Goal: Feedback & Contribution: Submit feedback/report problem

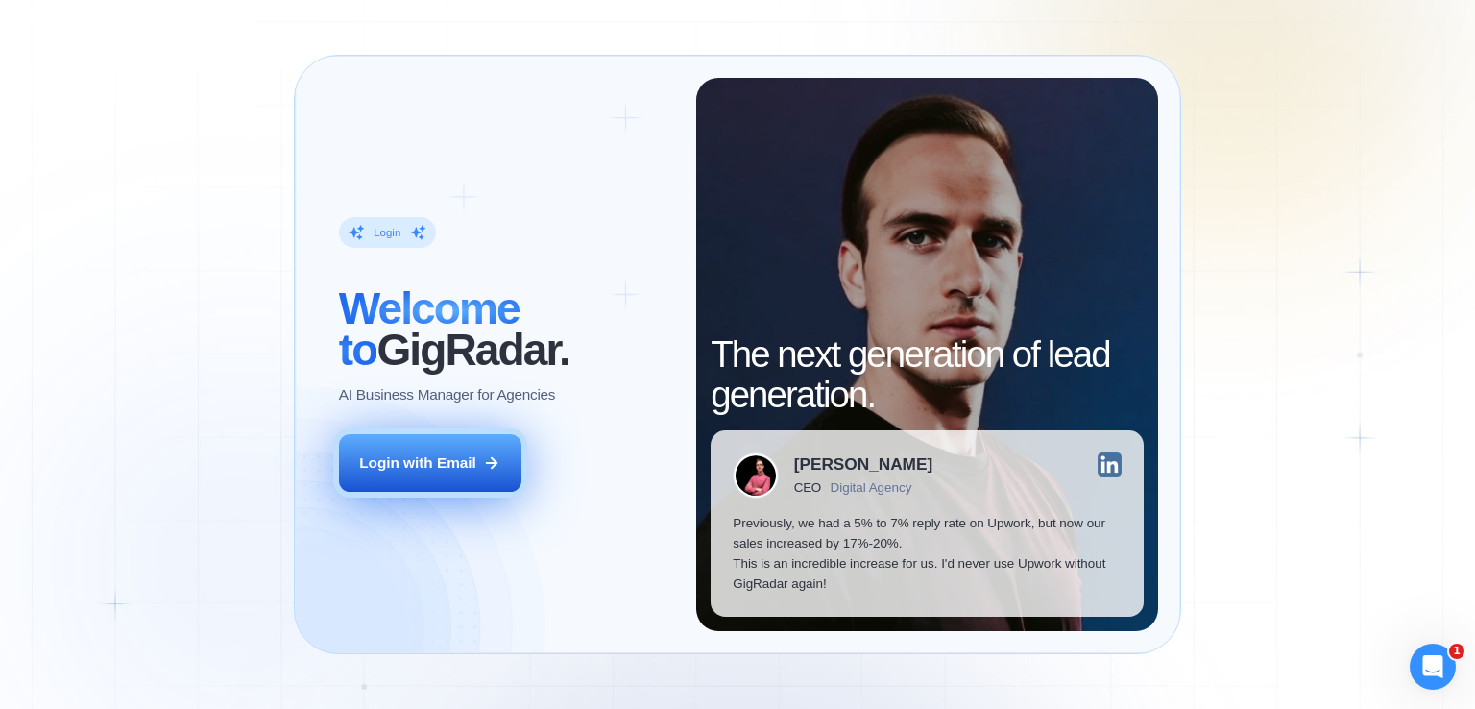
click at [433, 479] on button "Login with Email" at bounding box center [430, 463] width 182 height 58
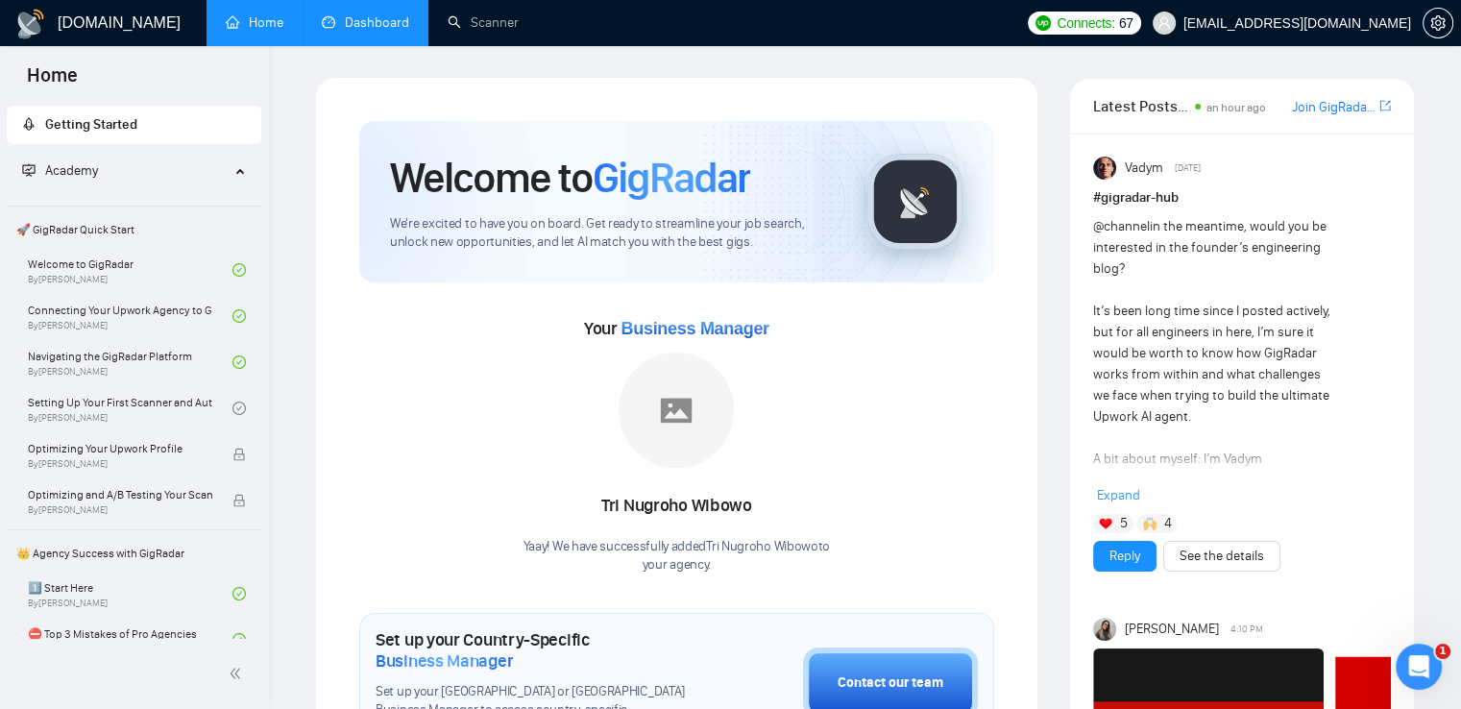
click at [369, 16] on link "Dashboard" at bounding box center [365, 22] width 87 height 16
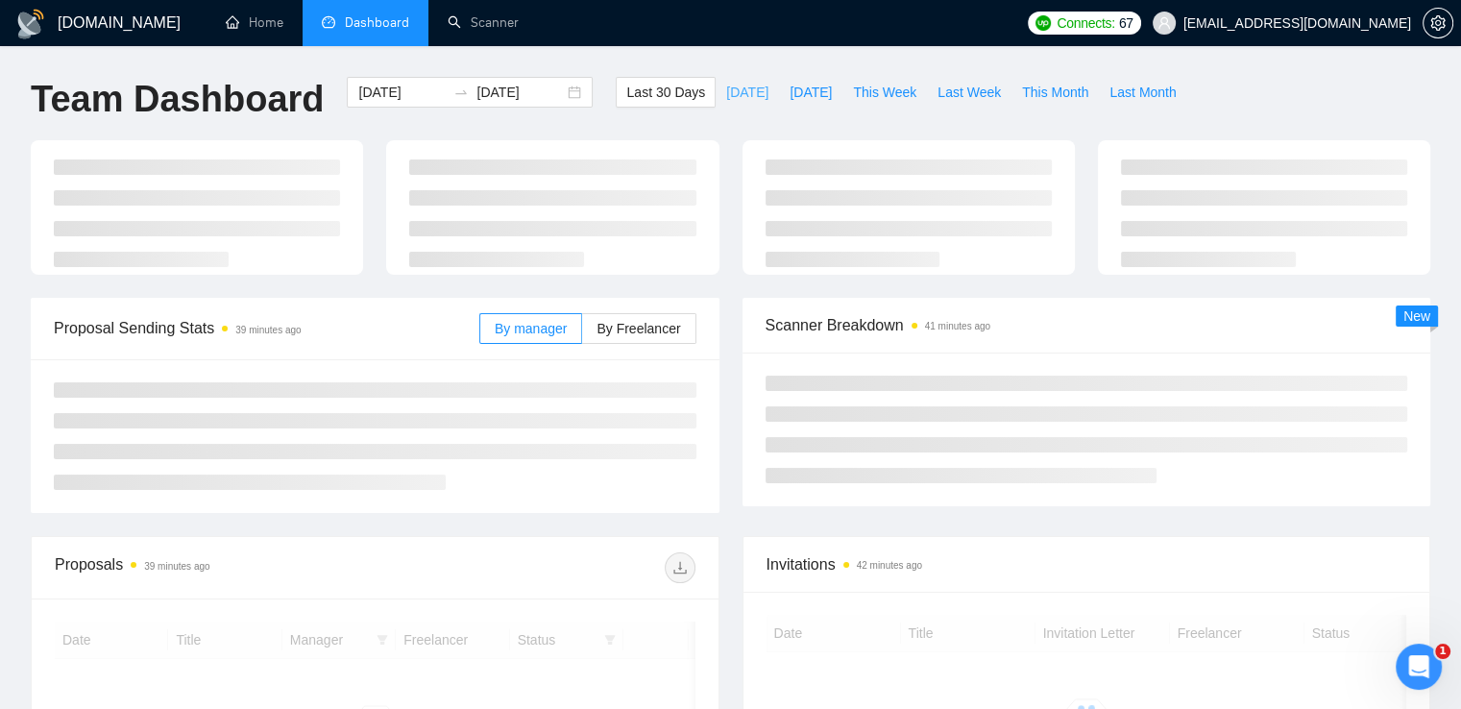
click at [730, 85] on span "Today" at bounding box center [747, 92] width 42 height 21
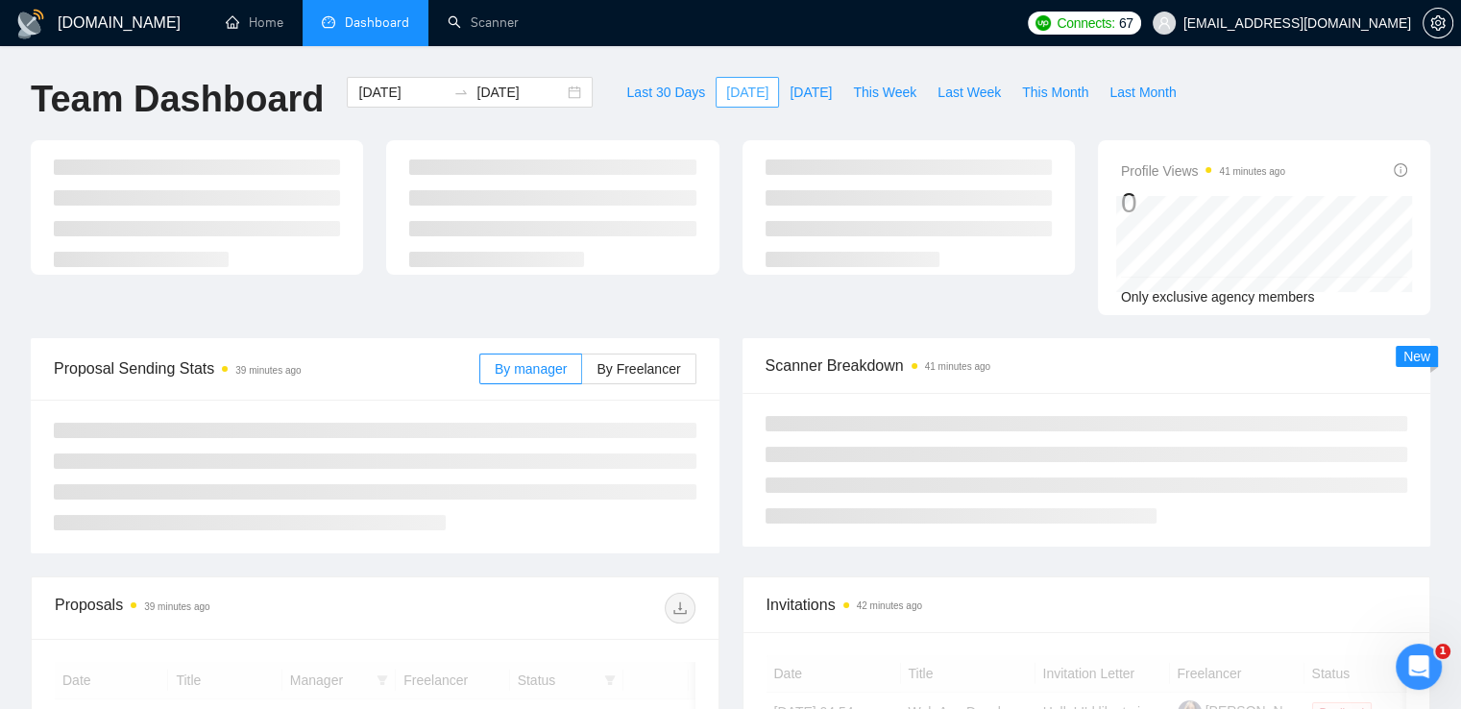
type input "2025-09-29"
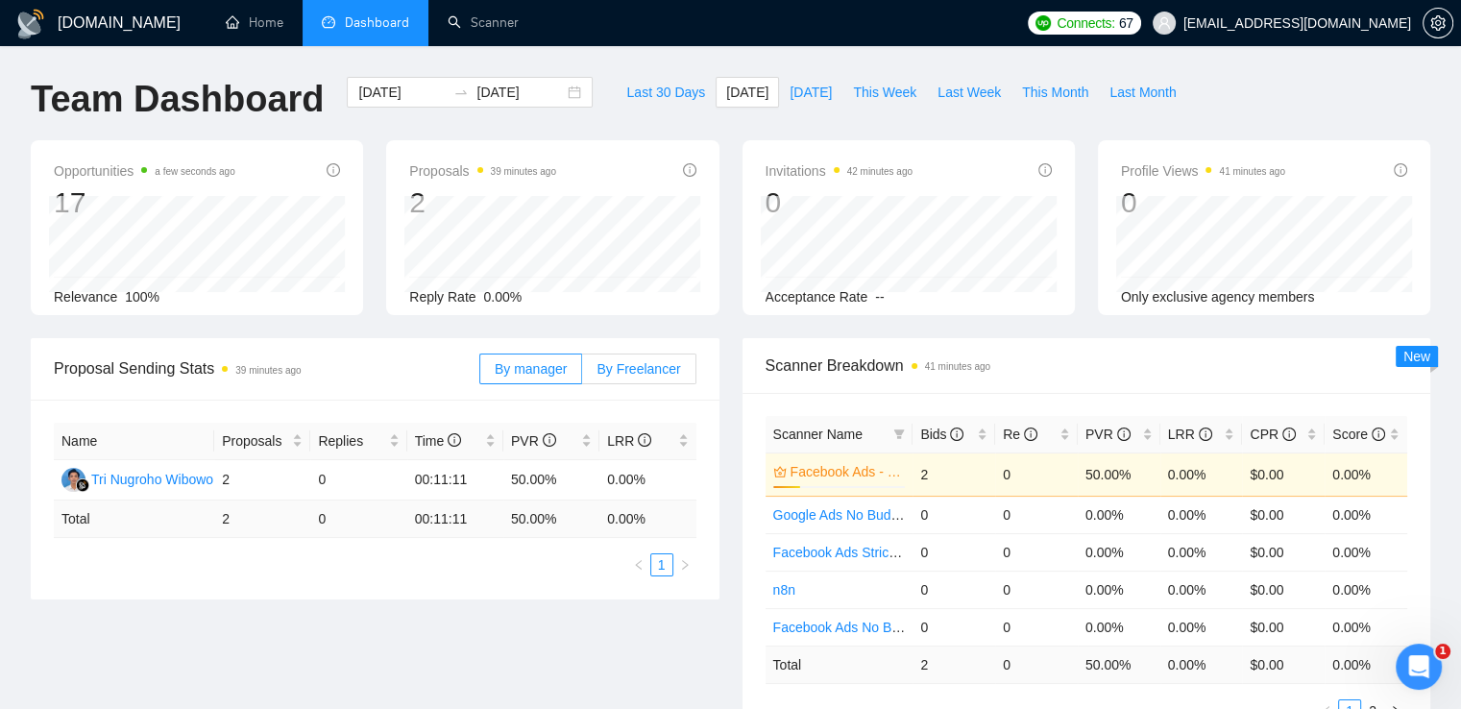
click at [619, 372] on span "By Freelancer" at bounding box center [638, 368] width 84 height 15
click at [582, 374] on input "By Freelancer" at bounding box center [582, 374] width 0 height 0
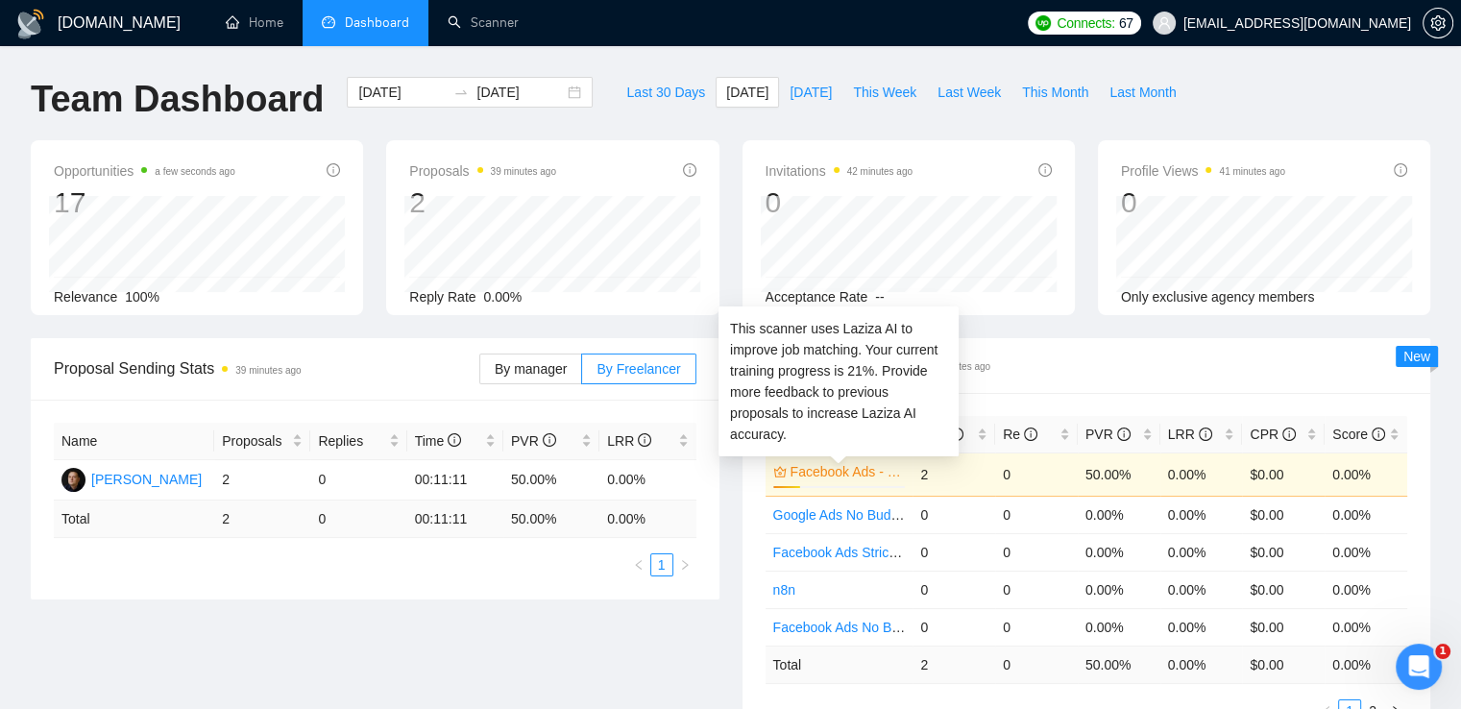
click at [841, 477] on link "Facebook Ads - Exact Phrasing" at bounding box center [845, 471] width 111 height 21
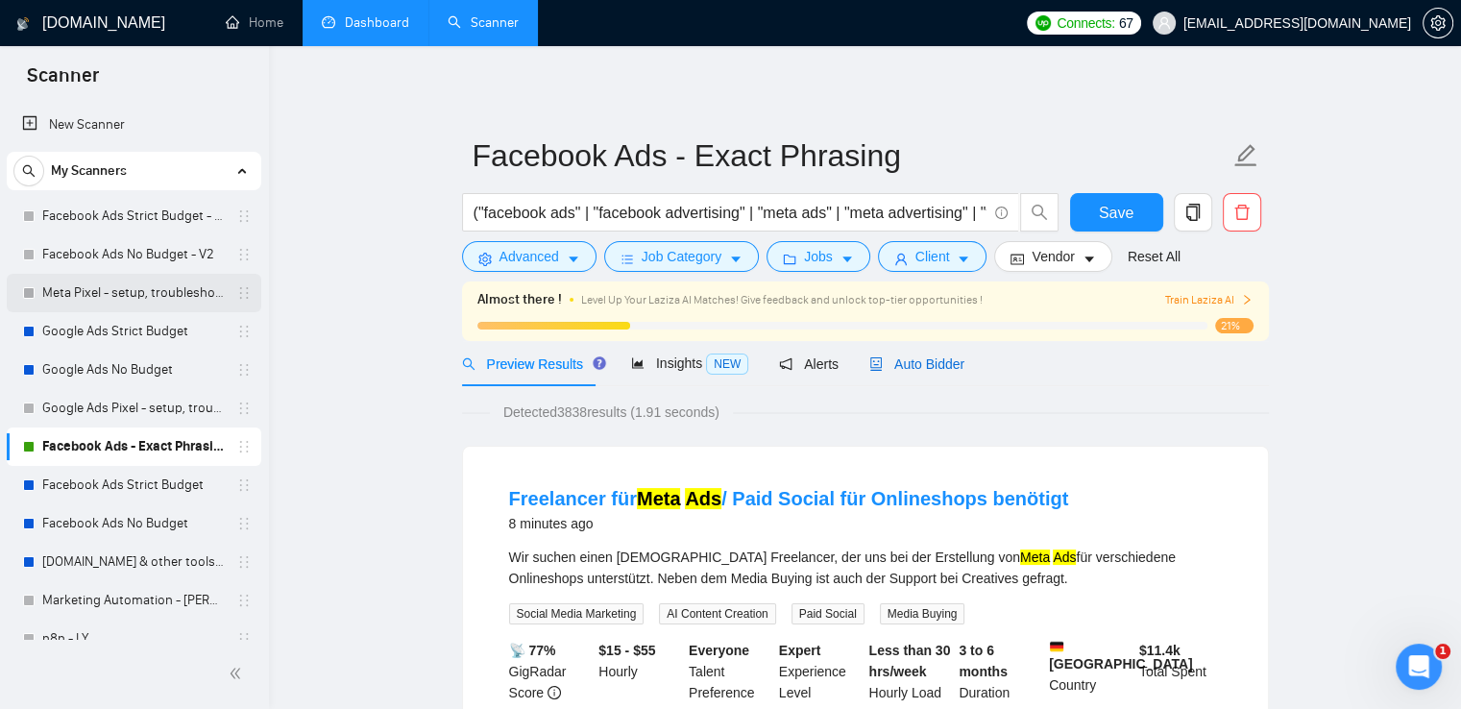
drag, startPoint x: 928, startPoint y: 366, endPoint x: 244, endPoint y: 306, distance: 686.4
click at [928, 367] on span "Auto Bidder" at bounding box center [916, 363] width 95 height 15
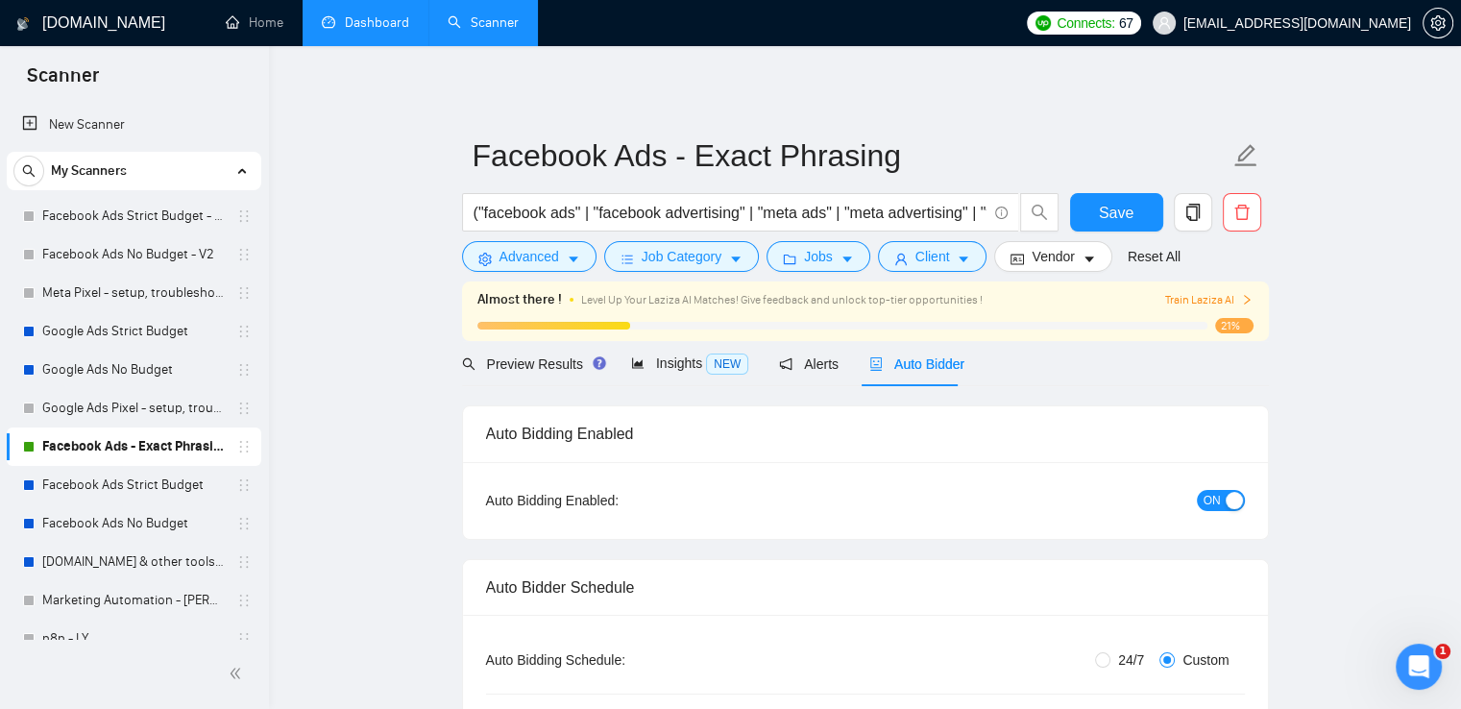
radio input "false"
radio input "true"
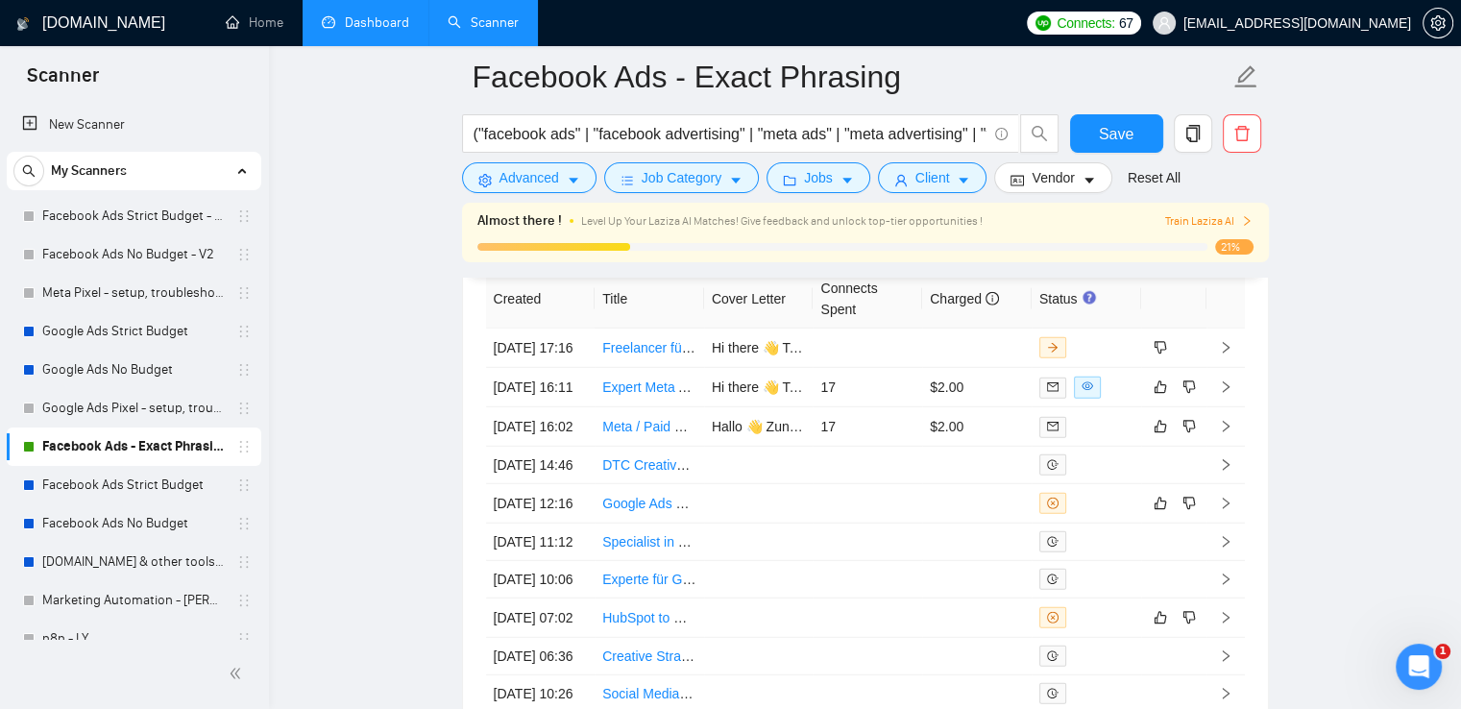
scroll to position [5186, 0]
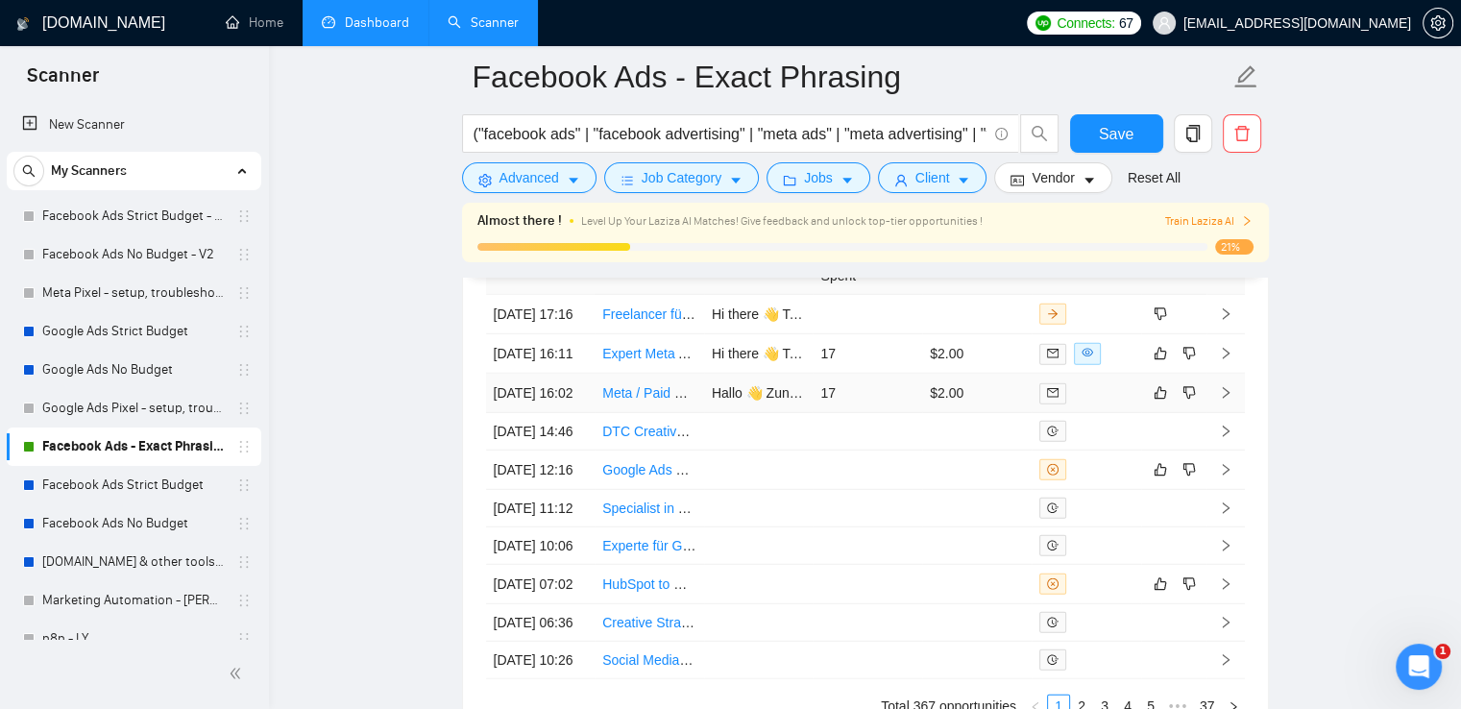
click at [1231, 400] on icon "right" at bounding box center [1225, 392] width 13 height 13
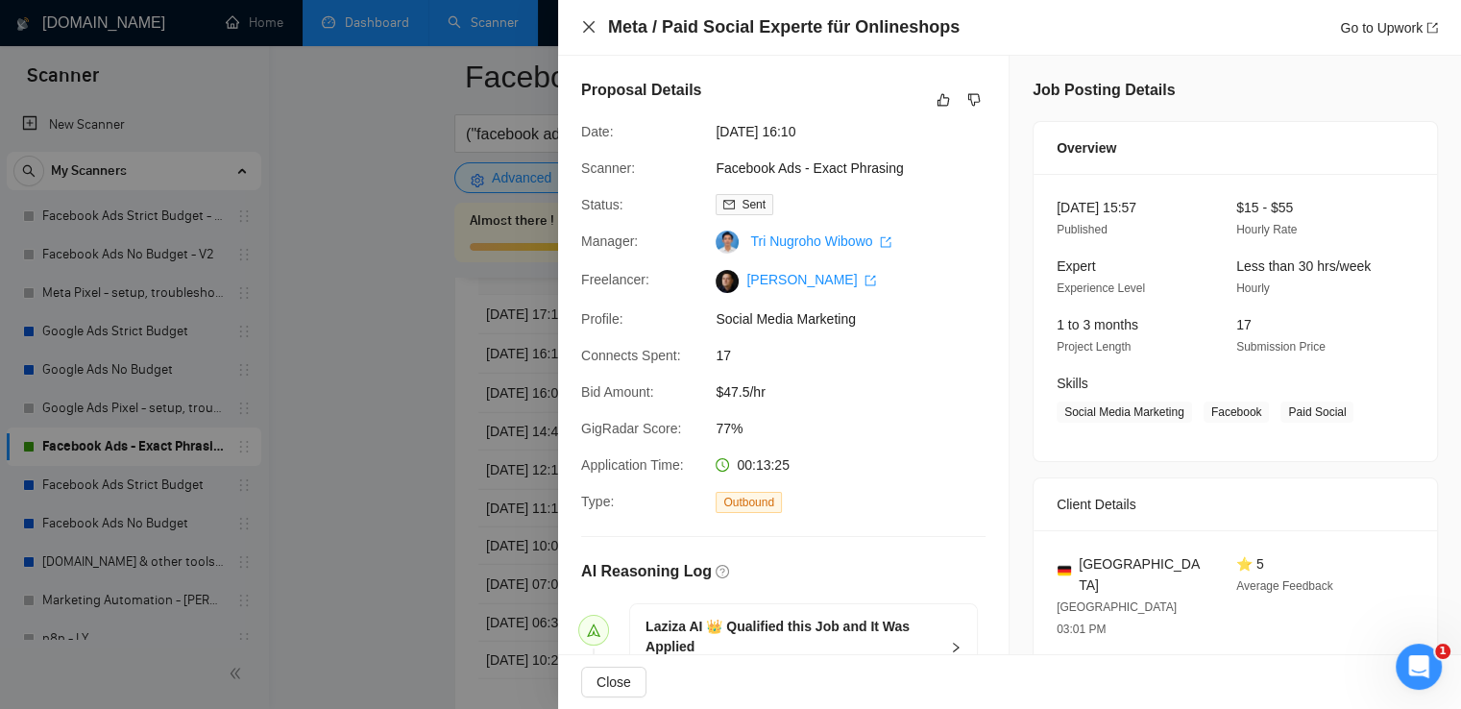
click at [589, 28] on icon "close" at bounding box center [589, 27] width 12 height 12
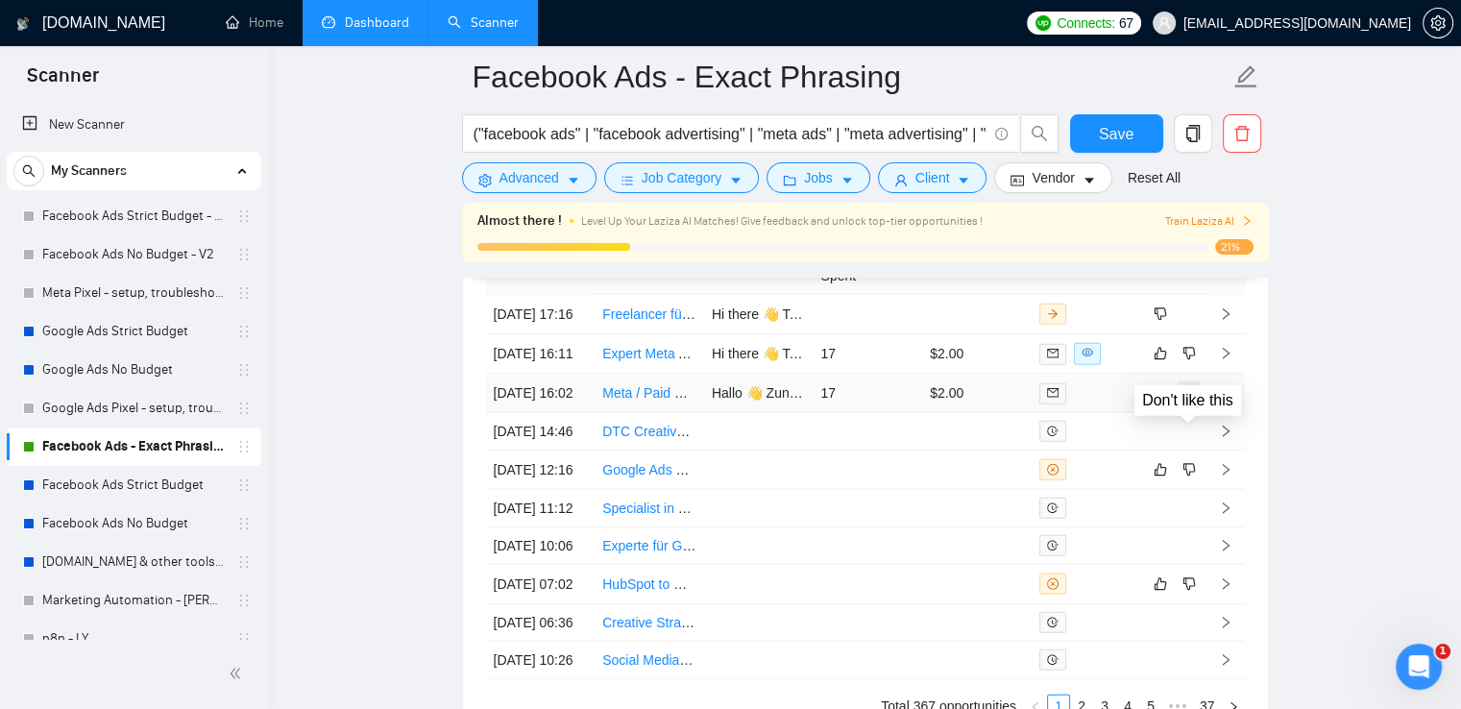
click at [1191, 400] on icon "dislike" at bounding box center [1188, 392] width 13 height 15
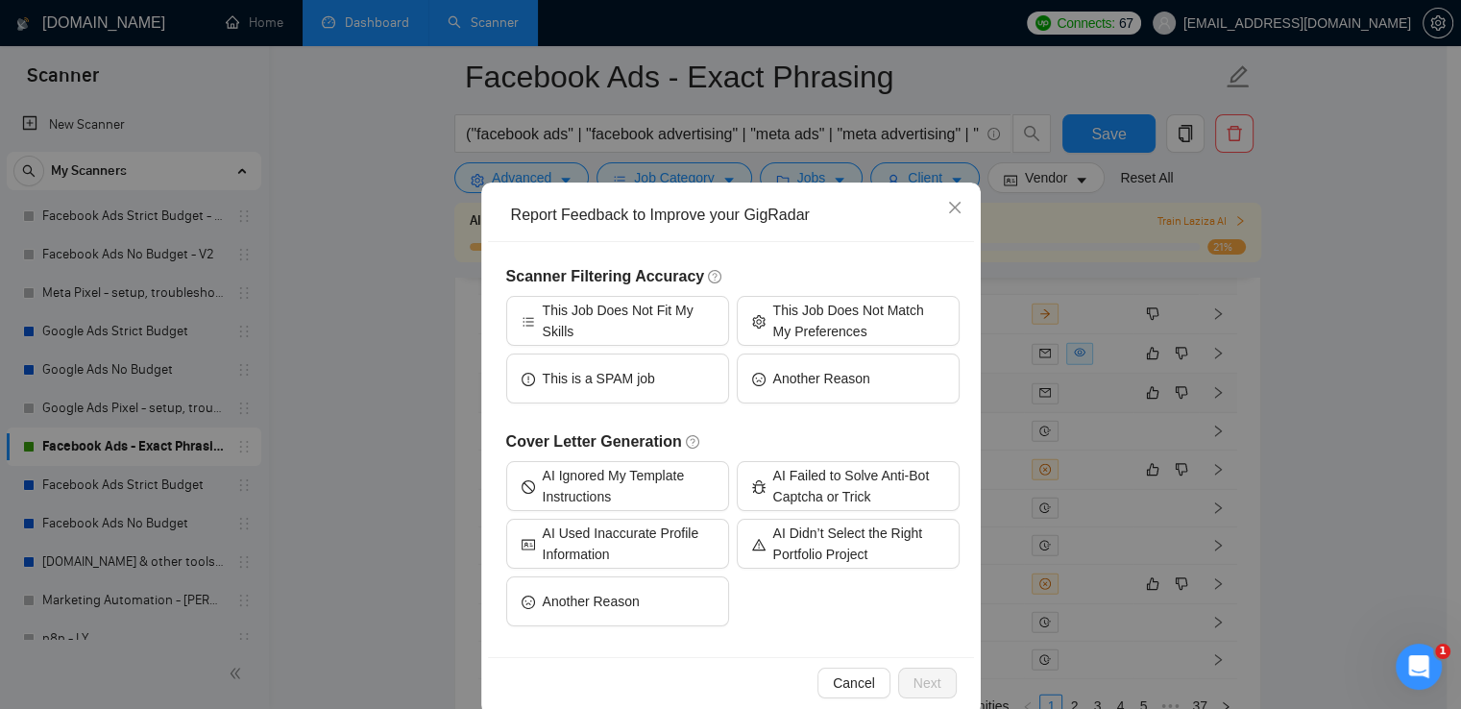
scroll to position [58, 0]
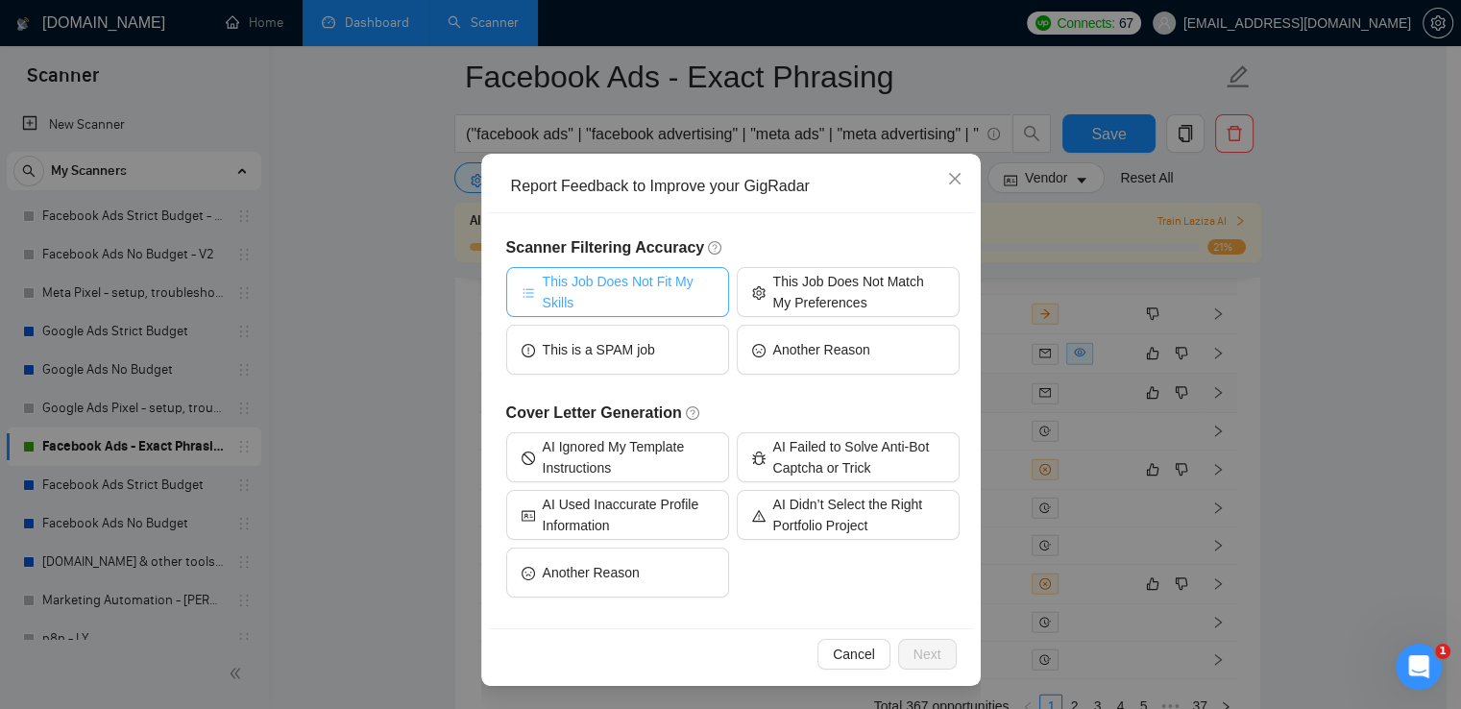
click at [620, 286] on span "This Job Does Not Fit My Skills" at bounding box center [628, 292] width 171 height 42
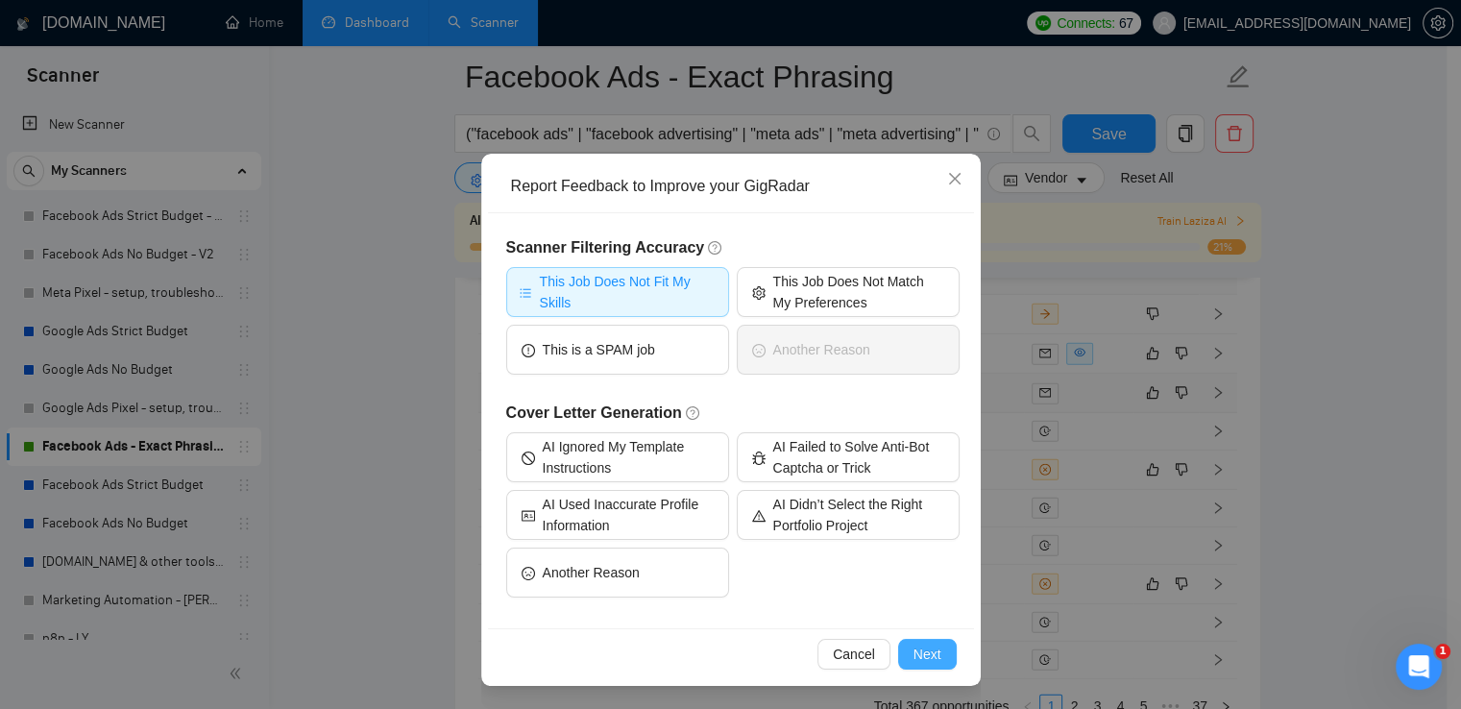
click at [935, 650] on button "Next" at bounding box center [927, 654] width 59 height 31
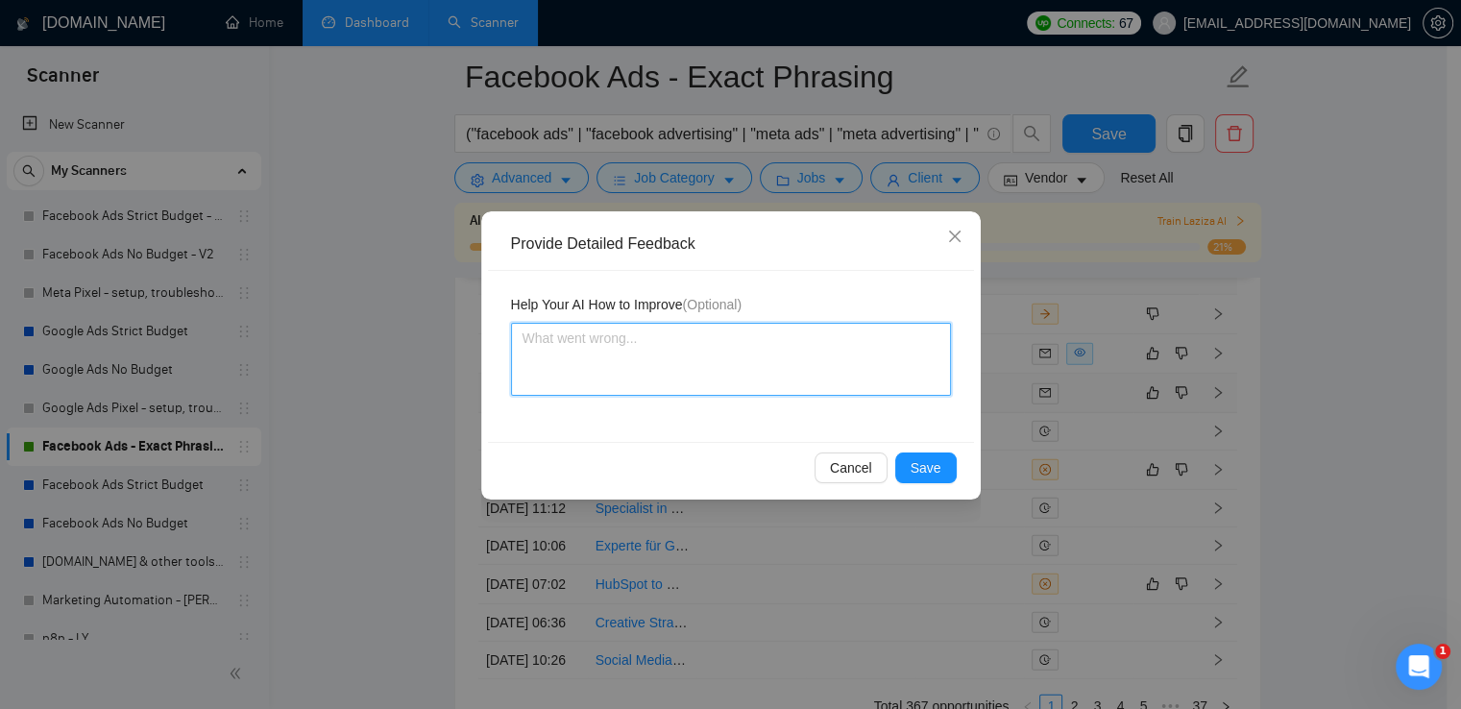
click at [627, 347] on textarea at bounding box center [731, 359] width 440 height 73
type textarea "t"
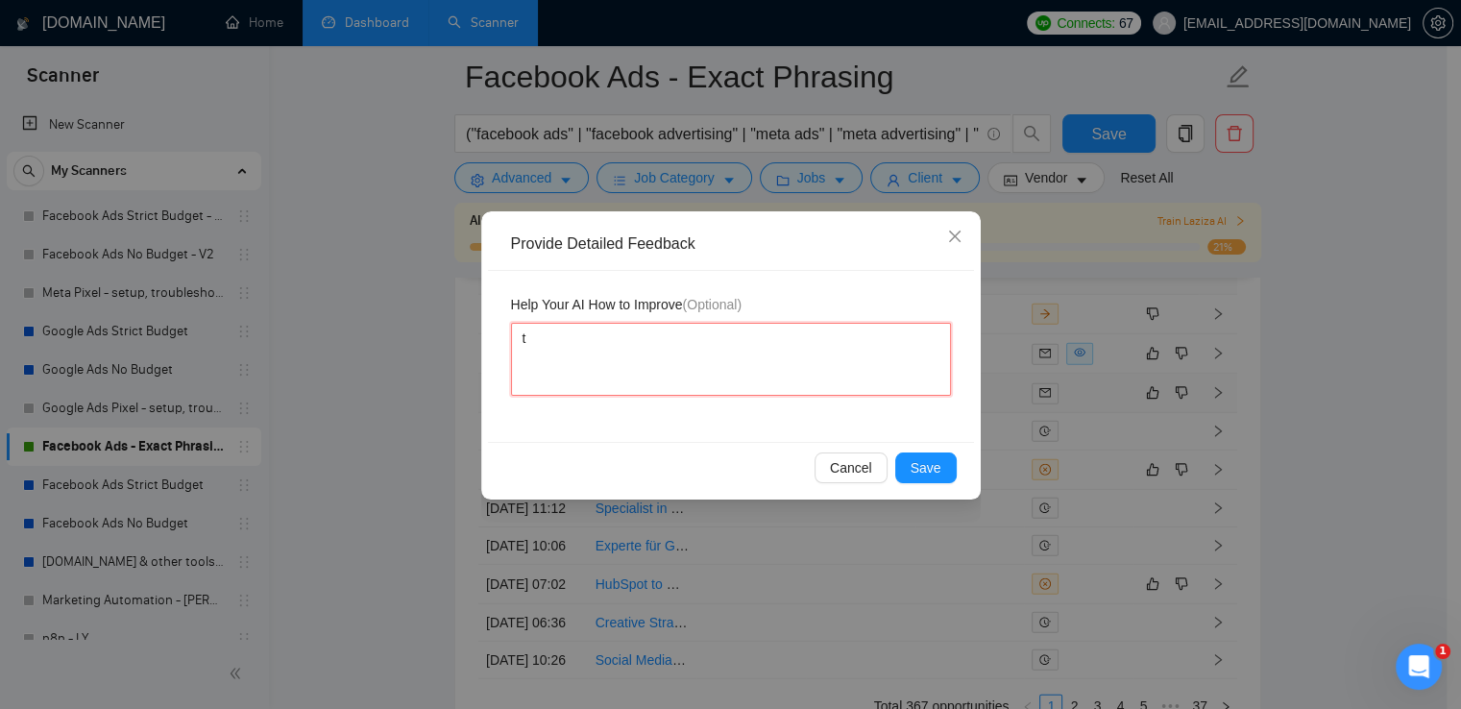
type textarea "th"
type textarea "the"
type textarea "the j"
type textarea "the jo"
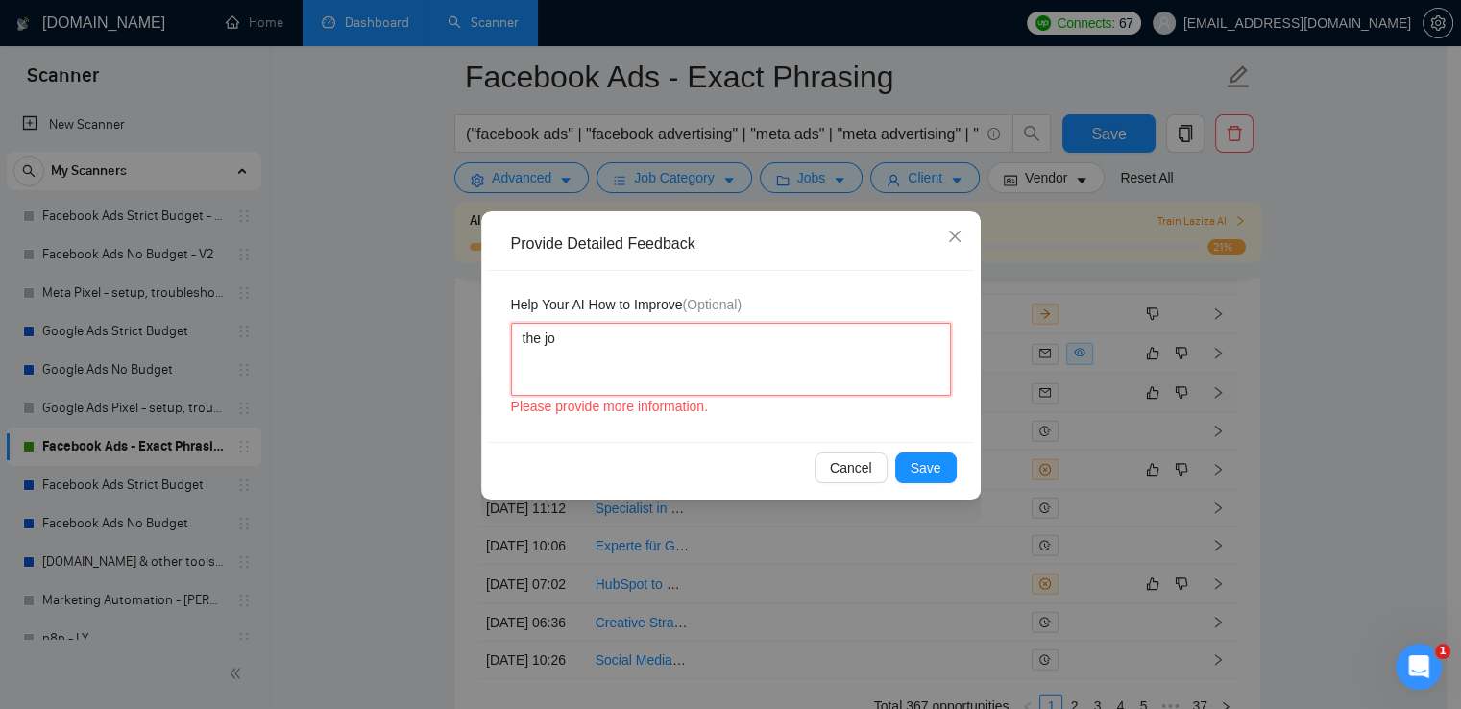
type textarea "the job"
type textarea "the job i"
type textarea "the job is"
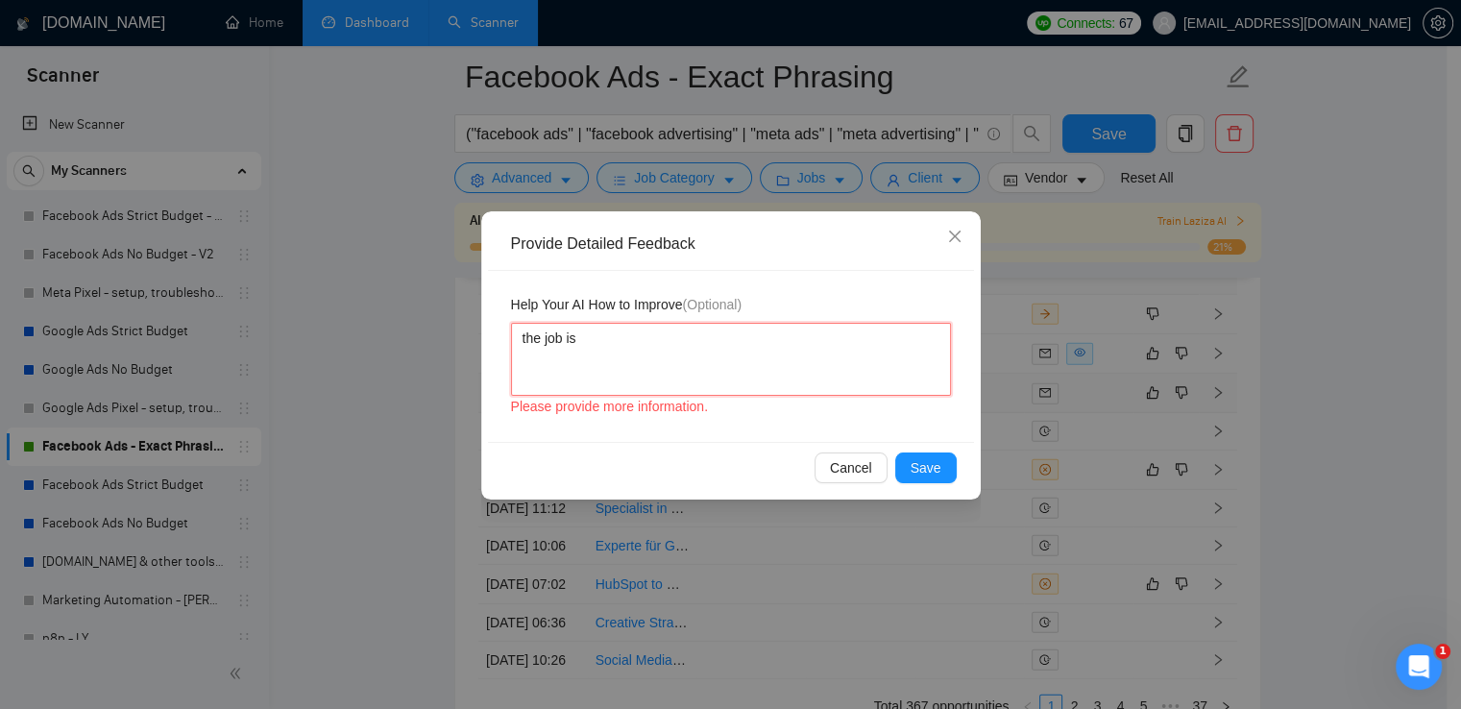
type textarea "the job is o"
type textarea "the job is on"
type textarea "the job is o"
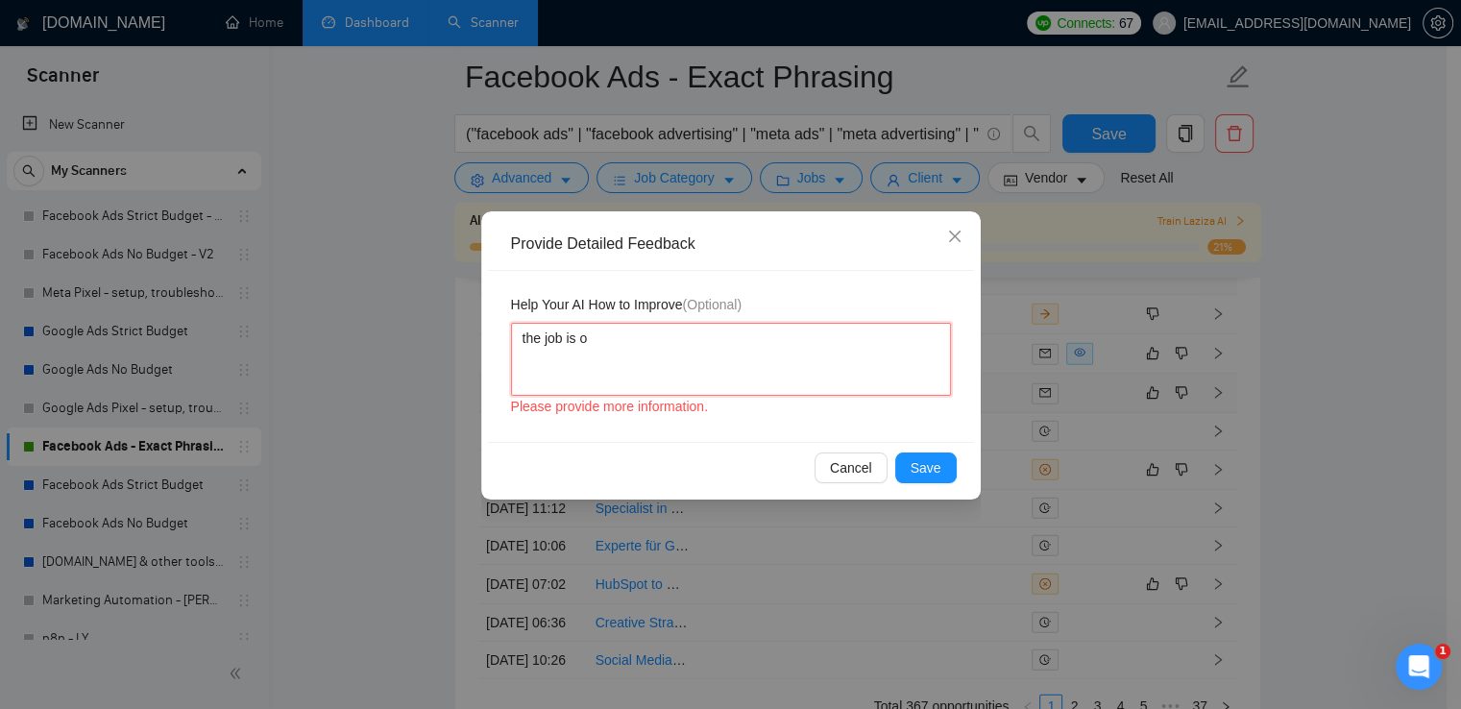
type textarea "the job is"
type textarea "the job is i"
type textarea "the job is in"
type textarea "the job is in G"
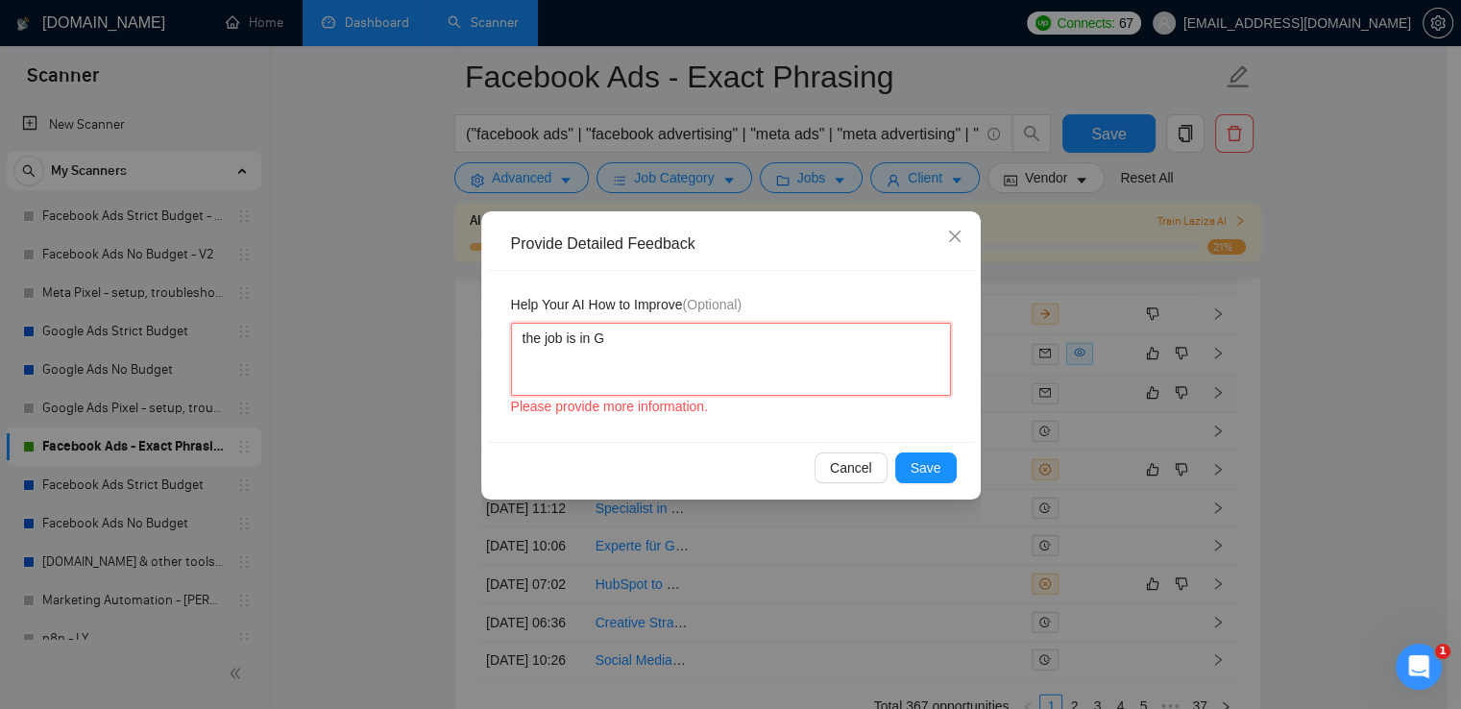
type textarea "the job is in Ge"
type textarea "the job is in Ger"
type textarea "the job is in Germ"
type textarea "the job is in Germa"
type textarea "the job is in German"
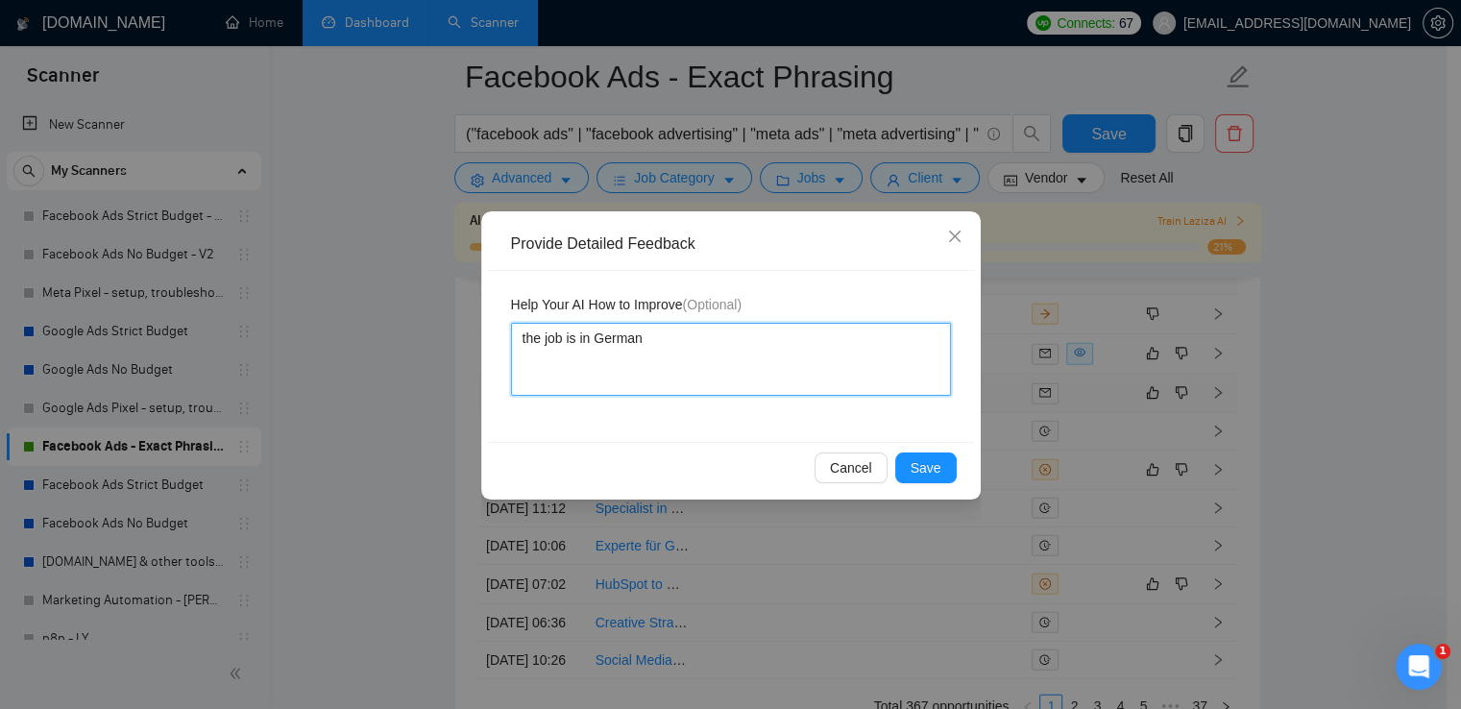
type textarea "the job is in German,"
type textarea "the job is in German, I"
type textarea "the job is in German, I d"
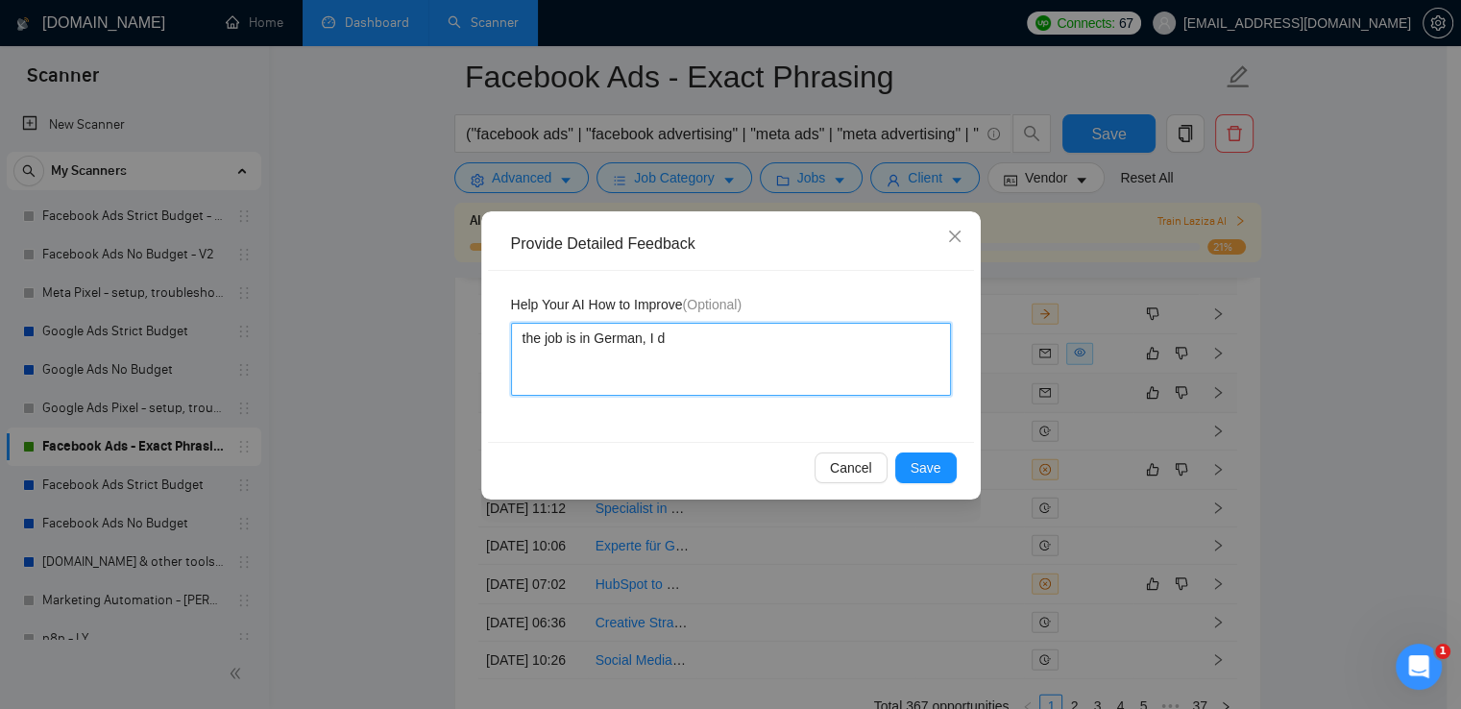
type textarea "the job is in German, I do"
type textarea "the job is in German, I do n"
type textarea "the job is in German, I do no"
type textarea "the job is in German, I do not"
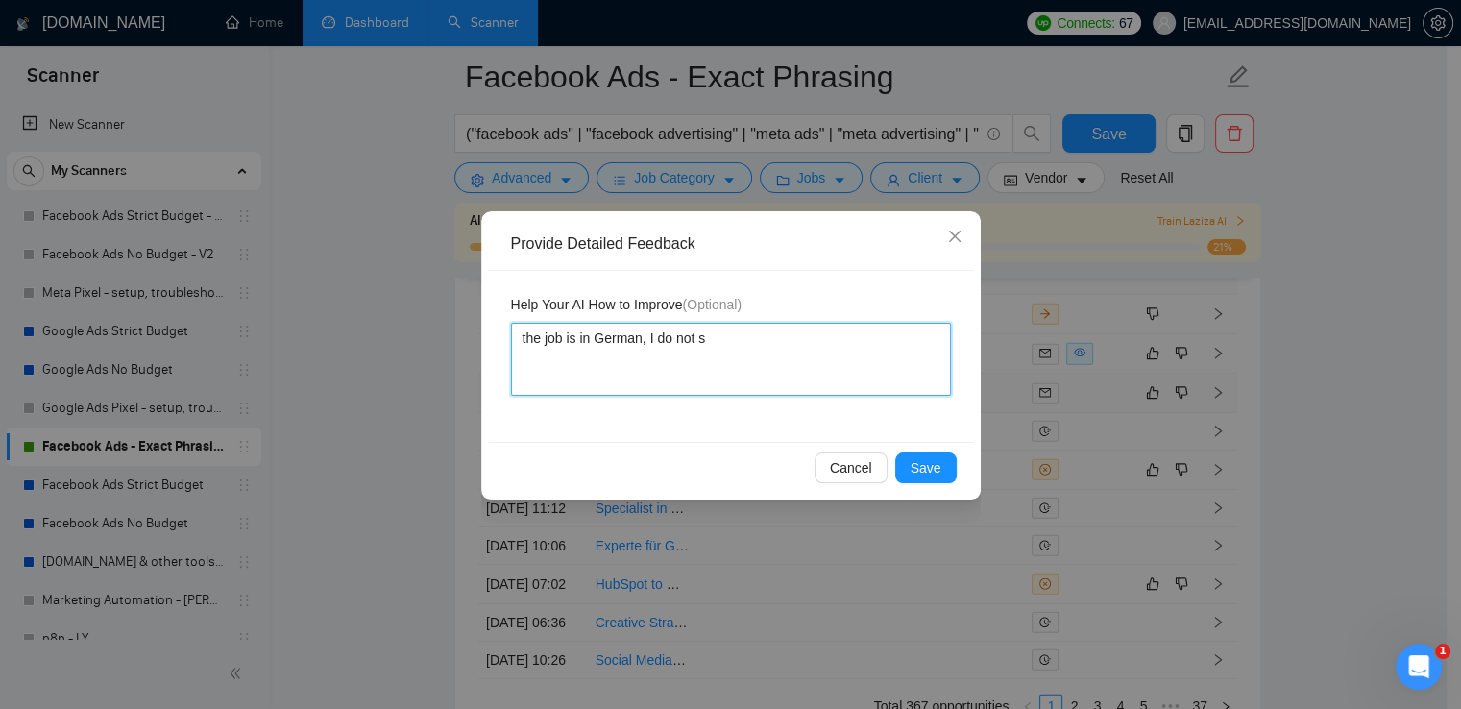
type textarea "the job is in German, I do not sp"
type textarea "the job is in German, I do not spe"
type textarea "the job is in German, I do not spea"
type textarea "the job is in German, I do not speak"
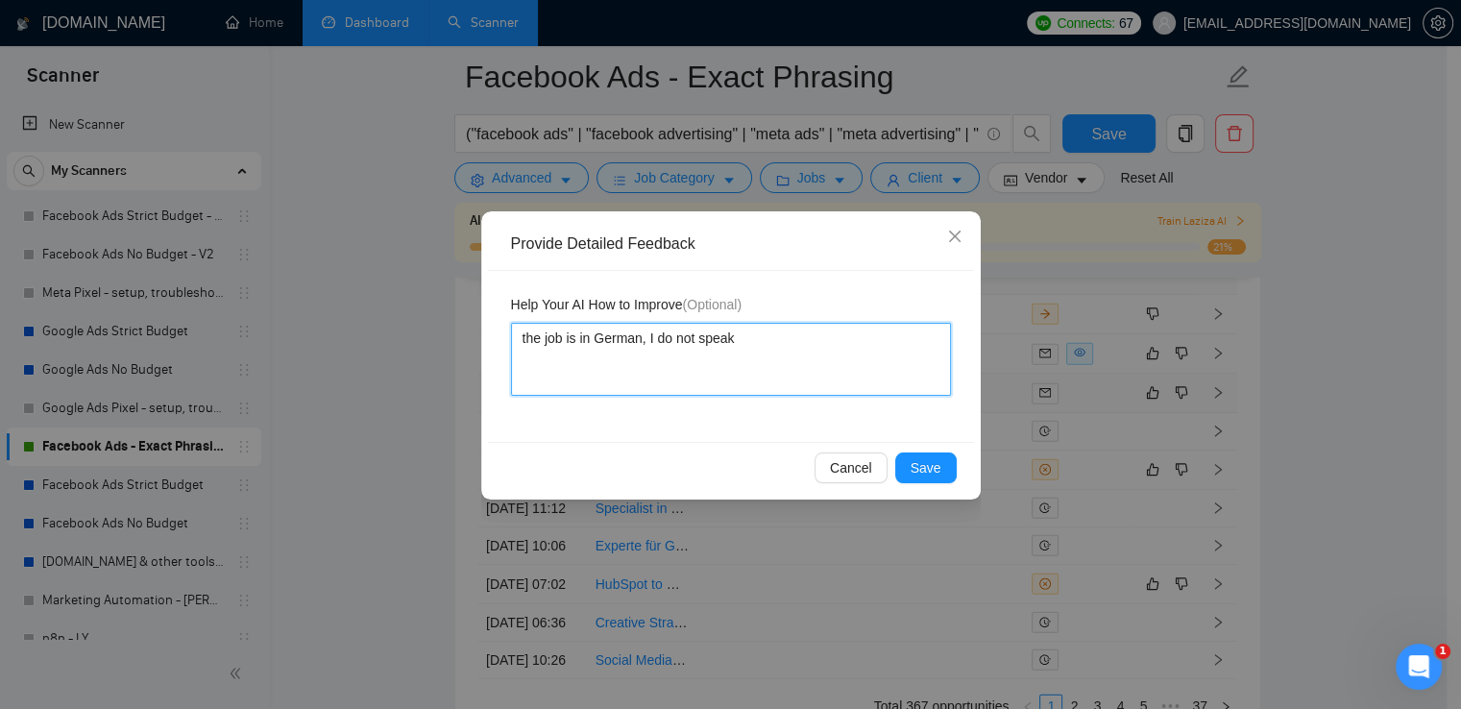
type textarea "the job is in German, I do not speak G"
type textarea "the job is in German, I do not speak Ge"
type textarea "the job is in German, I do not speak Ger"
type textarea "the job is in German, I do not speak Germ"
type textarea "the job is in German, I do not speak Germa"
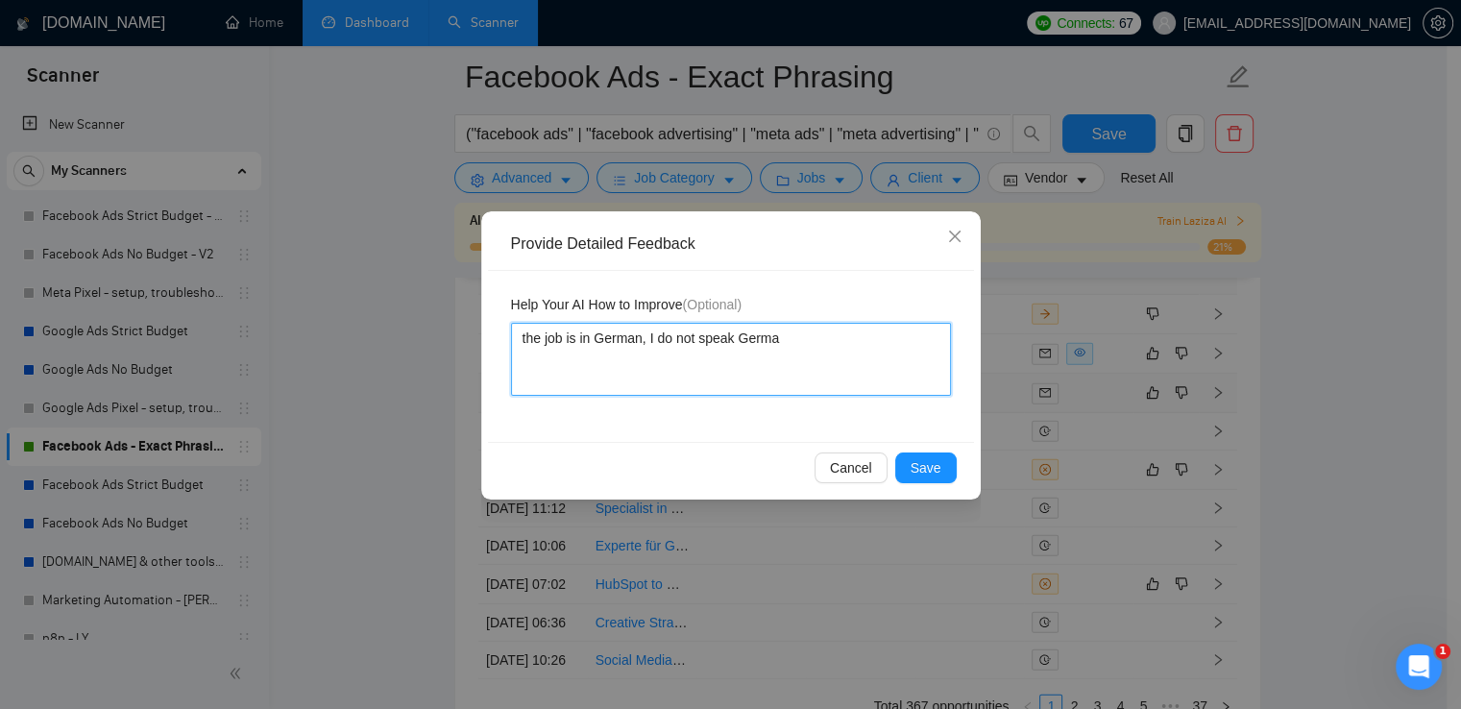
type textarea "the job is in German, I do not speak German"
type textarea "the job is in German, I do not speak German,"
type textarea "the job is in German, I do not speak German, n"
type textarea "the job is in German, I do not speak German, no"
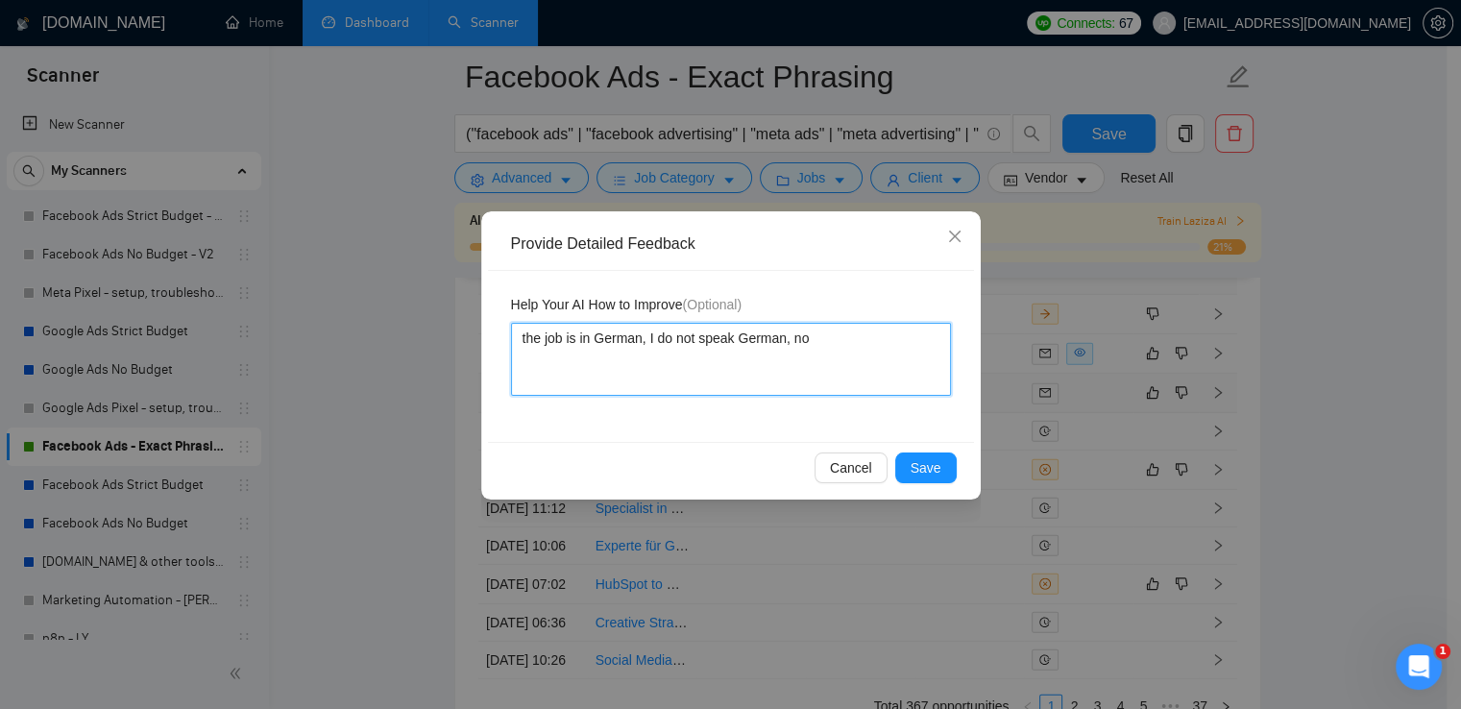
type textarea "the job is in German, I do not speak German, no"
type textarea "the job is in German, I do not speak German, no n"
type textarea "the job is in German, I do not speak German, no ne"
type textarea "the job is in German, I do not speak German, no nee"
type textarea "the job is in German, I do not speak German, no need"
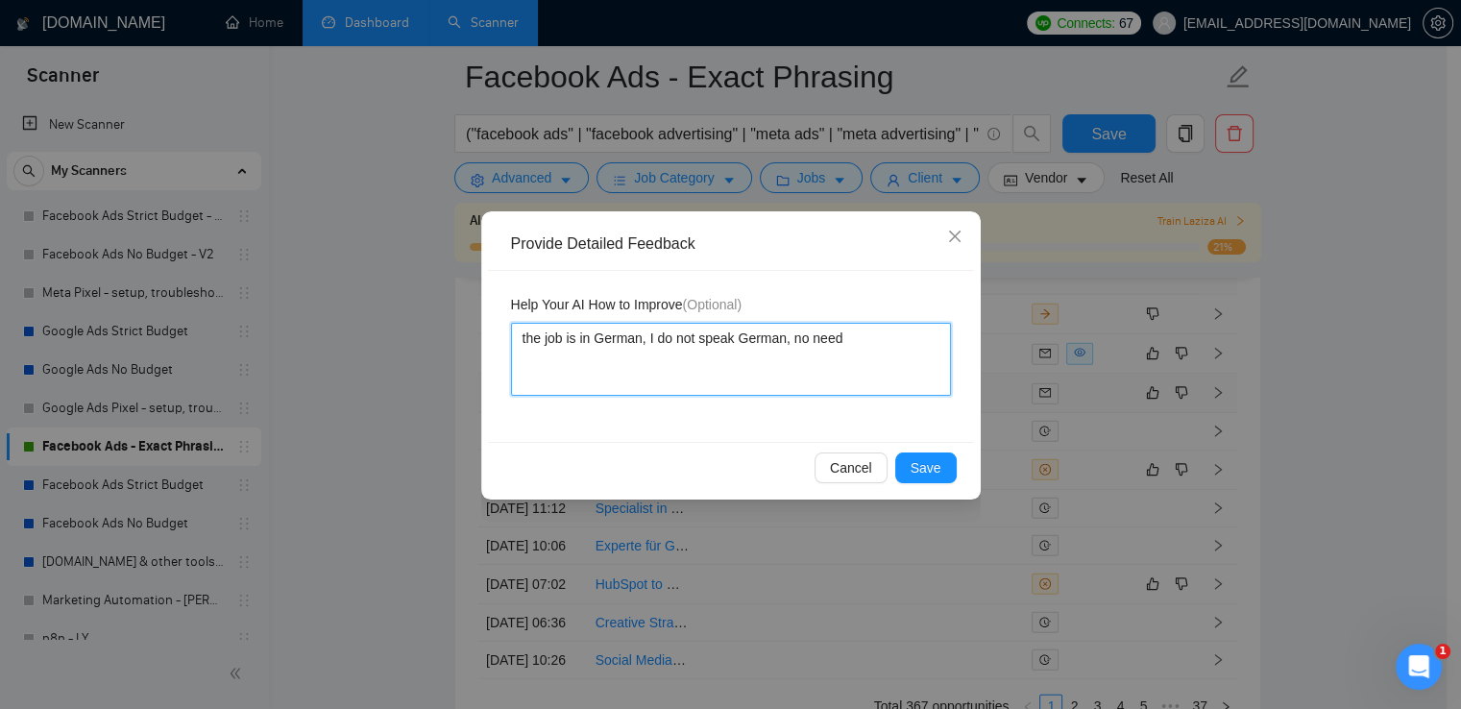
type textarea "the job is in German, I do not speak German, no need"
type textarea "the job is in German, I do not speak German, no need t"
type textarea "the job is in German, I do not speak German, no need to"
type textarea "the job is in German, I do not speak German, no need to r"
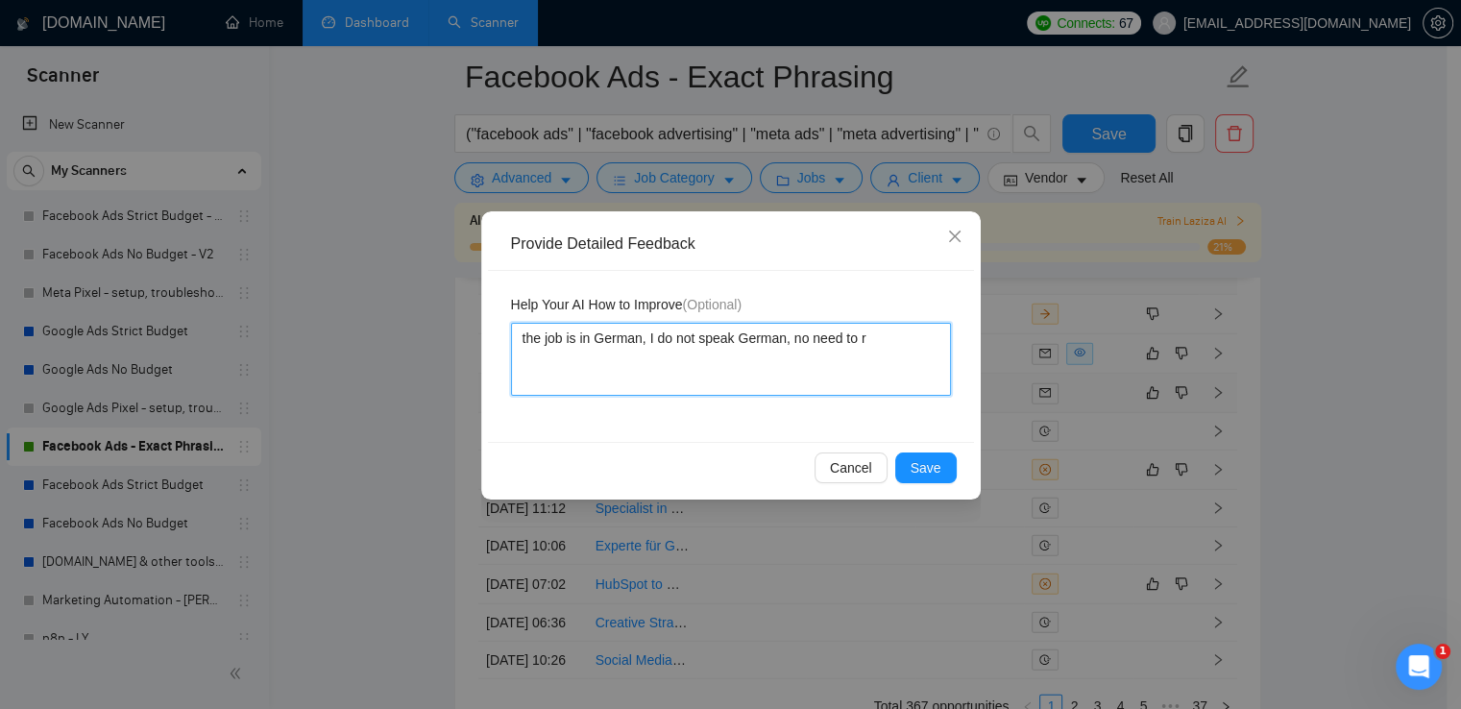
type textarea "the job is in German, I do not speak German, no need to re"
type textarea "the job is in German, I do not speak German, no need to rep"
type textarea "the job is in German, I do not speak German, no need to repl"
type textarea "the job is in German, I do not speak German, no need to reply"
type textarea "the job is in German, I do not speak German, no need to repl"
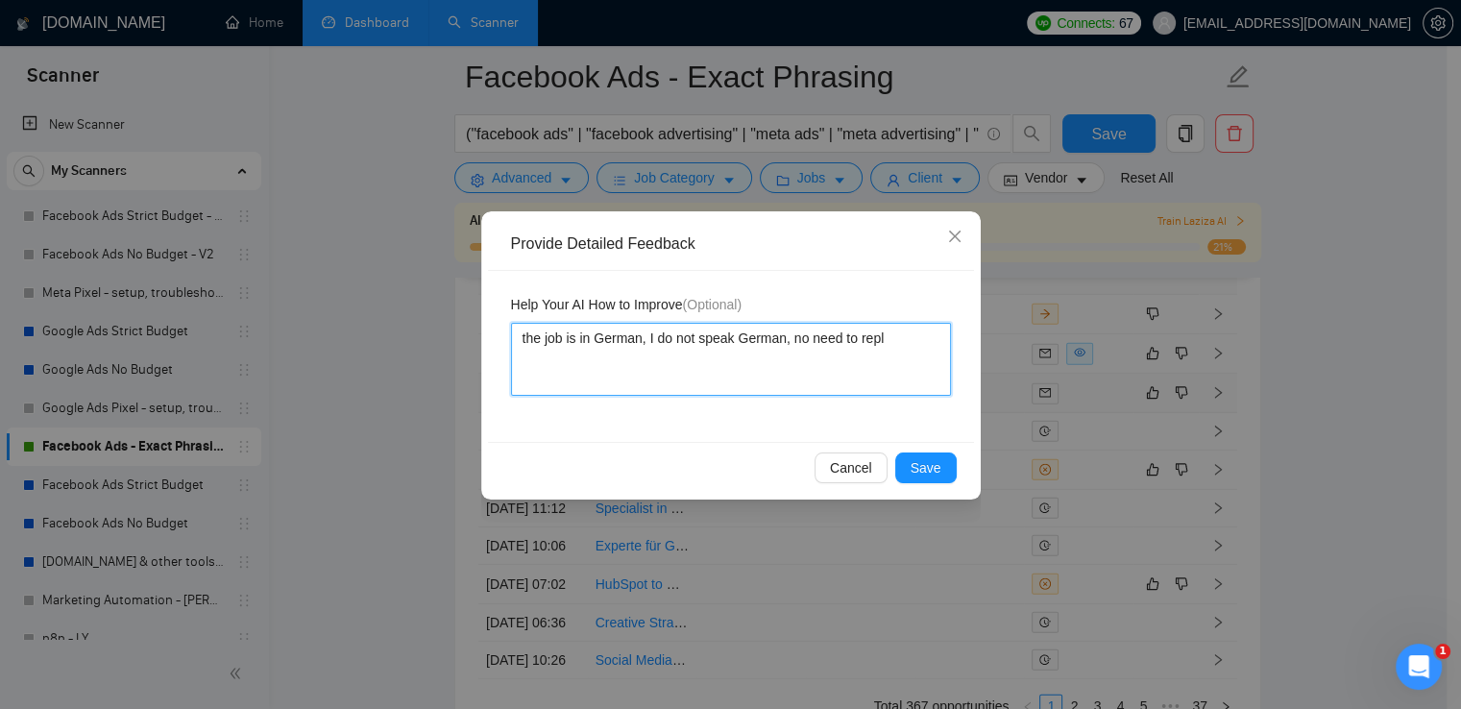
type textarea "the job is in German, I do not speak German, no need to rep"
type textarea "the job is in German, I do not speak German, no need to re"
type textarea "the job is in German, I do not speak German, no need to r"
type textarea "the job is in German, I do not speak German, no need to"
type textarea "the job is in German, I do not speak German, no need to s"
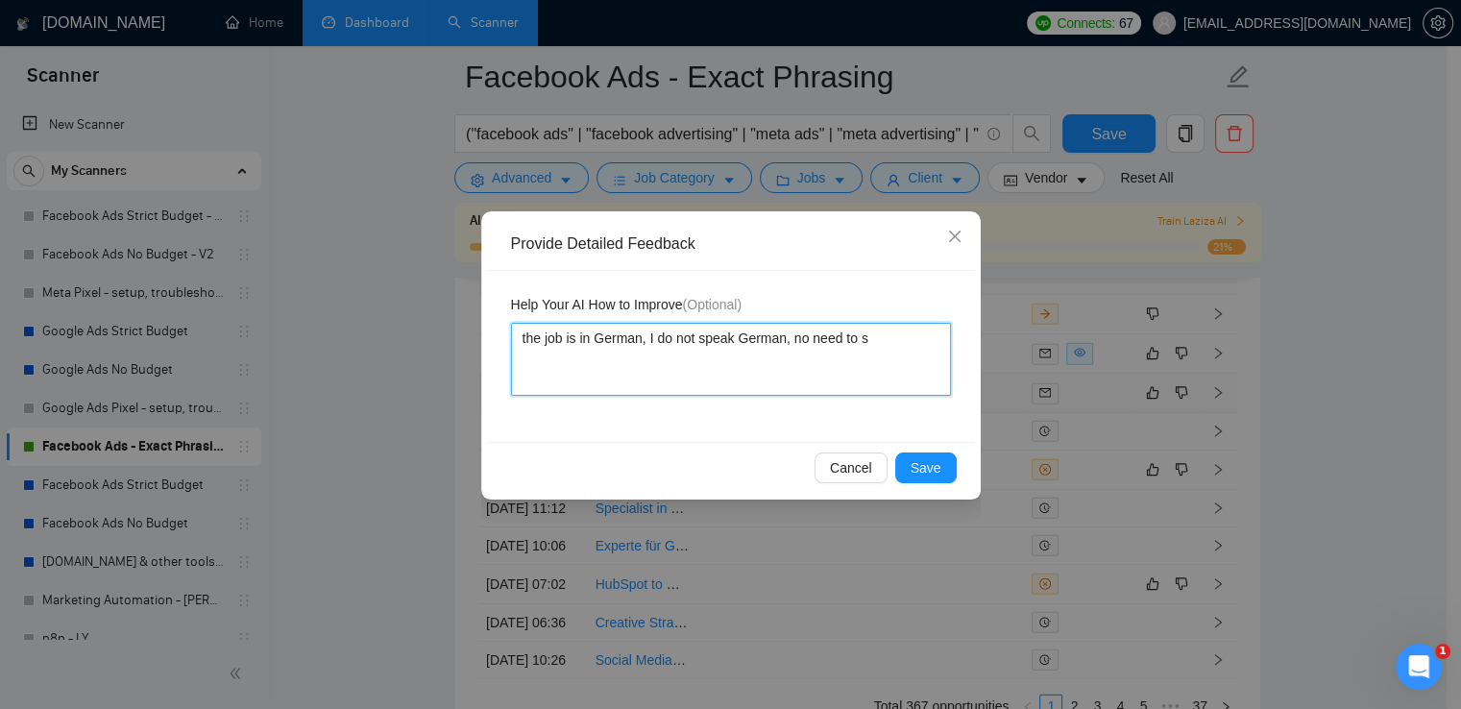
type textarea "the job is in German, I do not speak German, no need to su"
type textarea "the job is in German, I do not speak German, no need to sub"
type textarea "the job is in German, I do not speak German, no need to subm"
type textarea "the job is in German, I do not speak German, no need to sub"
type textarea "the job is in German, I do not speak German, no need to su"
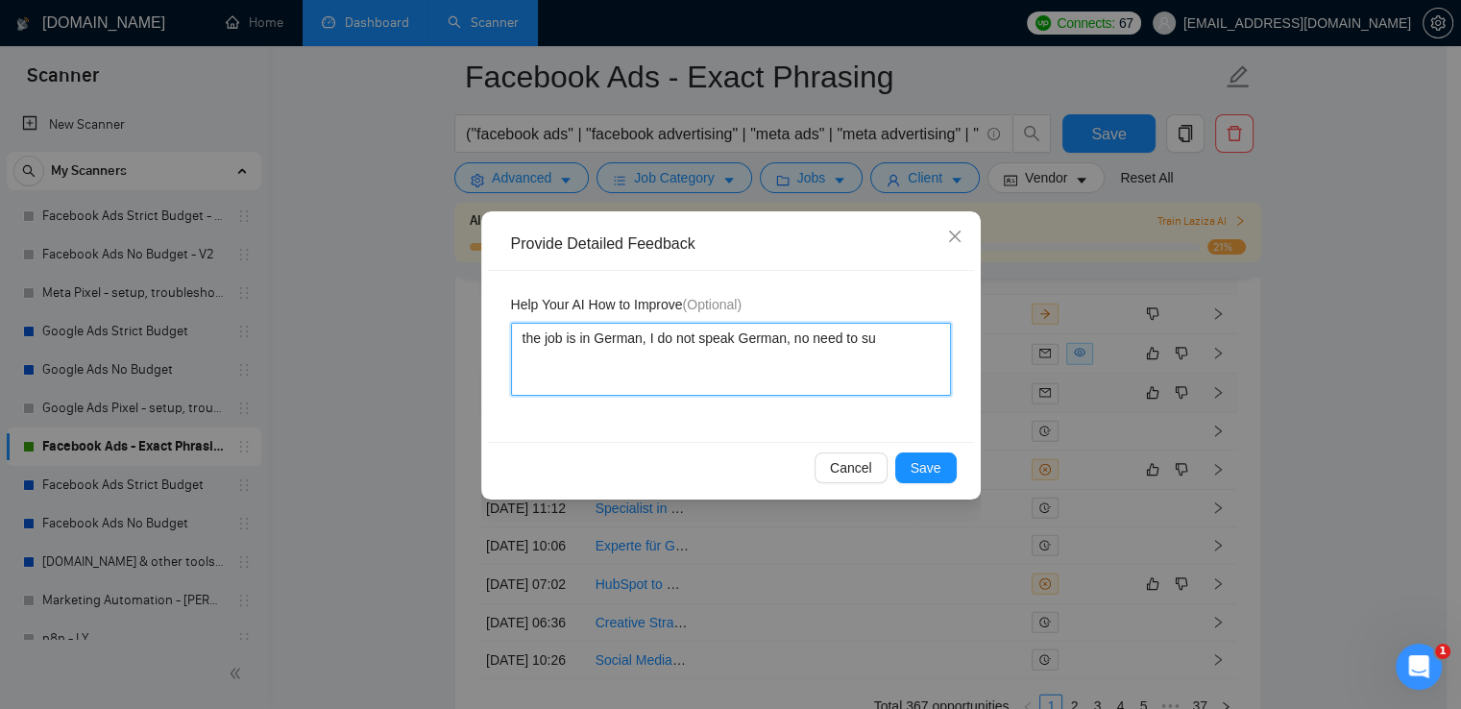
type textarea "the job is in German, I do not speak German, no need to s"
type textarea "the job is in German, I do not speak German, no need to"
type textarea "the job is in German, I do not speak German, no need to b"
type textarea "the job is in German, I do not speak German, no need to bi"
type textarea "the job is in German, I do not speak German, no need to bid"
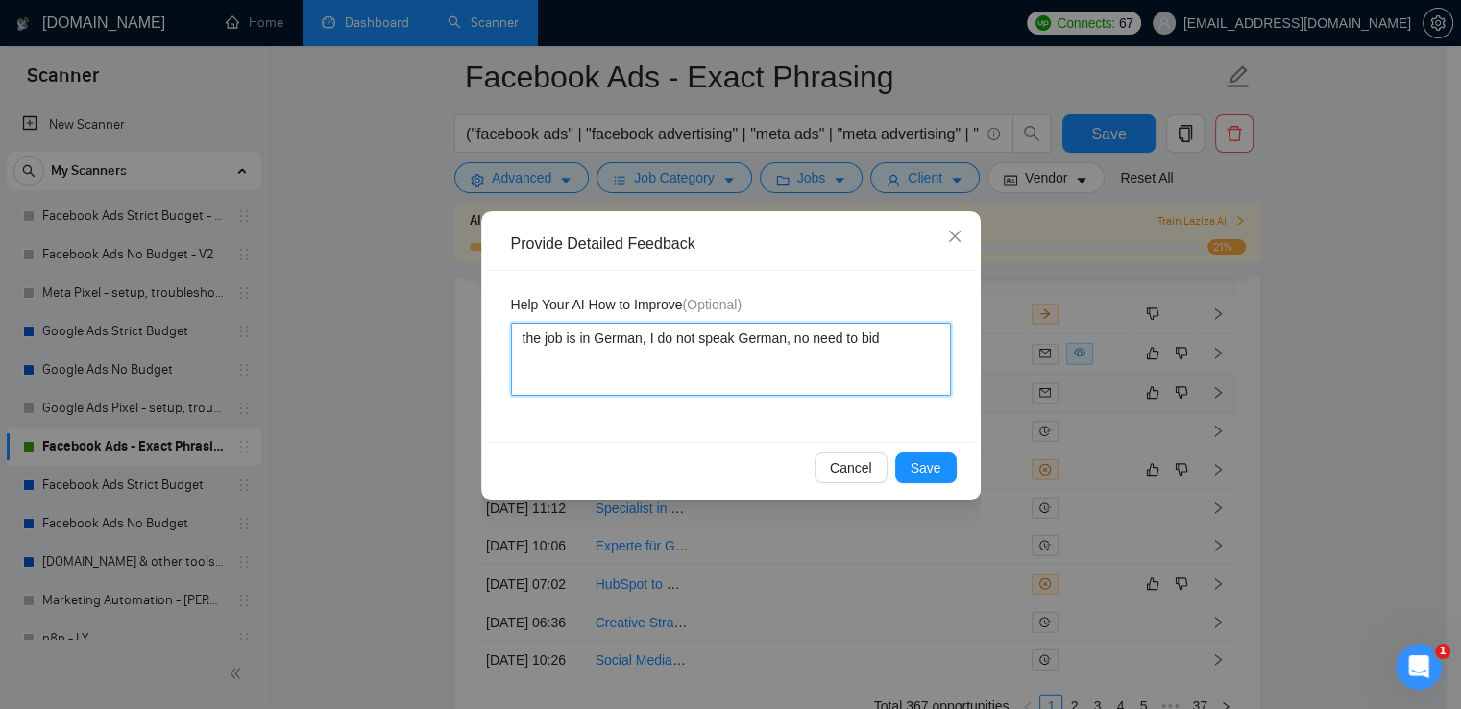
type textarea "the job is in German, I do not speak German, no need to bid"
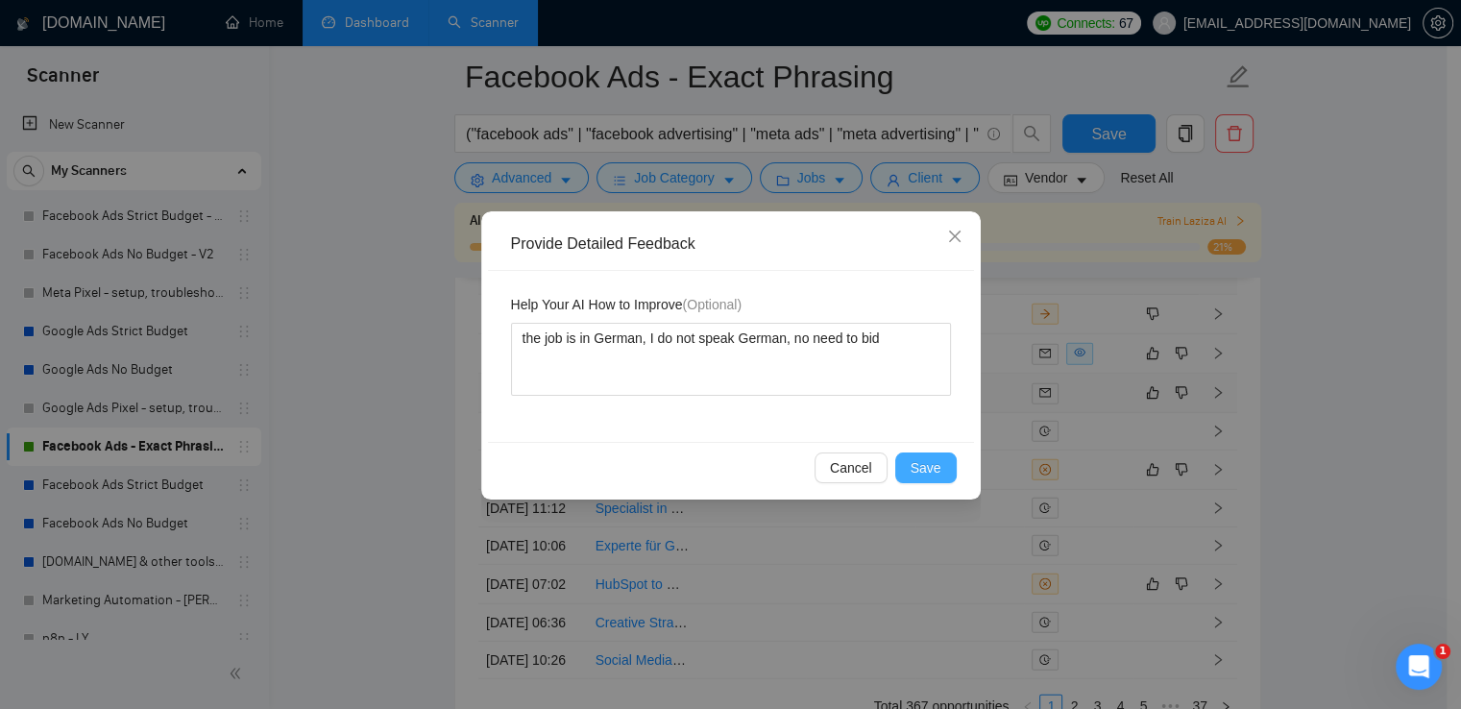
click at [933, 470] on span "Save" at bounding box center [925, 467] width 31 height 21
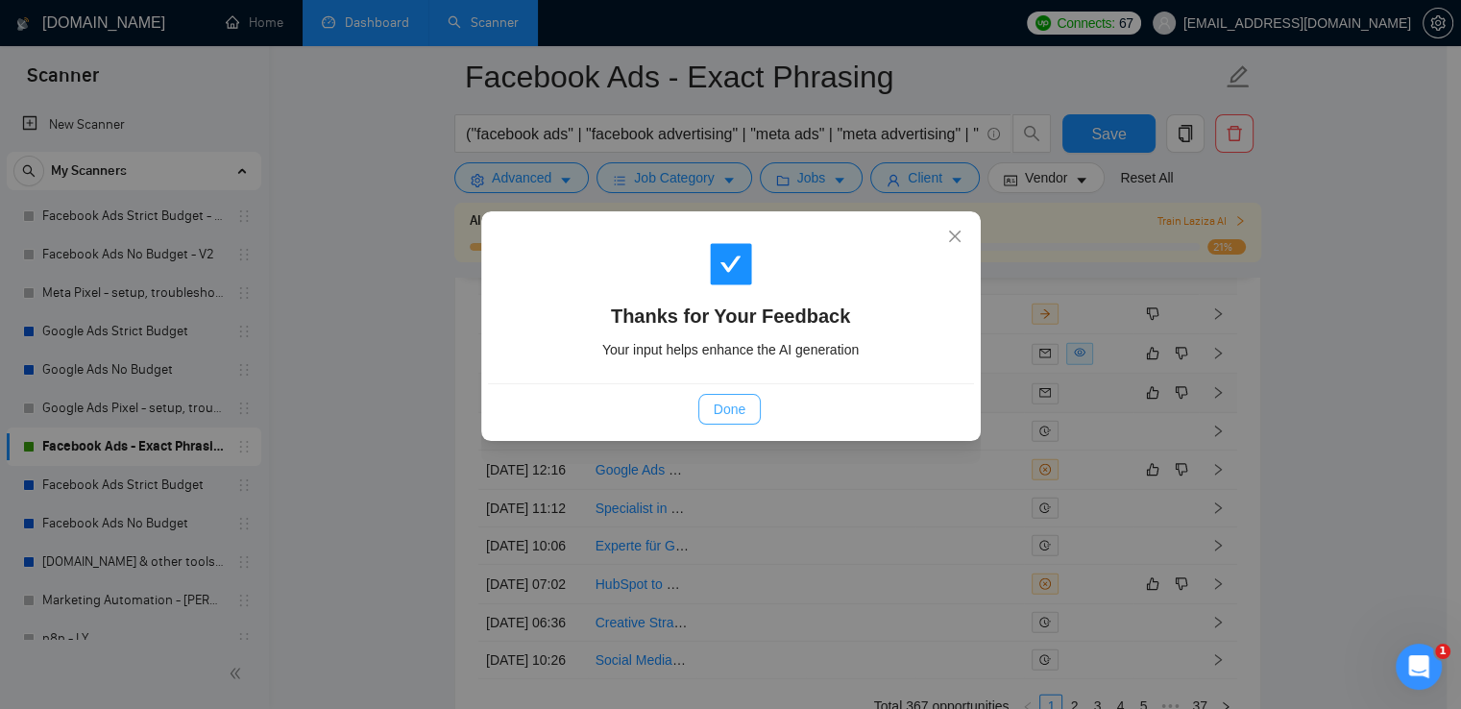
click at [745, 409] on button "Done" at bounding box center [729, 409] width 62 height 31
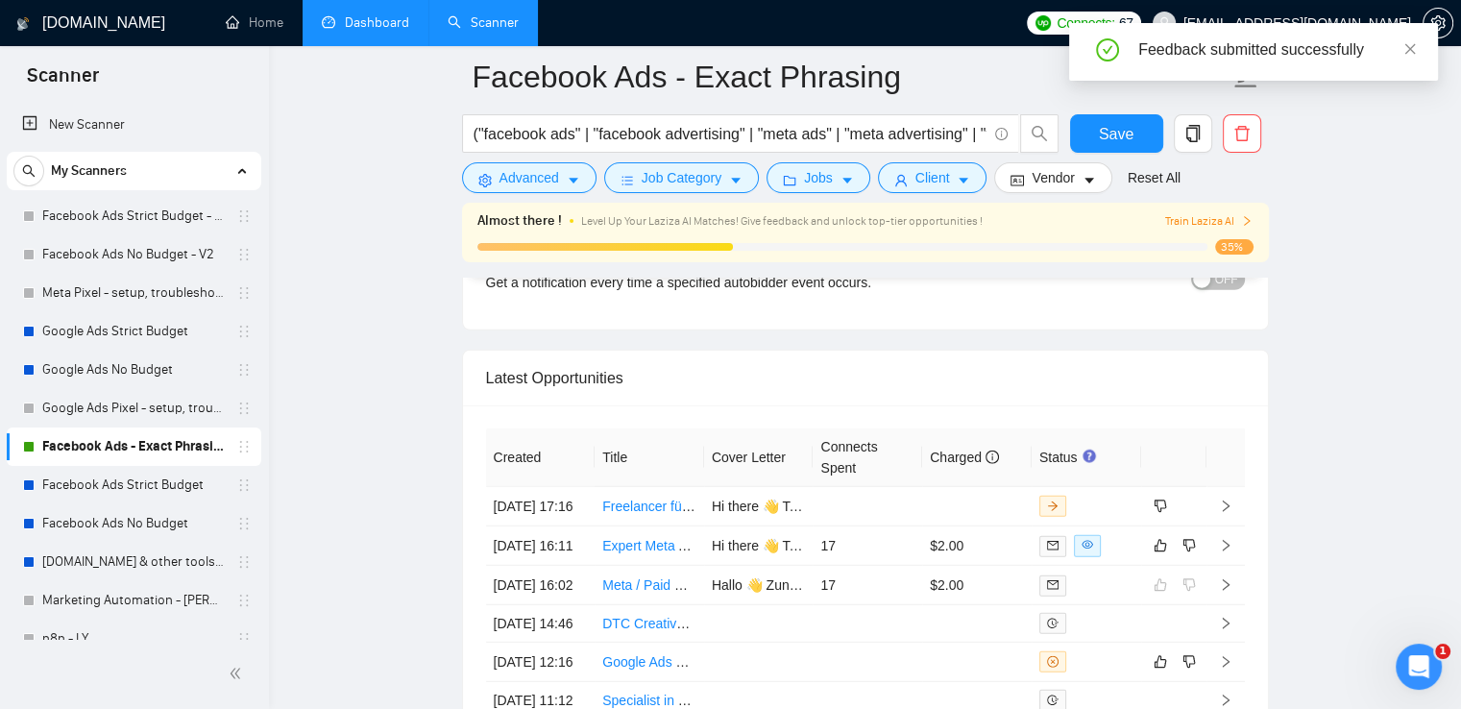
scroll to position [5090, 0]
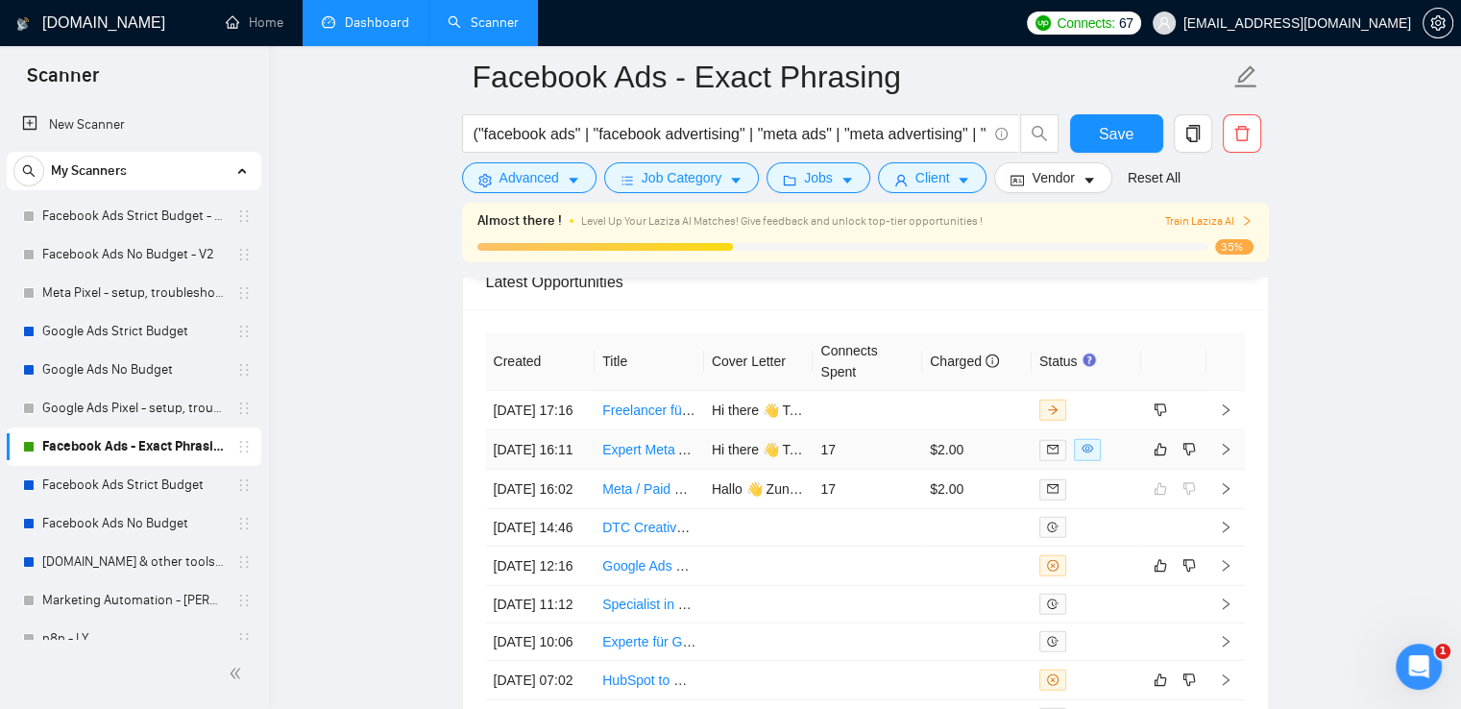
click at [1230, 456] on icon "right" at bounding box center [1225, 449] width 13 height 13
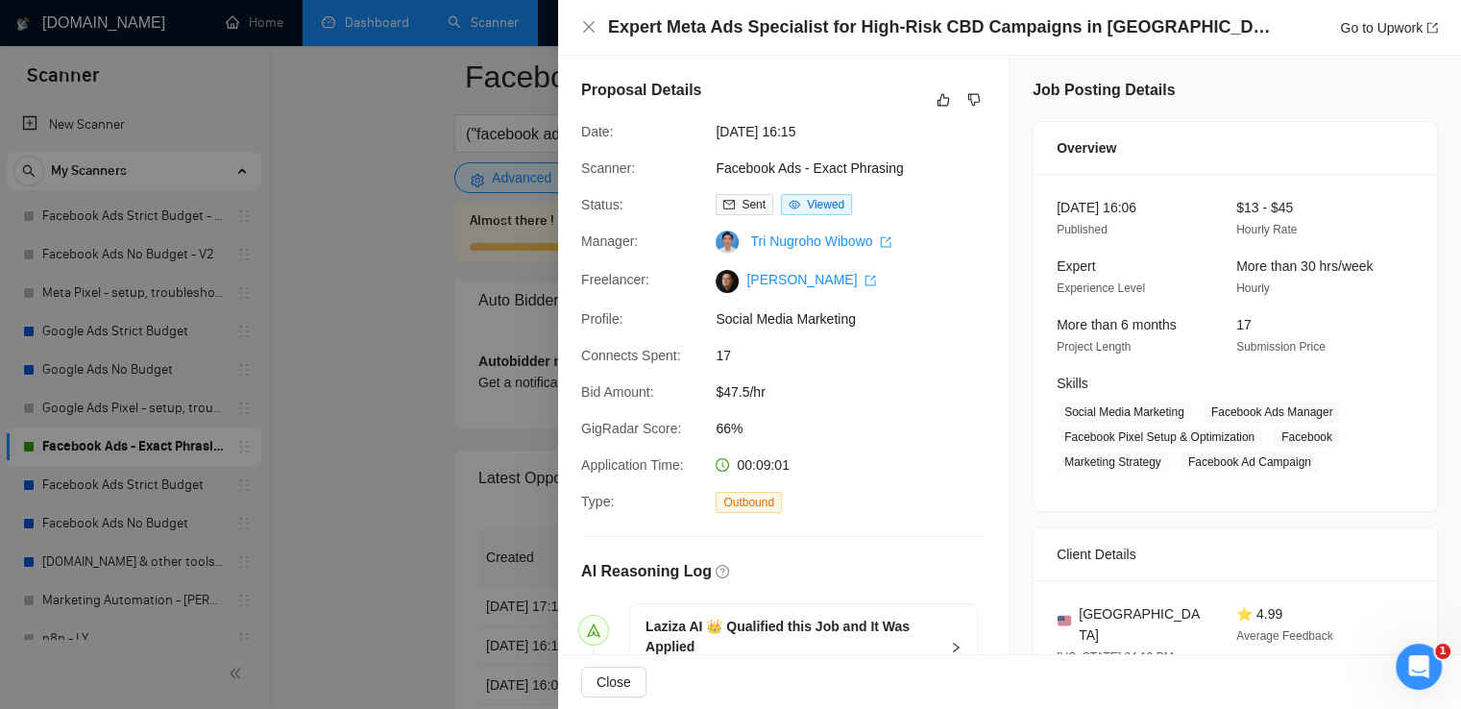
scroll to position [4802, 0]
click at [581, 28] on icon "close" at bounding box center [588, 26] width 15 height 15
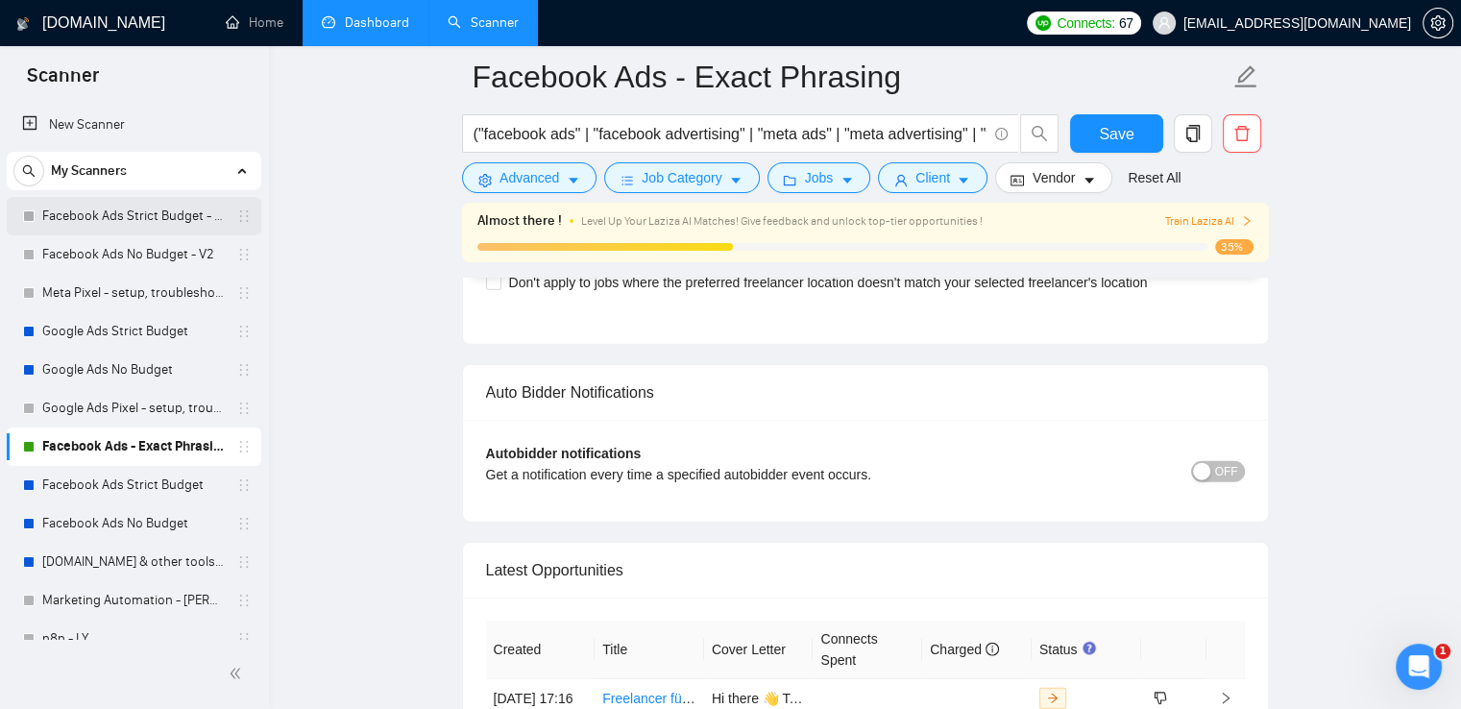
click at [48, 213] on link "Facebook Ads Strict Budget - V2" at bounding box center [133, 216] width 182 height 38
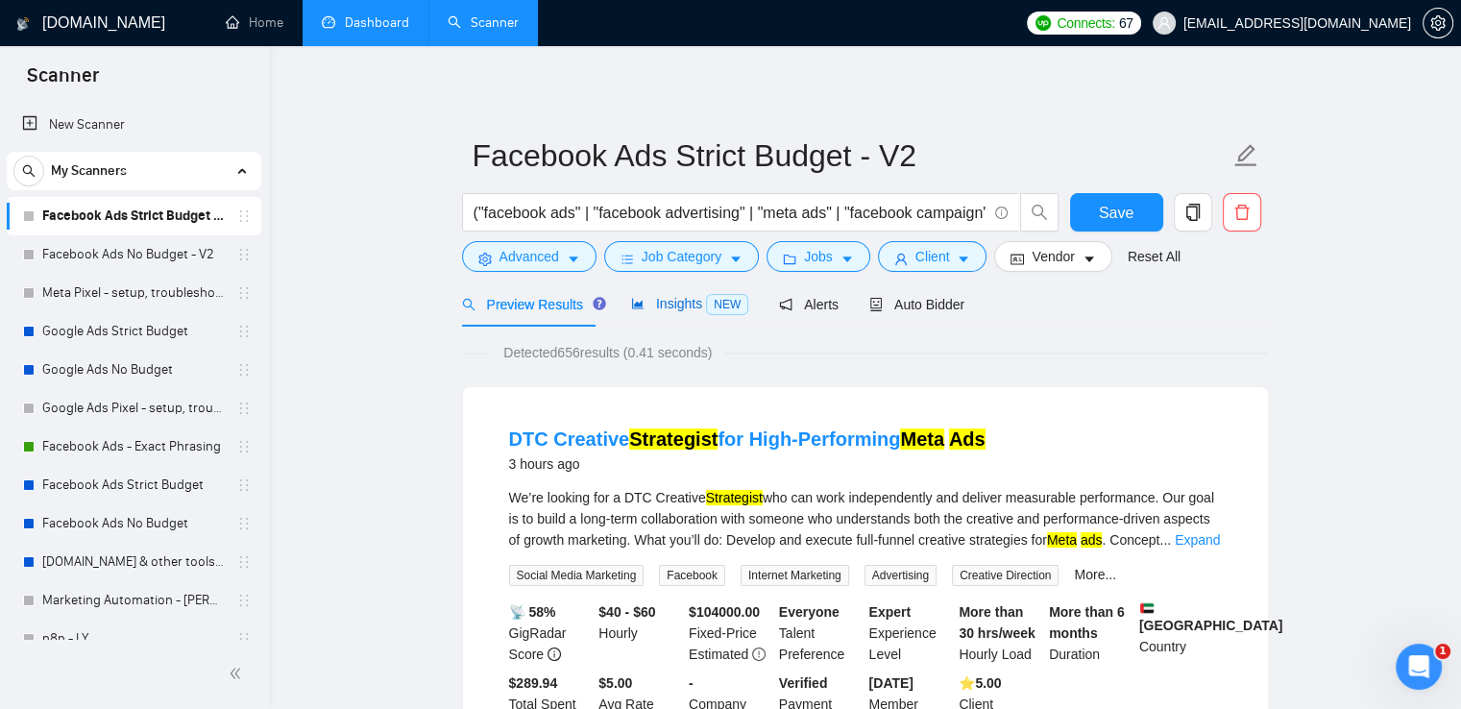
click at [683, 311] on span "Insights NEW" at bounding box center [689, 303] width 117 height 15
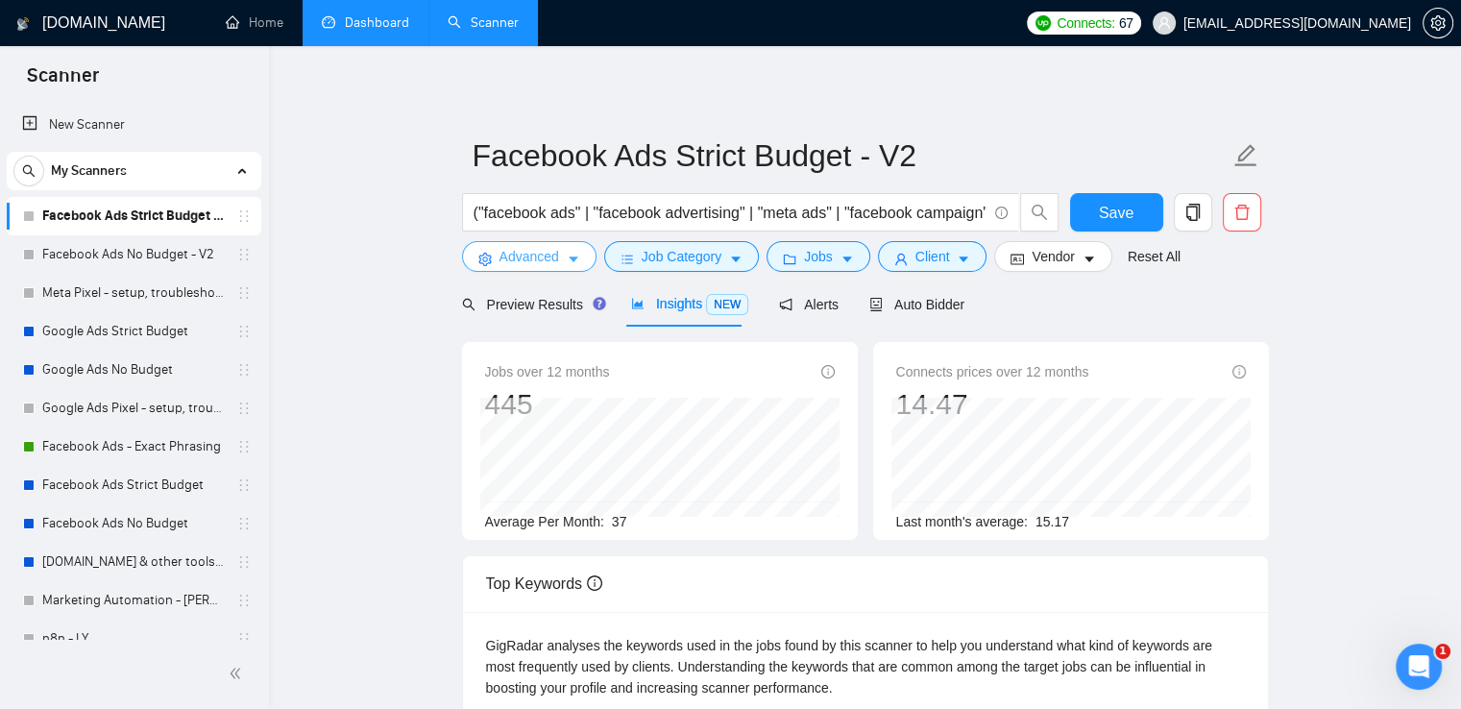
click at [558, 260] on button "Advanced" at bounding box center [529, 256] width 134 height 31
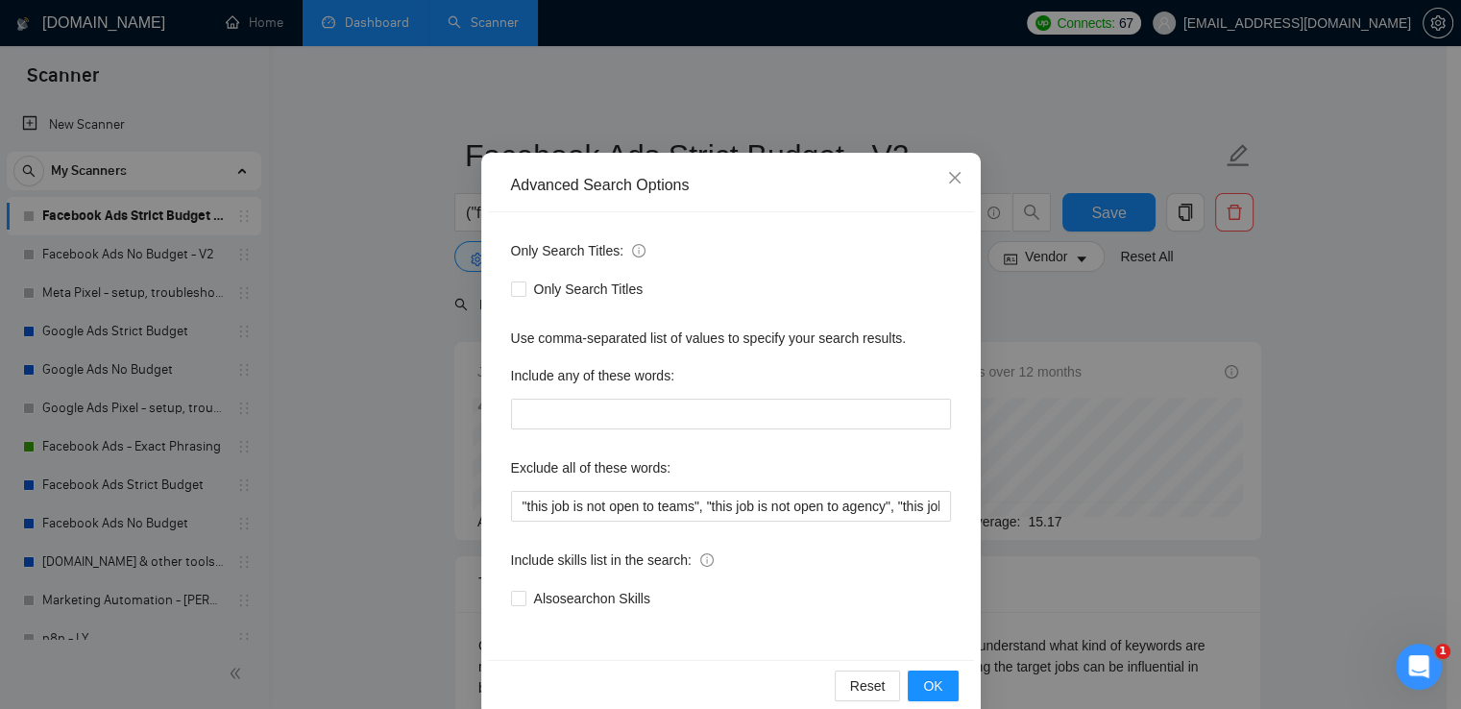
scroll to position [90, 0]
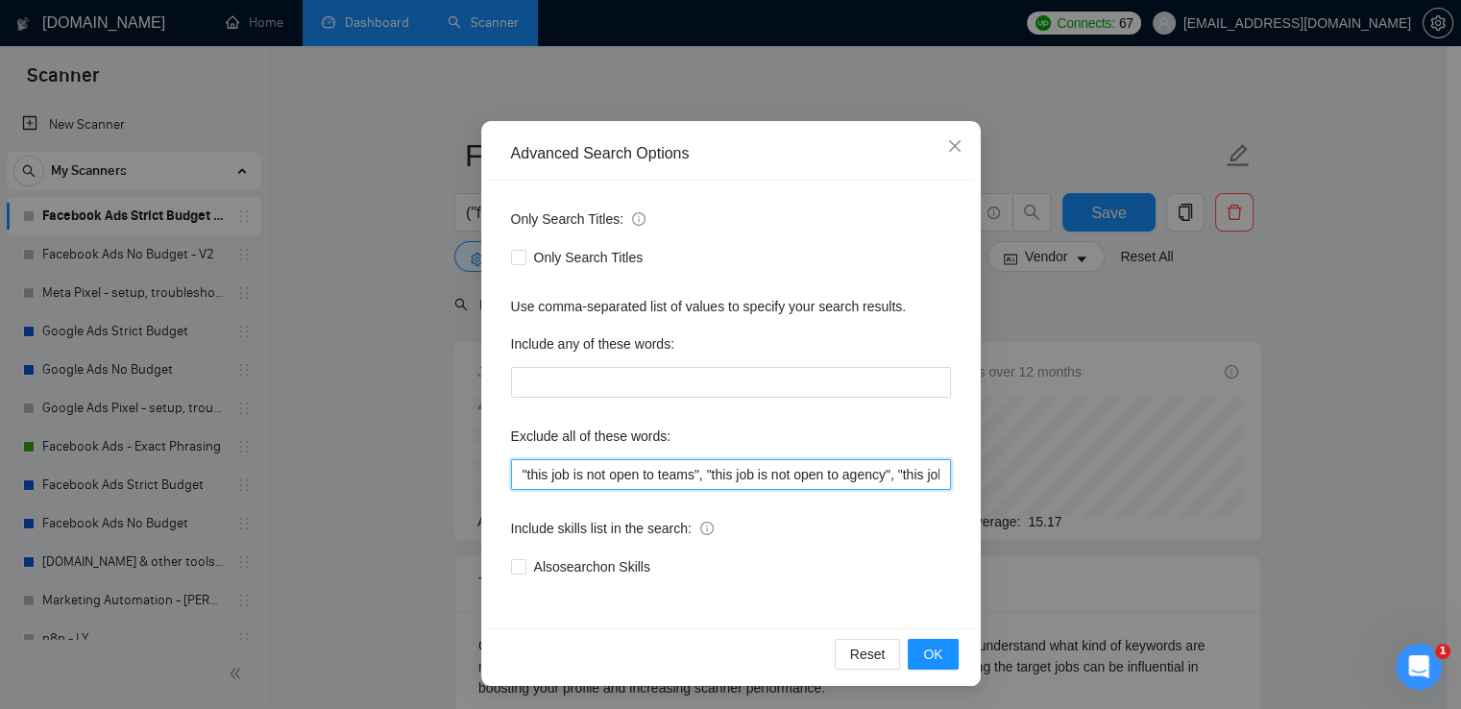
click at [744, 472] on input ""this job is not open to teams", "this job is not open to agency", "this job is…" at bounding box center [731, 474] width 440 height 31
click at [745, 472] on input ""this job is not open to teams", "this job is not open to agency", "this job is…" at bounding box center [731, 474] width 440 height 31
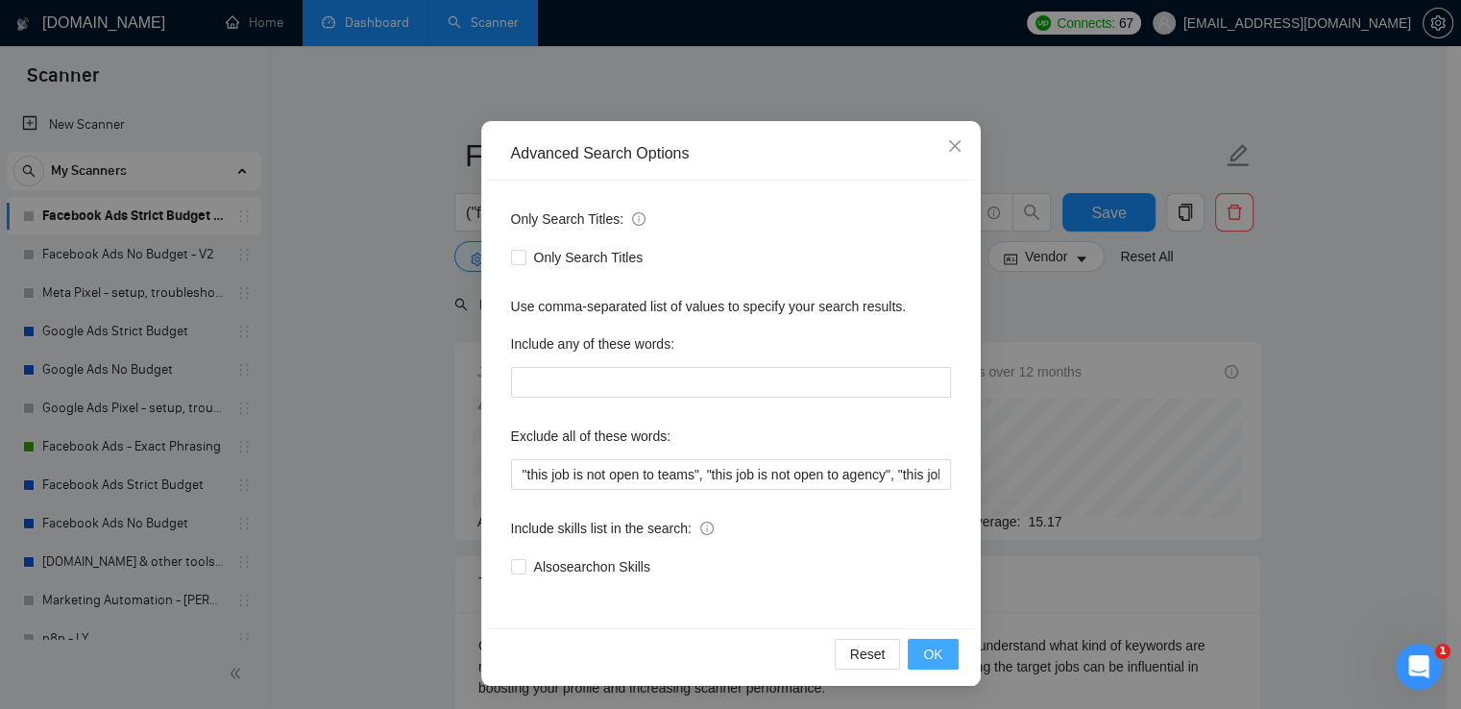
click at [923, 654] on span "OK" at bounding box center [932, 653] width 19 height 21
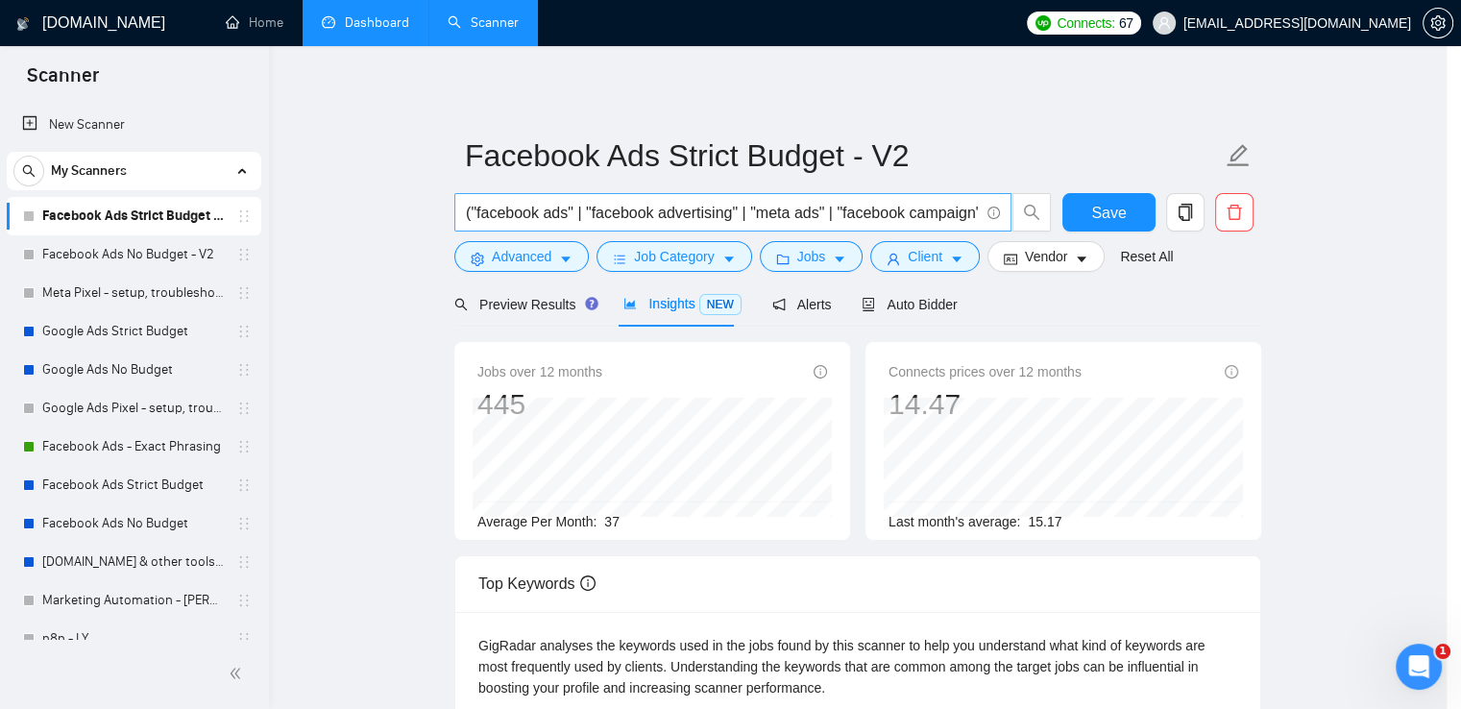
scroll to position [0, 0]
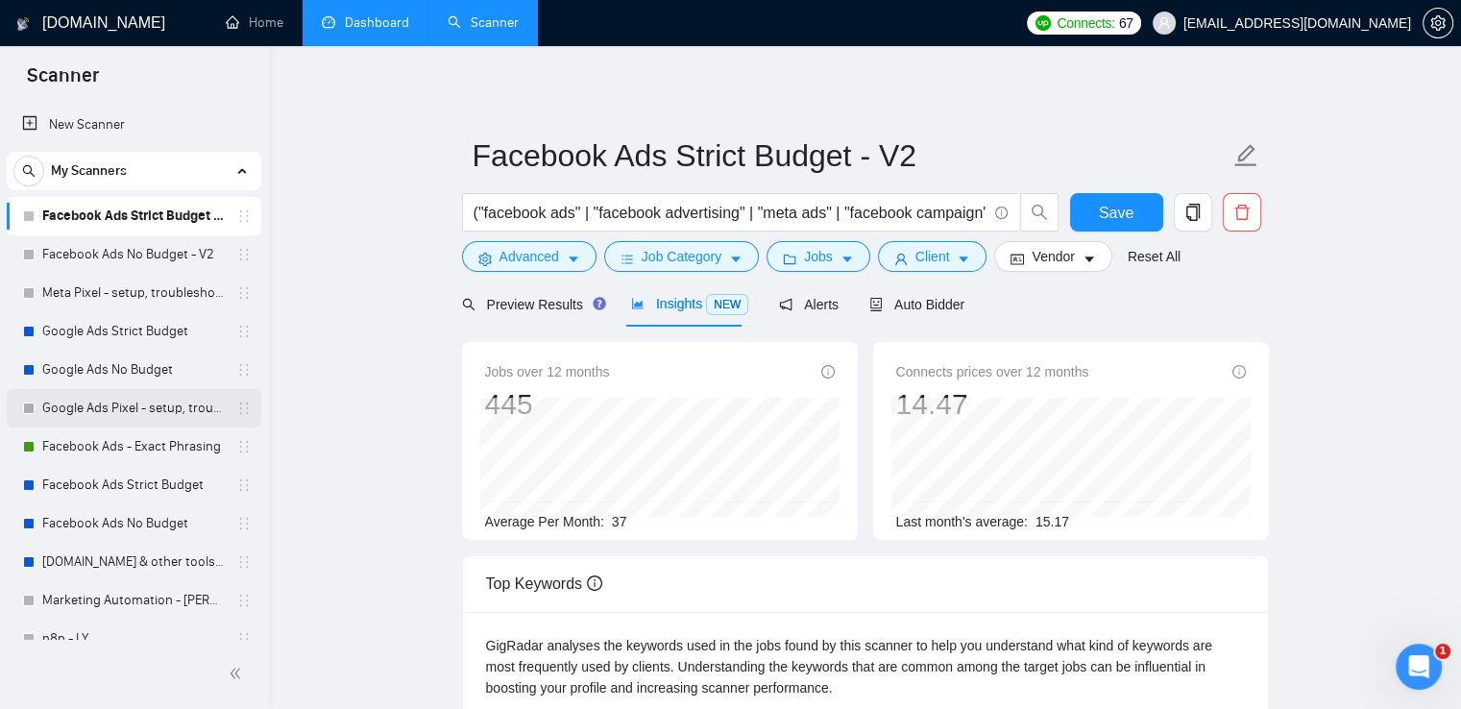
click at [108, 423] on link "Google Ads Pixel - setup, troubleshooting, tracking" at bounding box center [133, 408] width 182 height 38
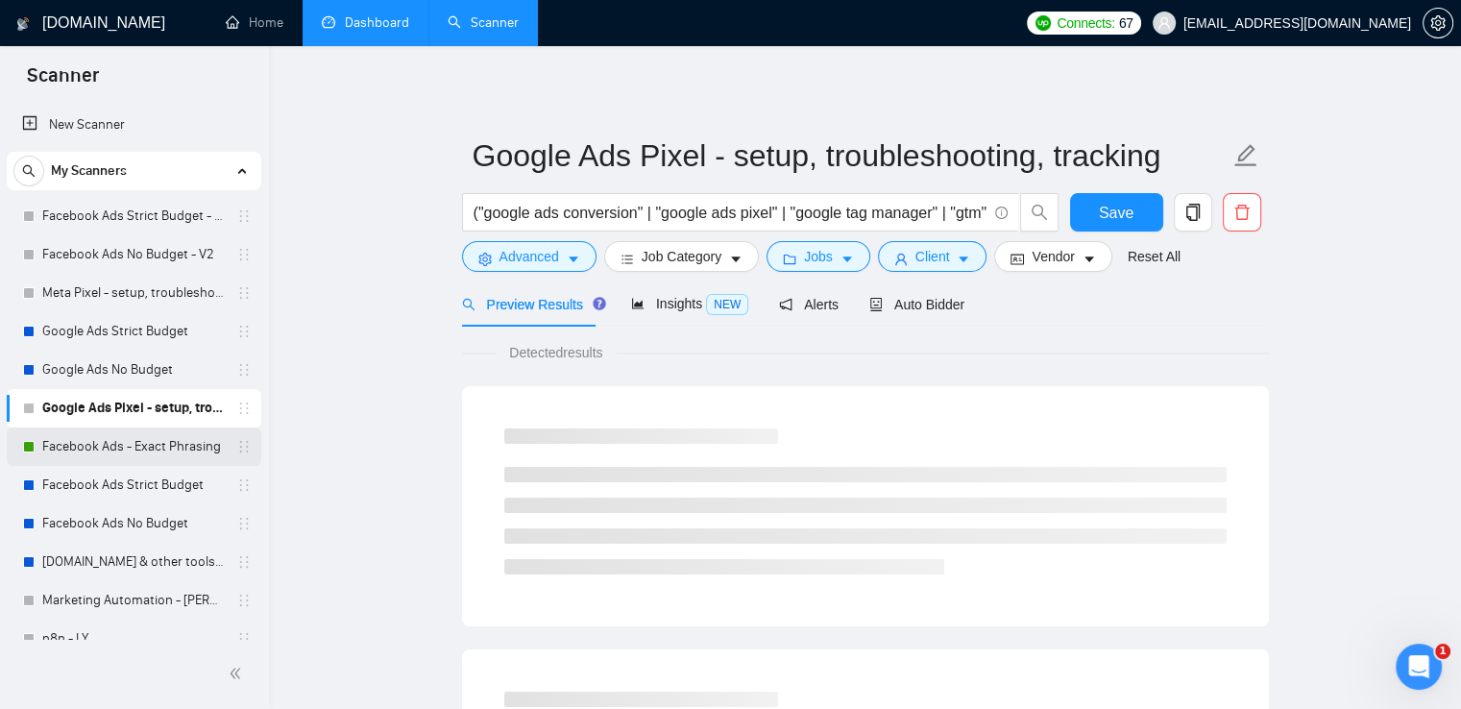
click at [109, 443] on link "Facebook Ads - Exact Phrasing" at bounding box center [133, 446] width 182 height 38
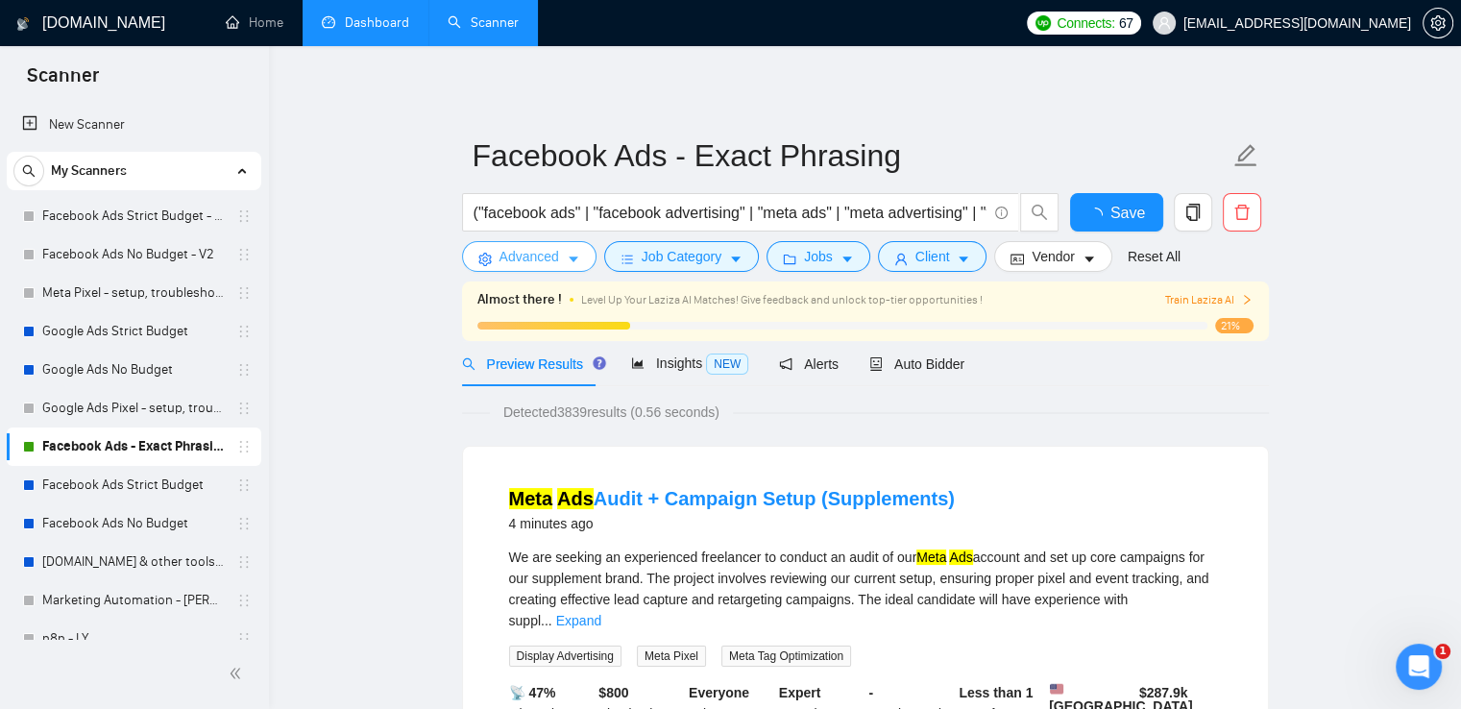
click at [570, 264] on icon "caret-down" at bounding box center [573, 259] width 13 height 13
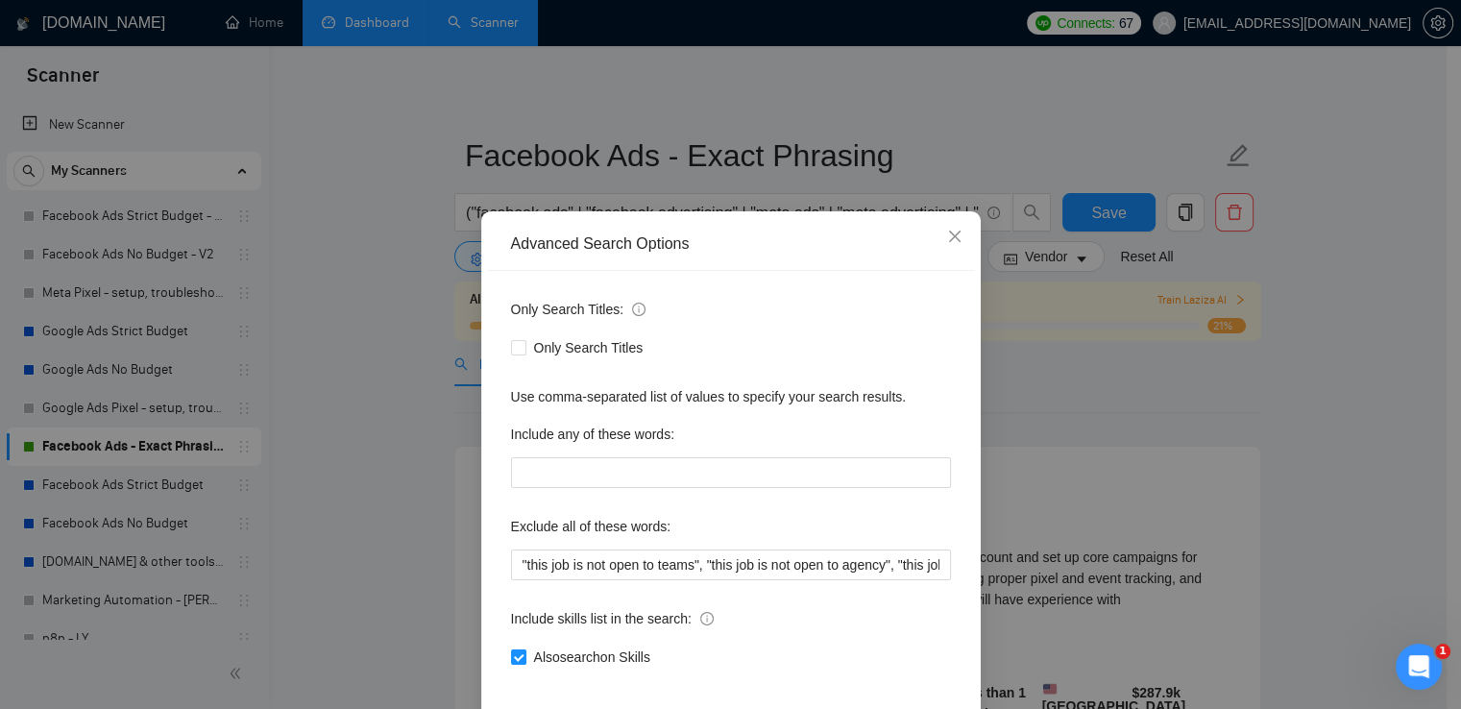
click at [1386, 424] on div "Advanced Search Options Only Search Titles: Only Search Titles Use comma-separa…" at bounding box center [730, 354] width 1461 height 709
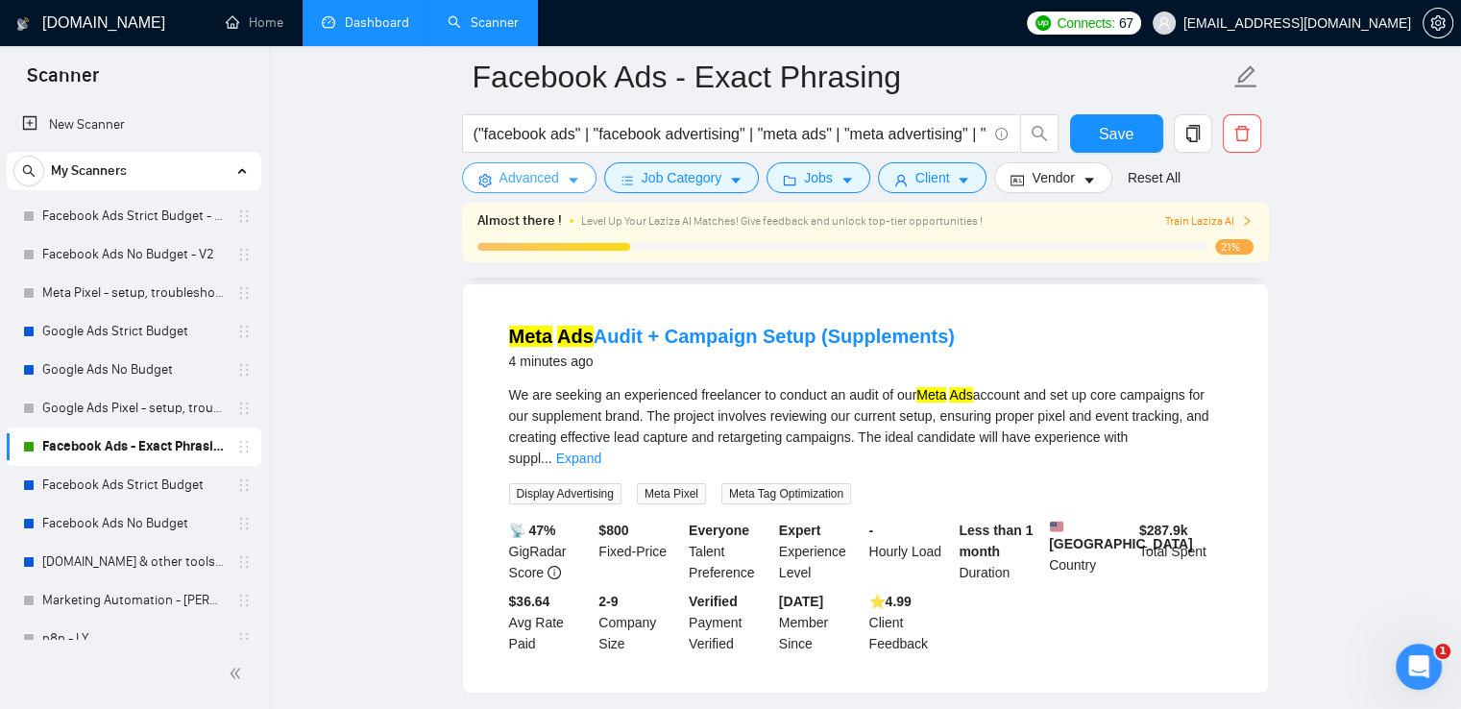
scroll to position [96, 0]
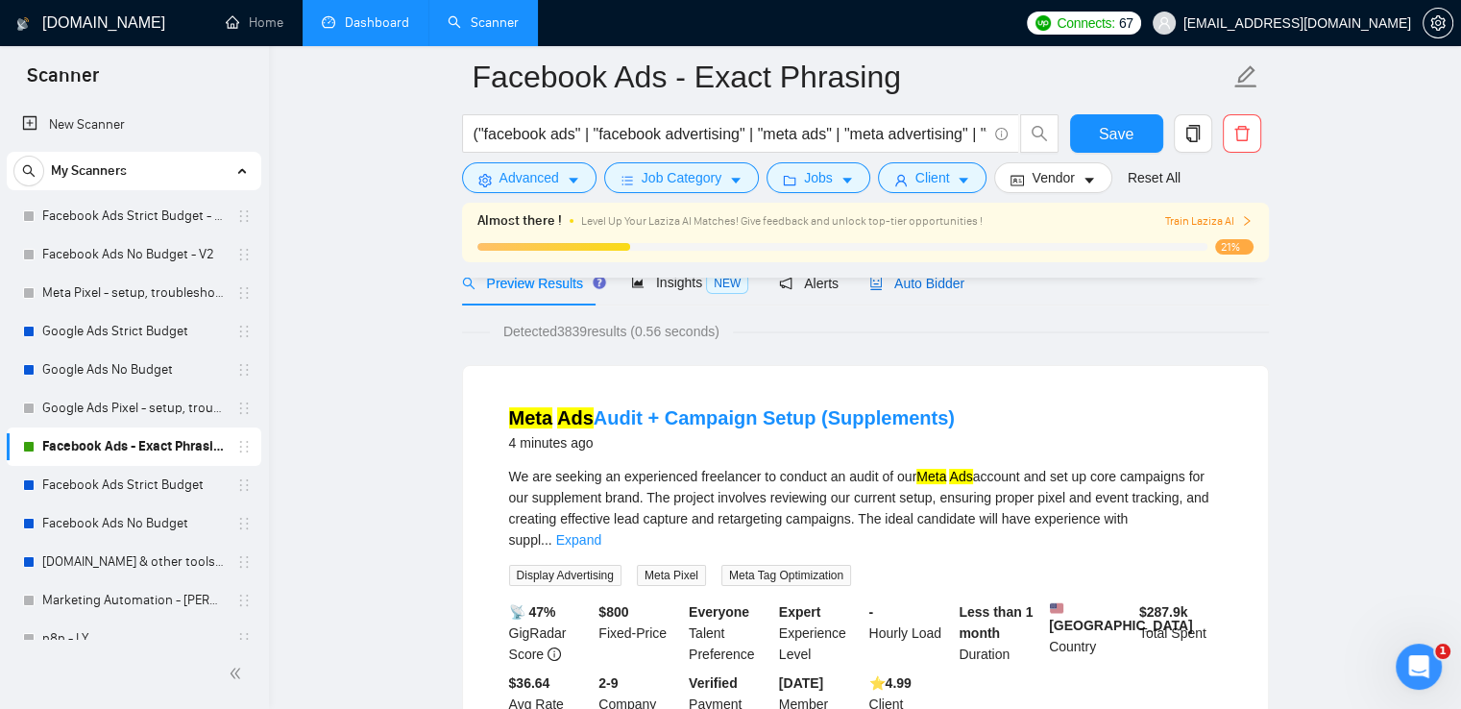
click at [907, 280] on span "Auto Bidder" at bounding box center [916, 283] width 95 height 15
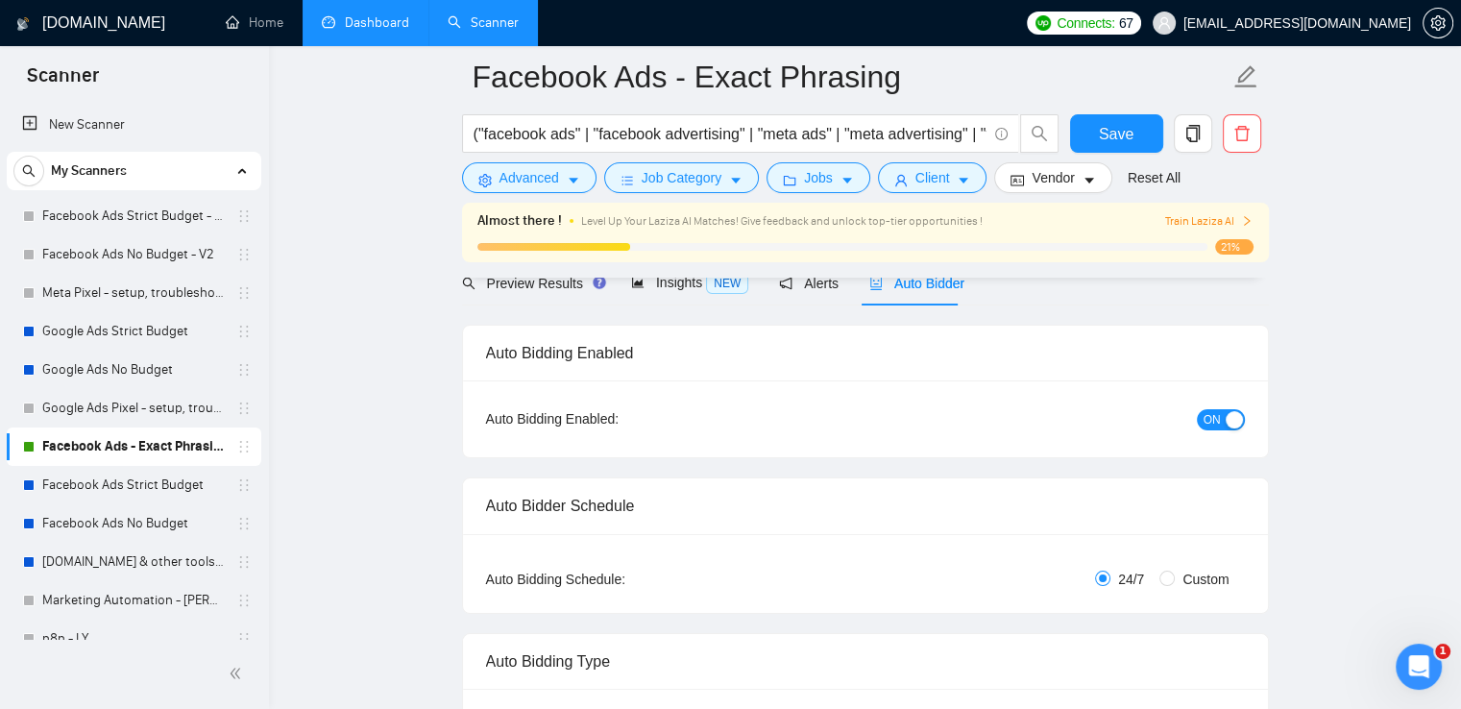
radio input "false"
radio input "true"
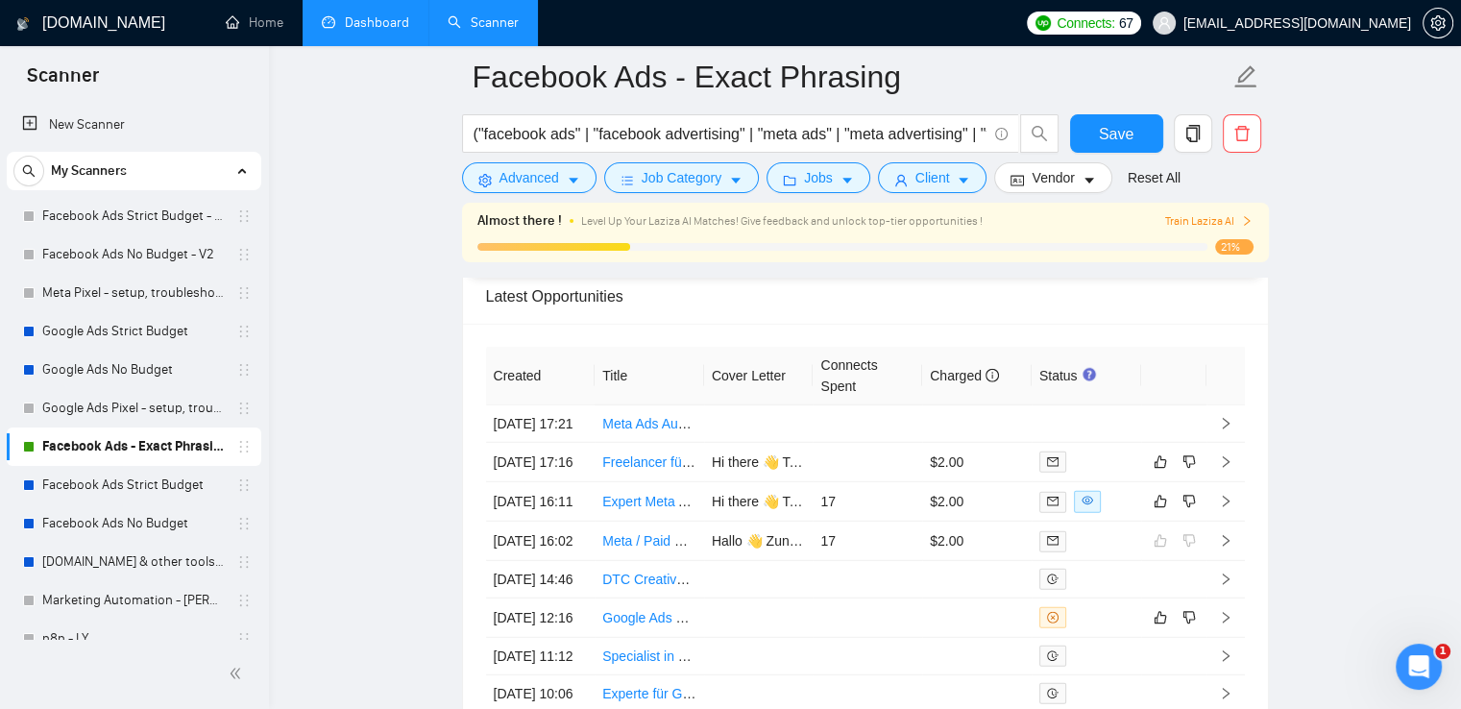
scroll to position [5186, 0]
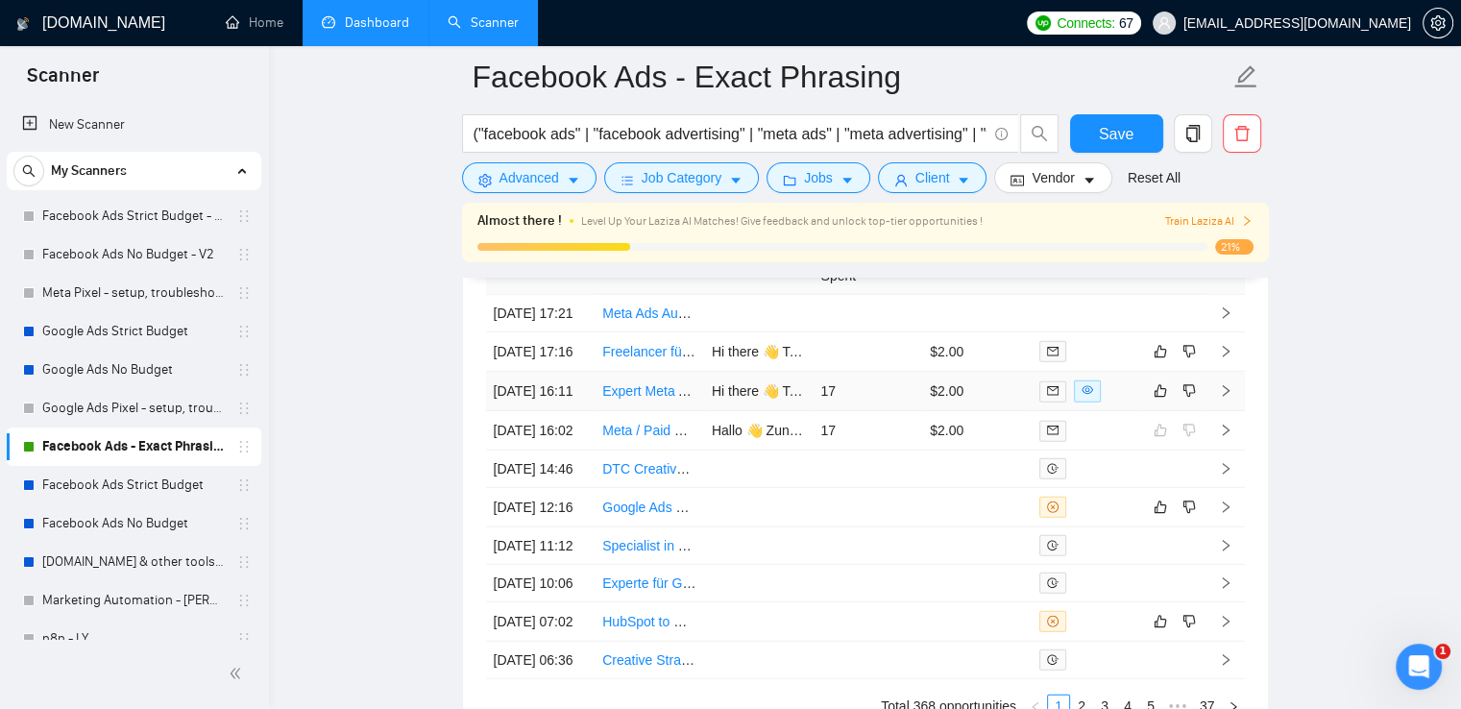
click at [1225, 397] on icon "right" at bounding box center [1225, 391] width 7 height 12
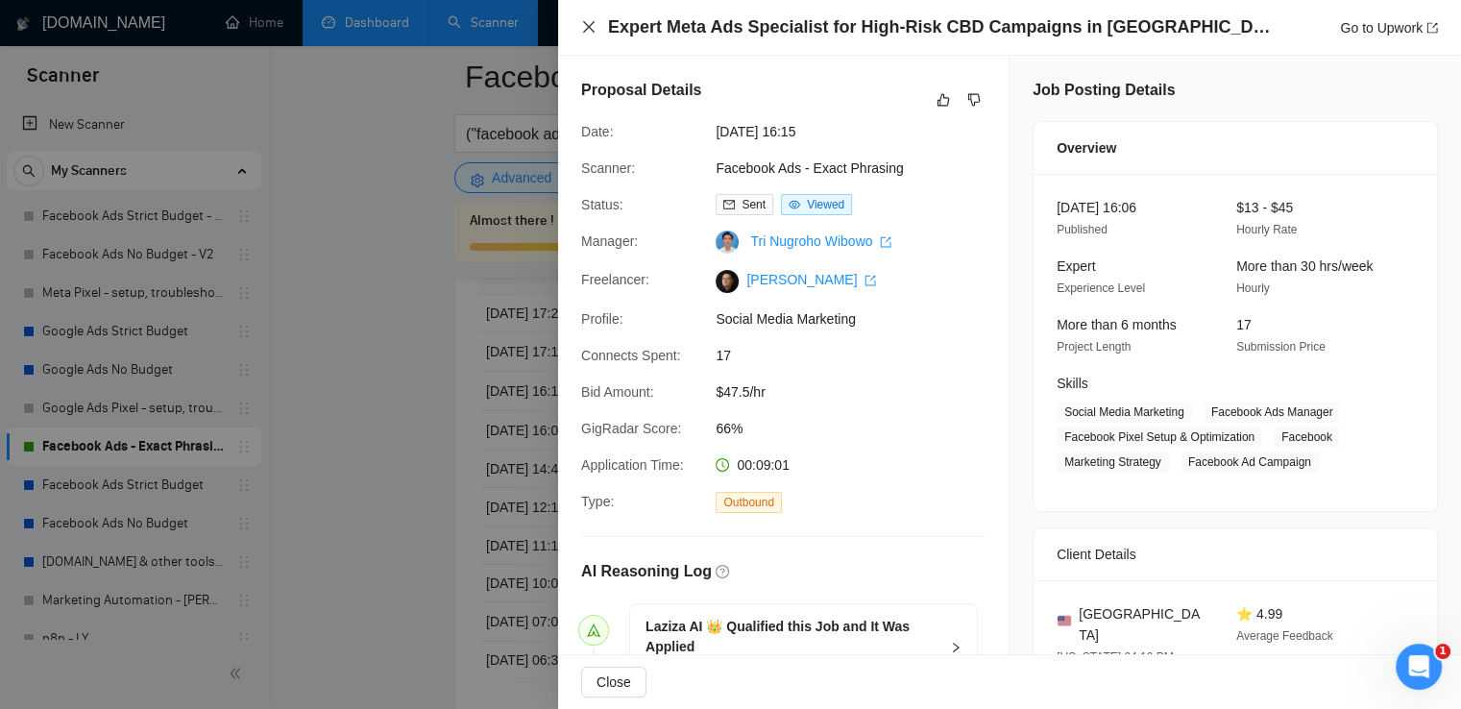
click at [584, 29] on icon "close" at bounding box center [588, 26] width 15 height 15
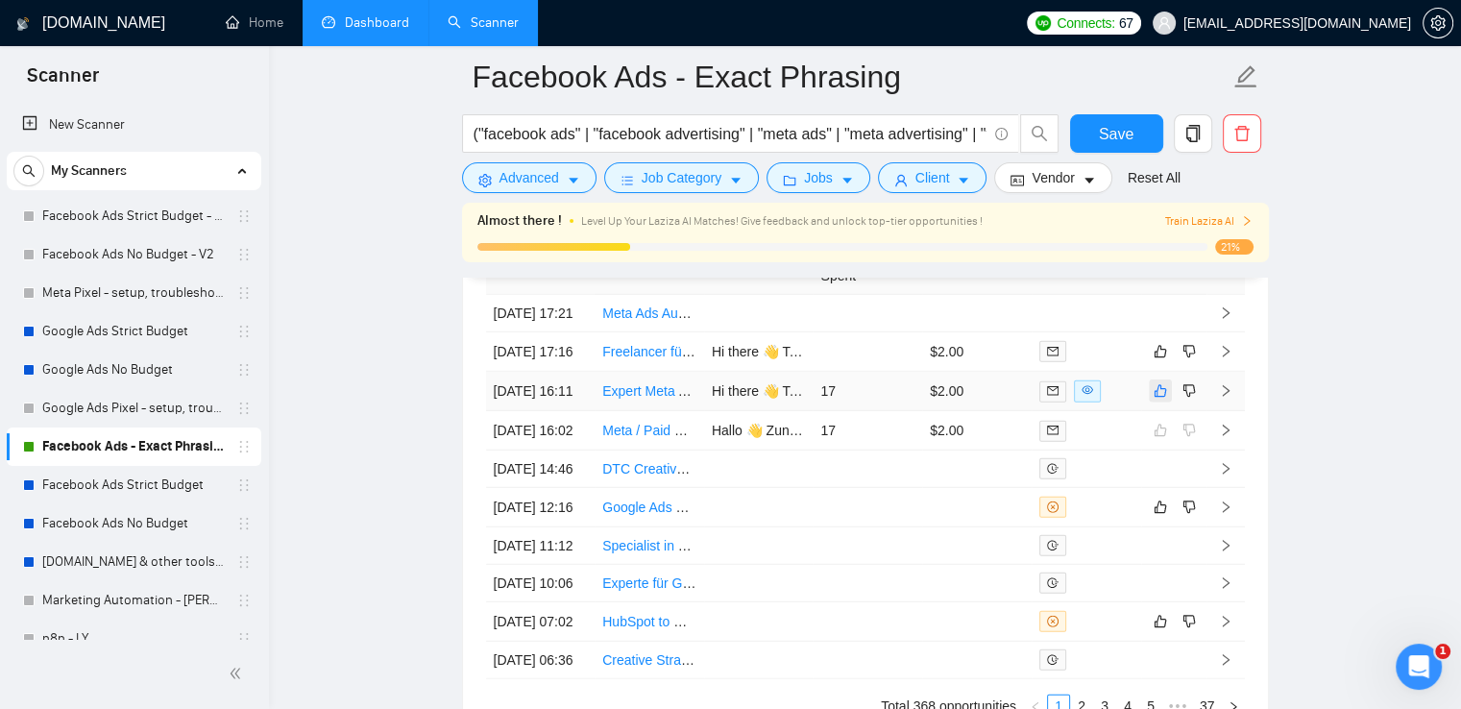
click at [1159, 399] on icon "like" at bounding box center [1159, 390] width 13 height 15
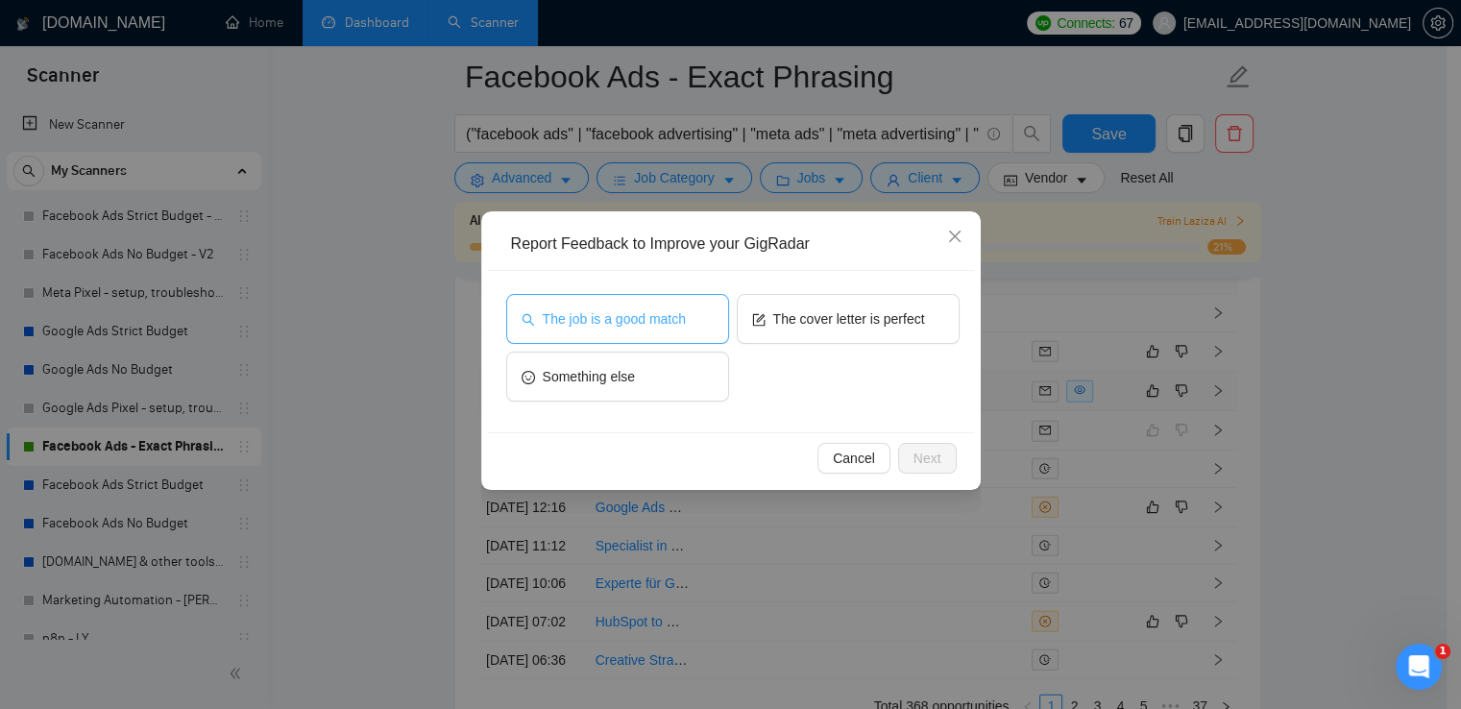
click at [599, 315] on span "The job is a good match" at bounding box center [614, 318] width 143 height 21
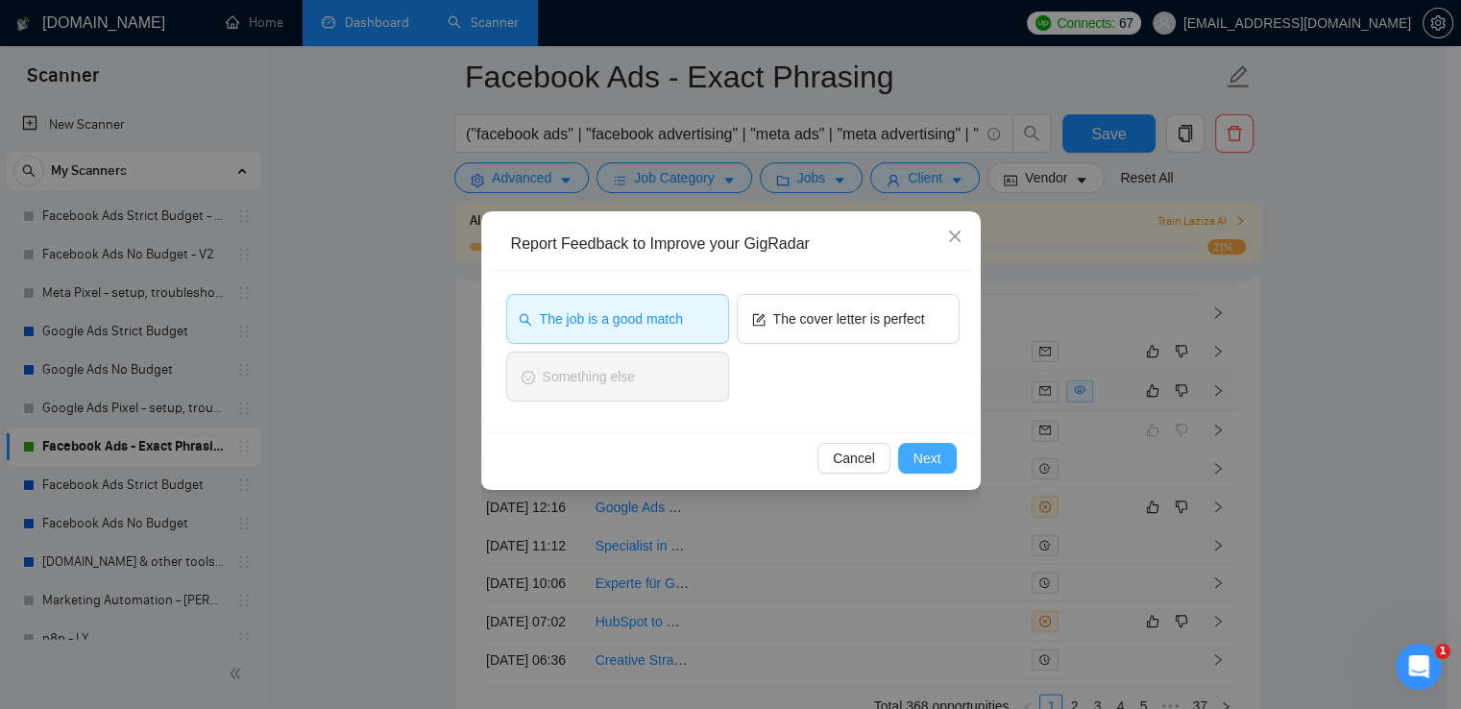
click at [949, 462] on button "Next" at bounding box center [927, 458] width 59 height 31
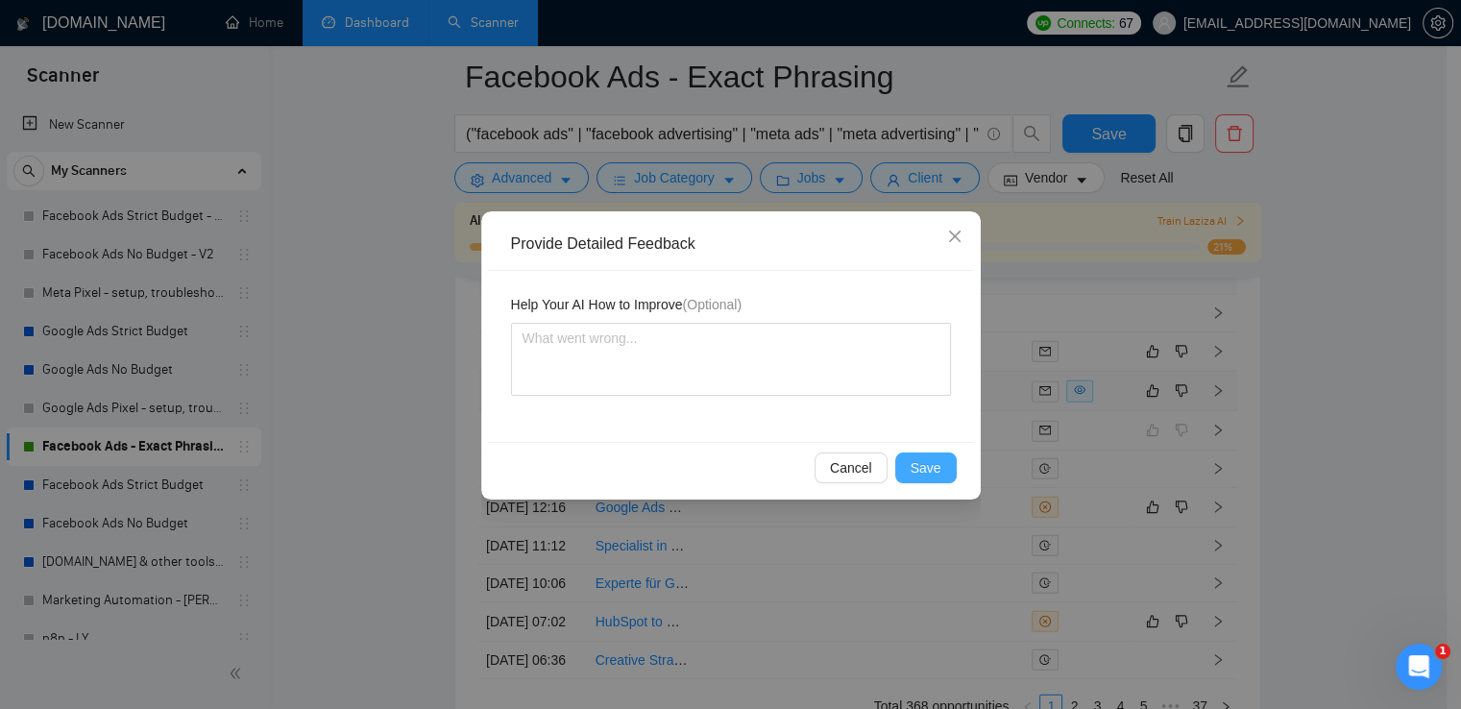
click at [953, 477] on button "Save" at bounding box center [925, 467] width 61 height 31
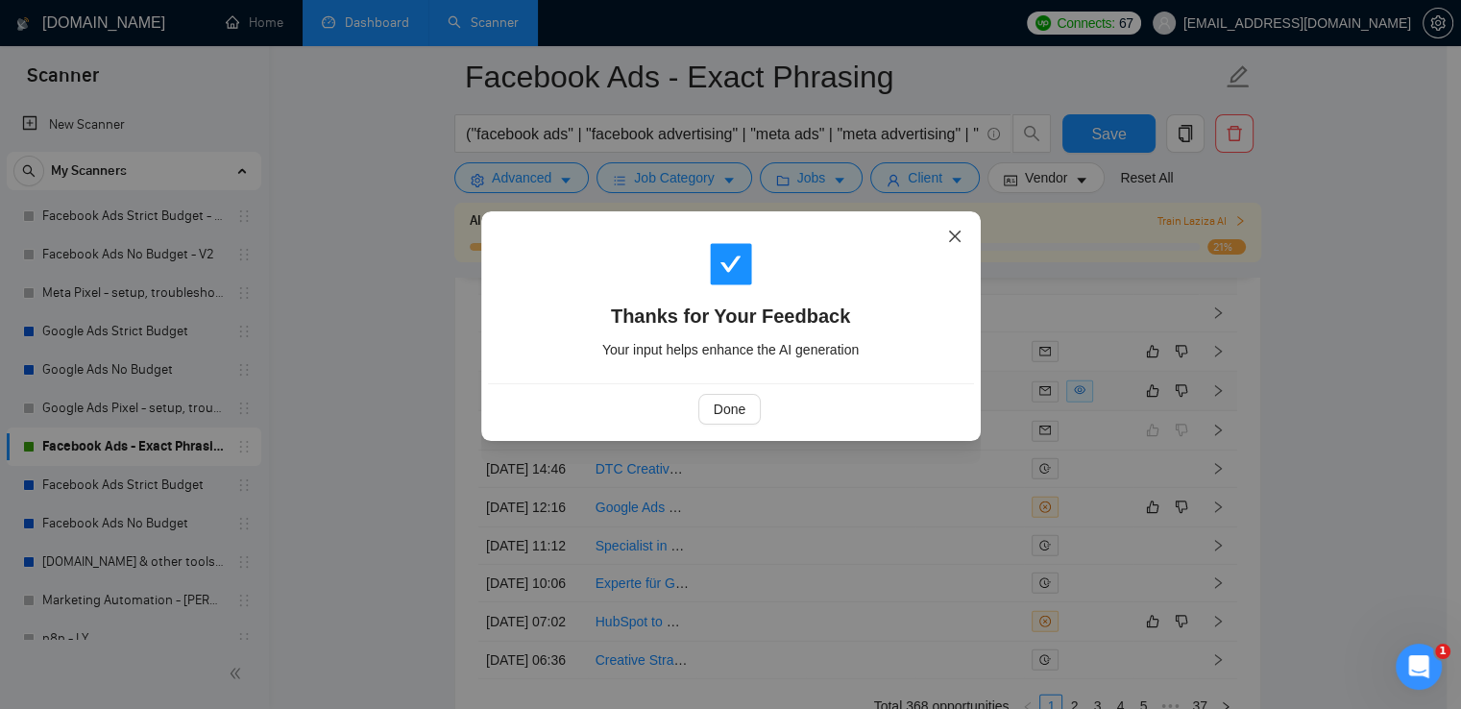
click at [954, 235] on icon "close" at bounding box center [954, 236] width 15 height 15
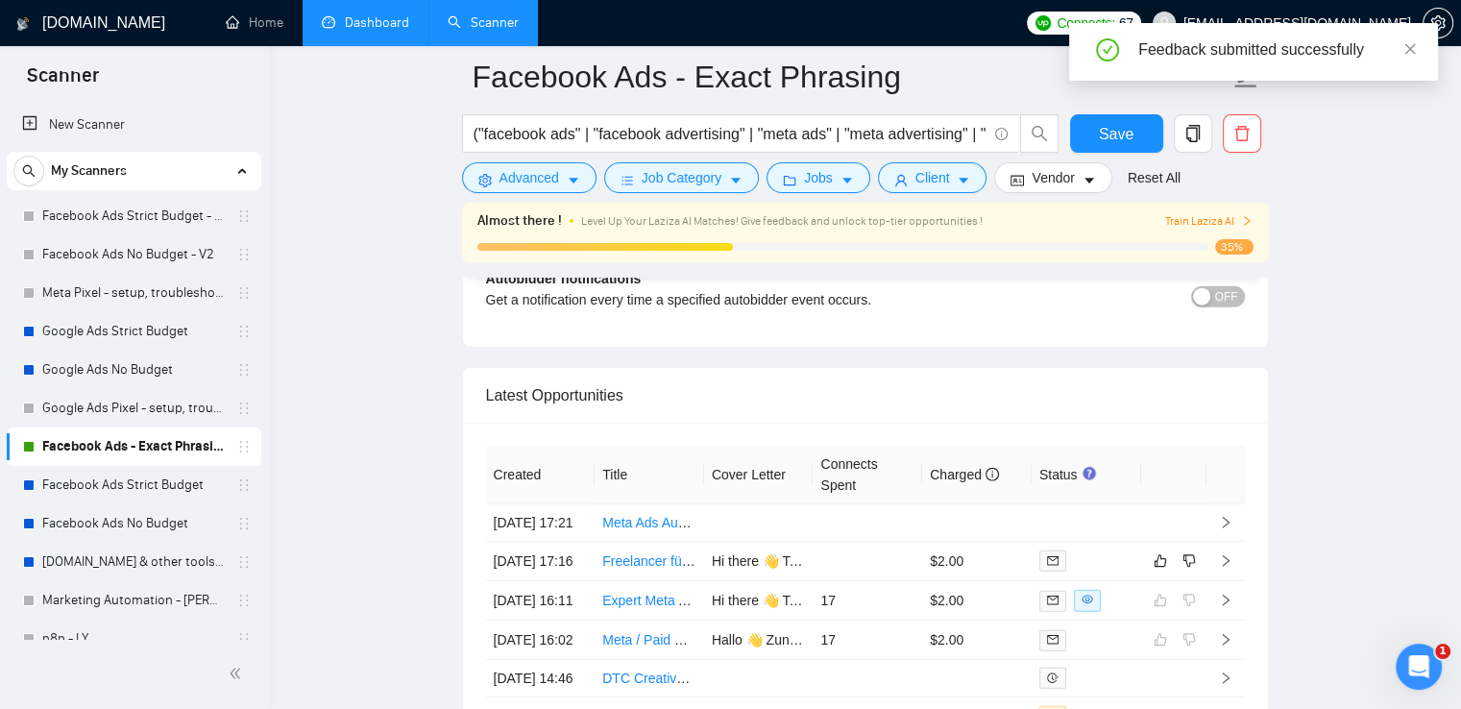
scroll to position [5090, 0]
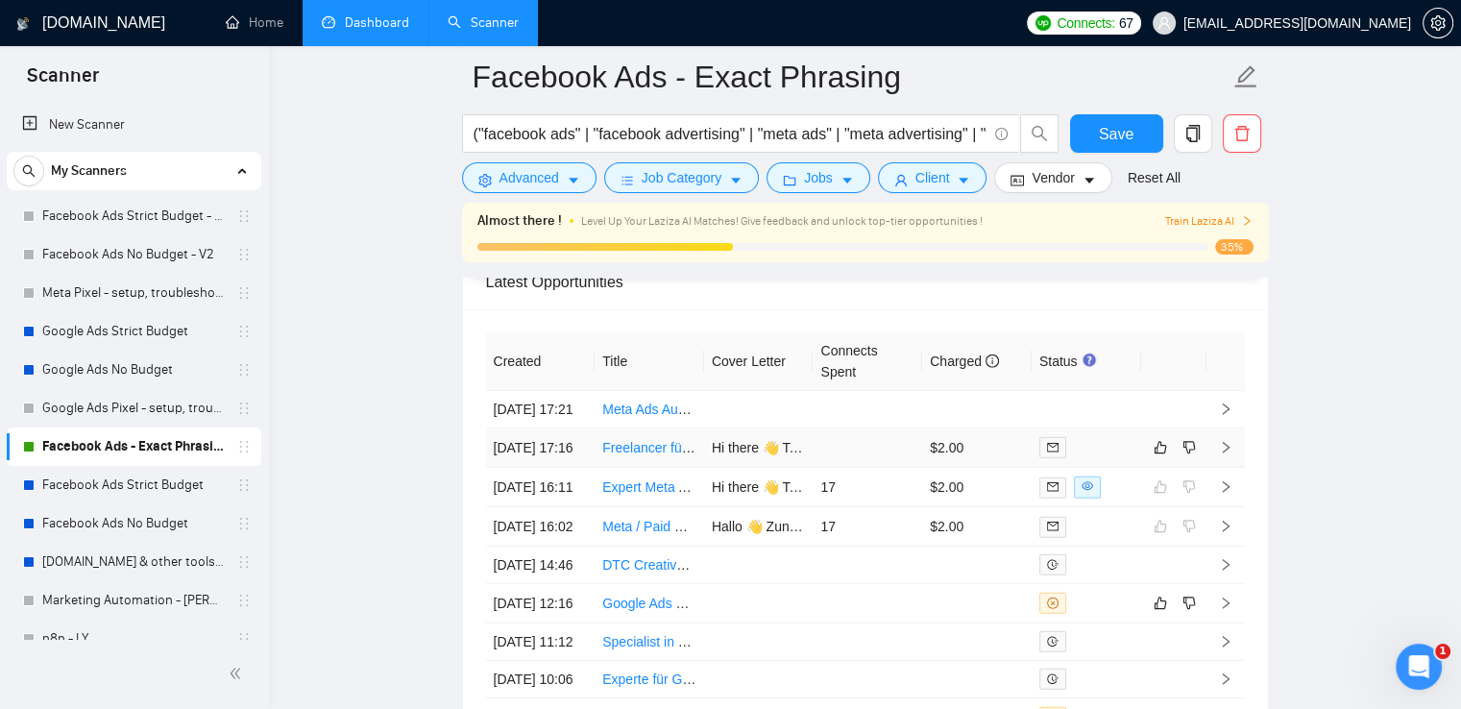
click at [1232, 468] on td at bounding box center [1225, 447] width 38 height 39
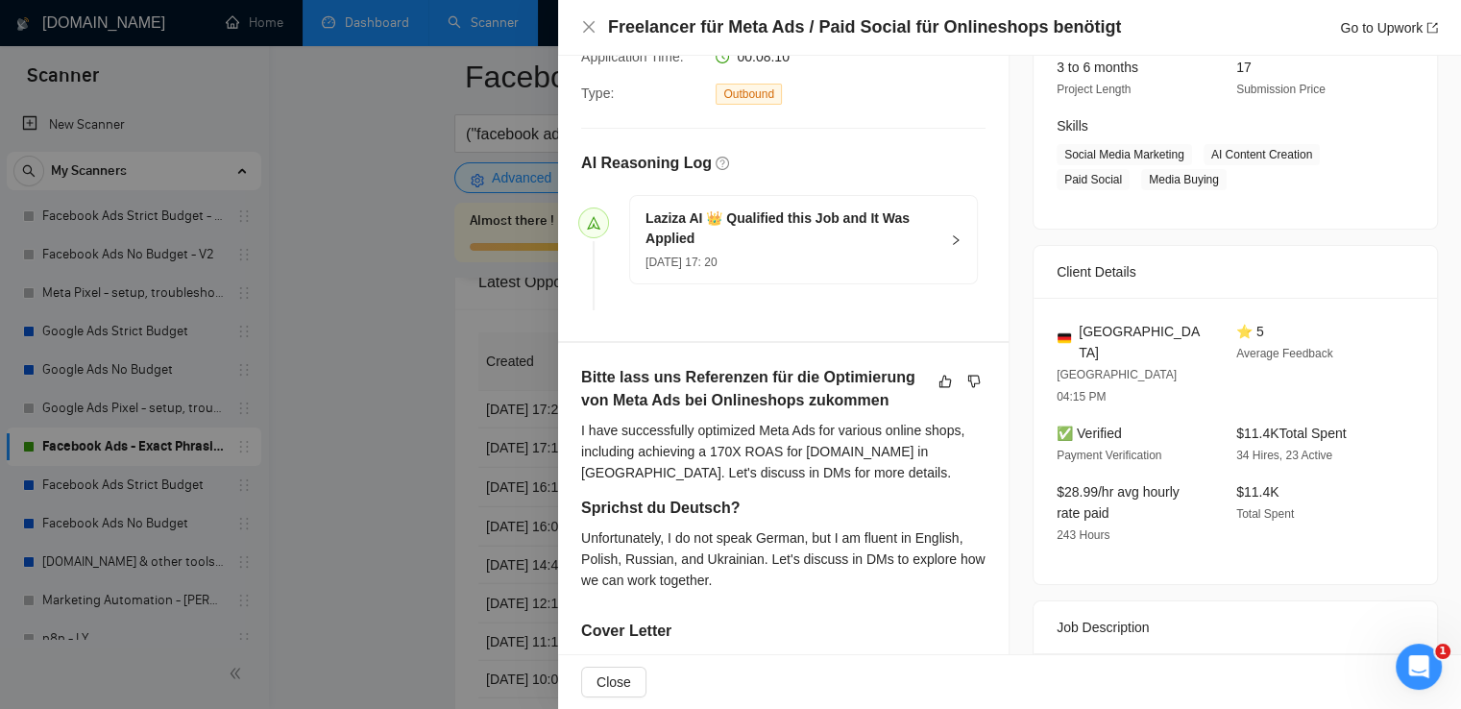
scroll to position [58, 0]
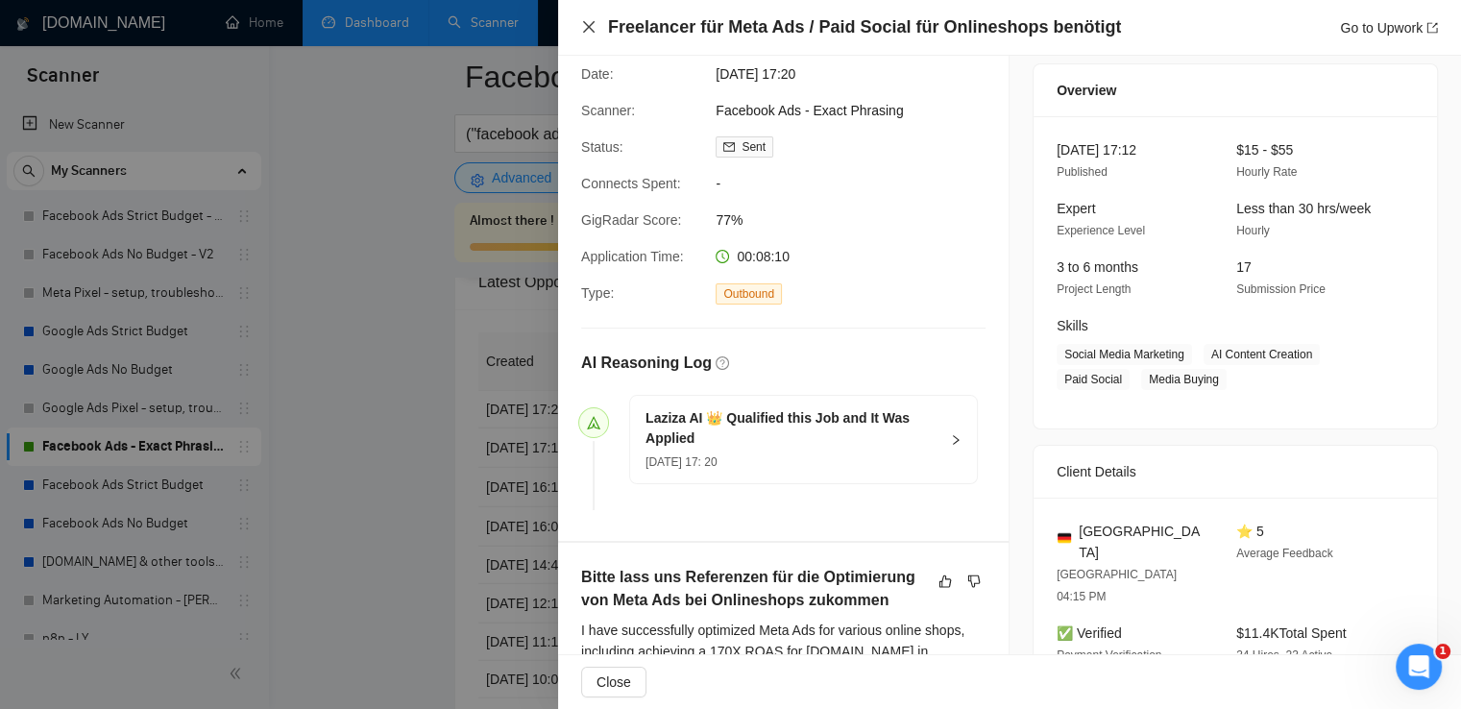
click at [592, 25] on icon "close" at bounding box center [588, 26] width 15 height 15
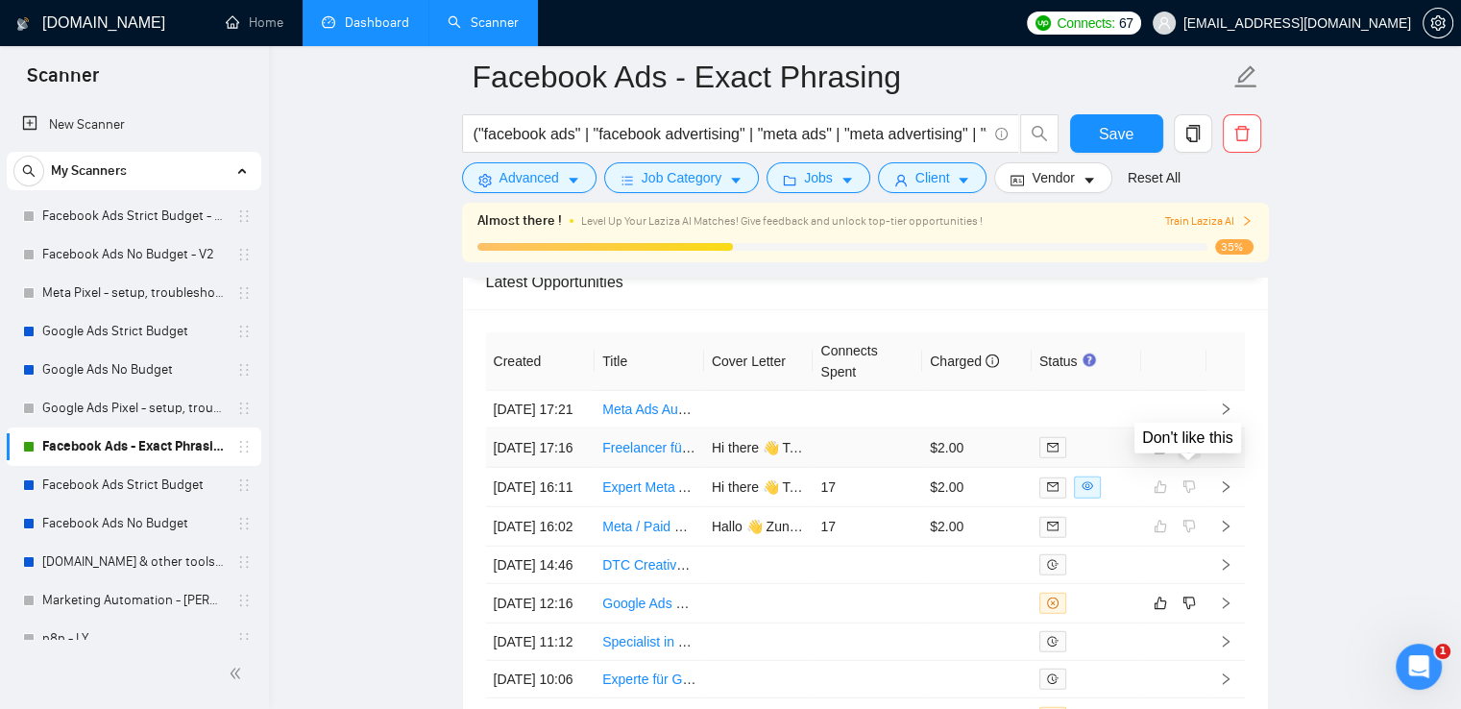
click at [1191, 455] on icon "dislike" at bounding box center [1188, 447] width 13 height 15
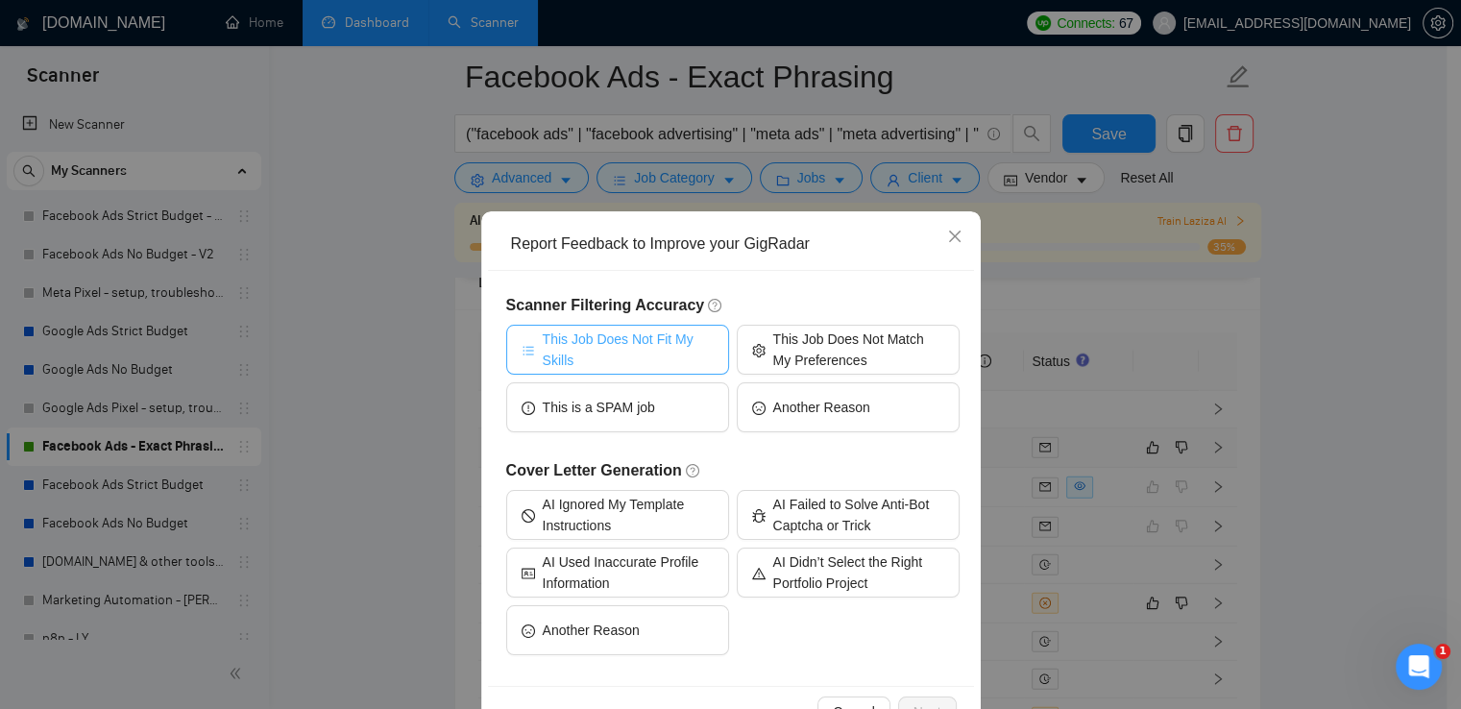
click at [605, 346] on span "This Job Does Not Fit My Skills" at bounding box center [628, 349] width 171 height 42
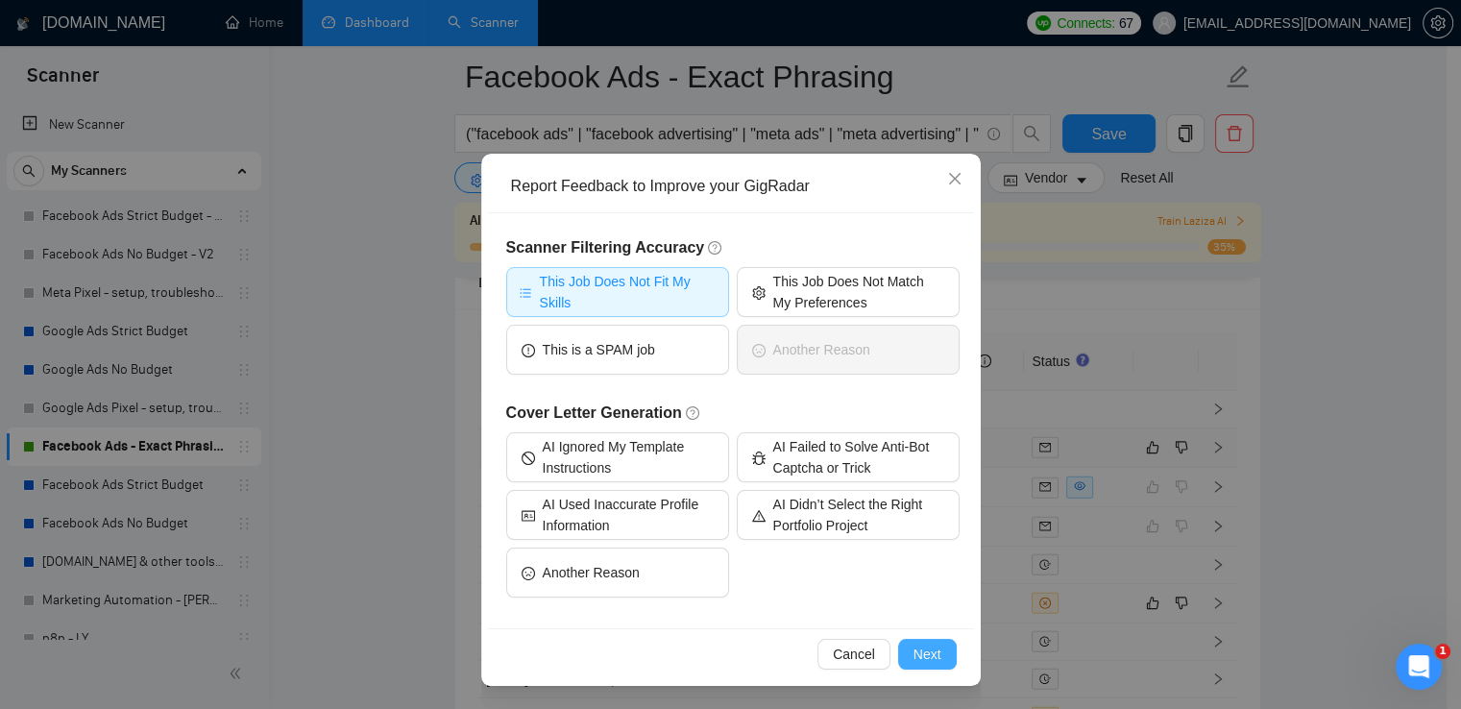
click at [931, 659] on span "Next" at bounding box center [927, 653] width 28 height 21
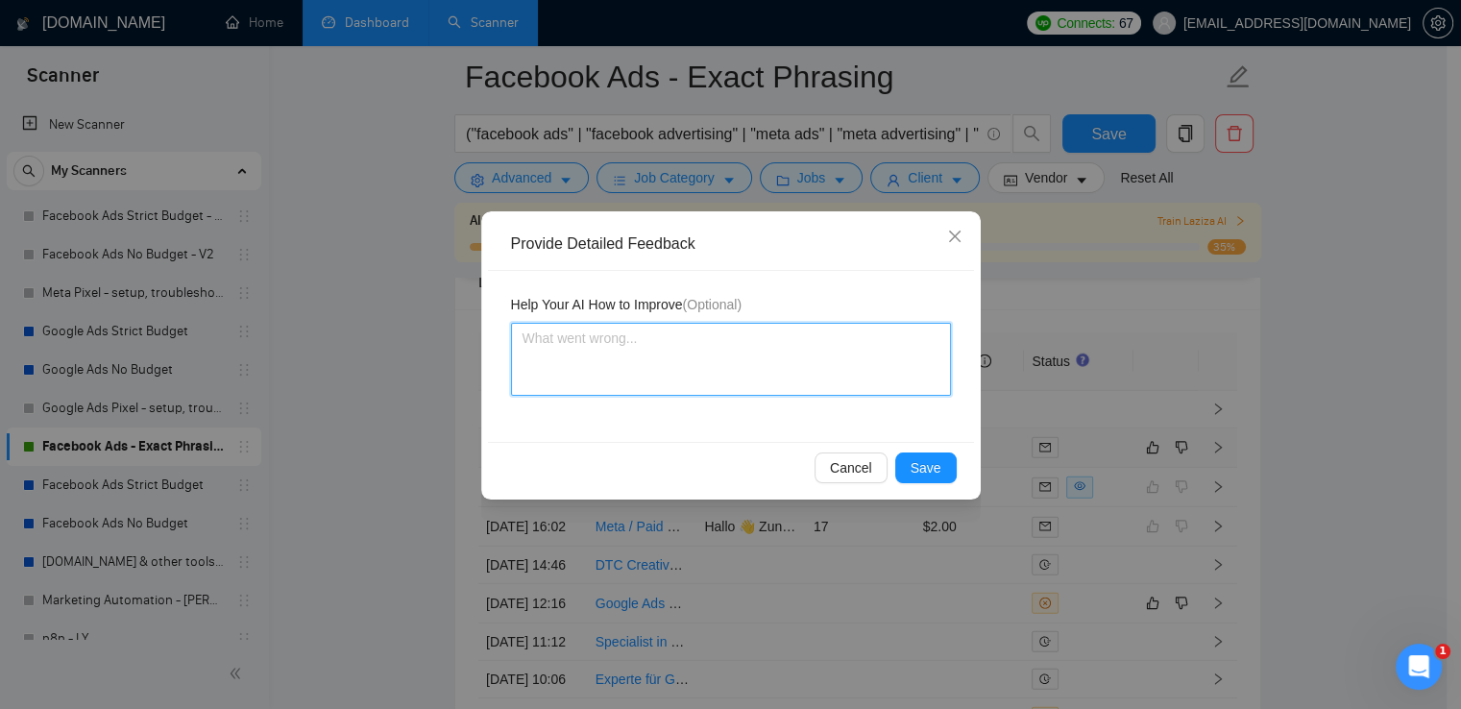
click at [635, 366] on textarea at bounding box center [731, 359] width 440 height 73
type textarea "D"
type textarea "Do"
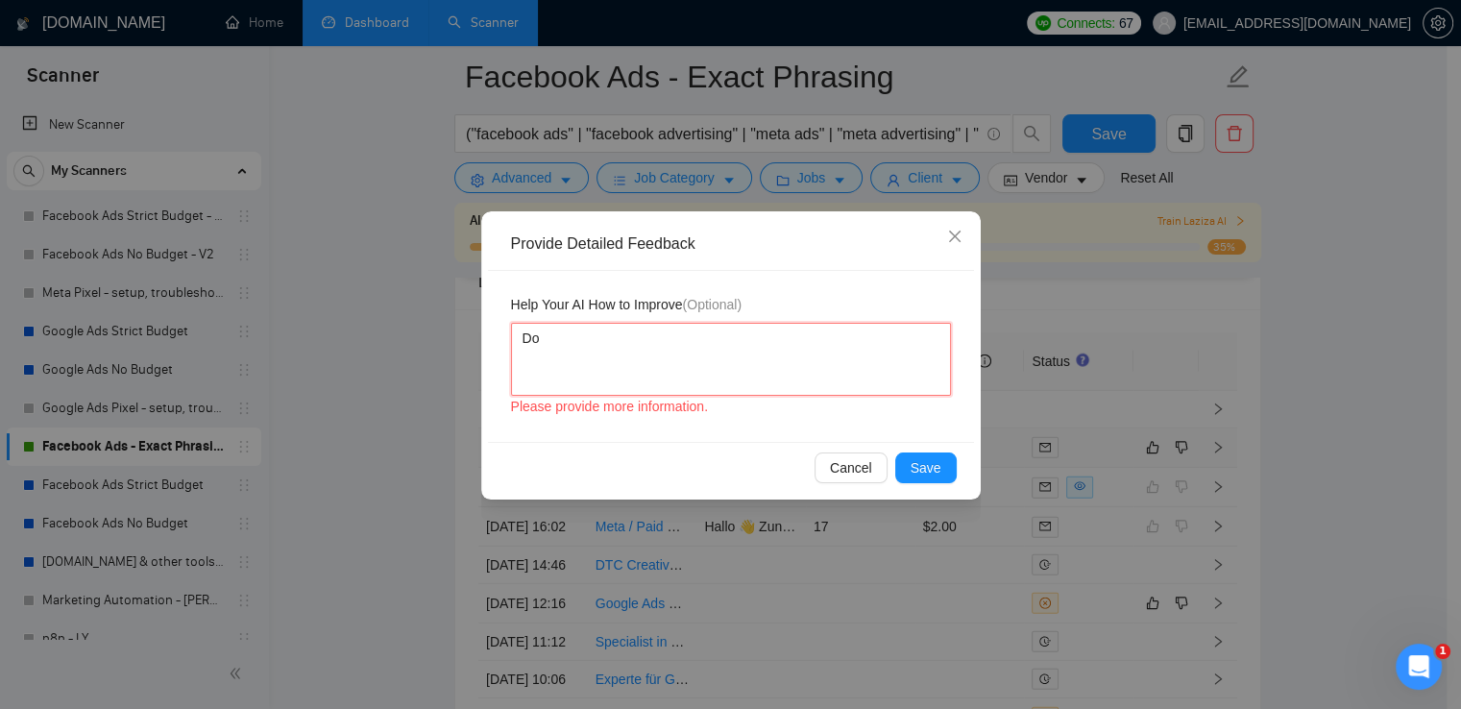
type textarea "Do n"
type textarea "Do no"
type textarea "Do not"
type textarea "Do not b"
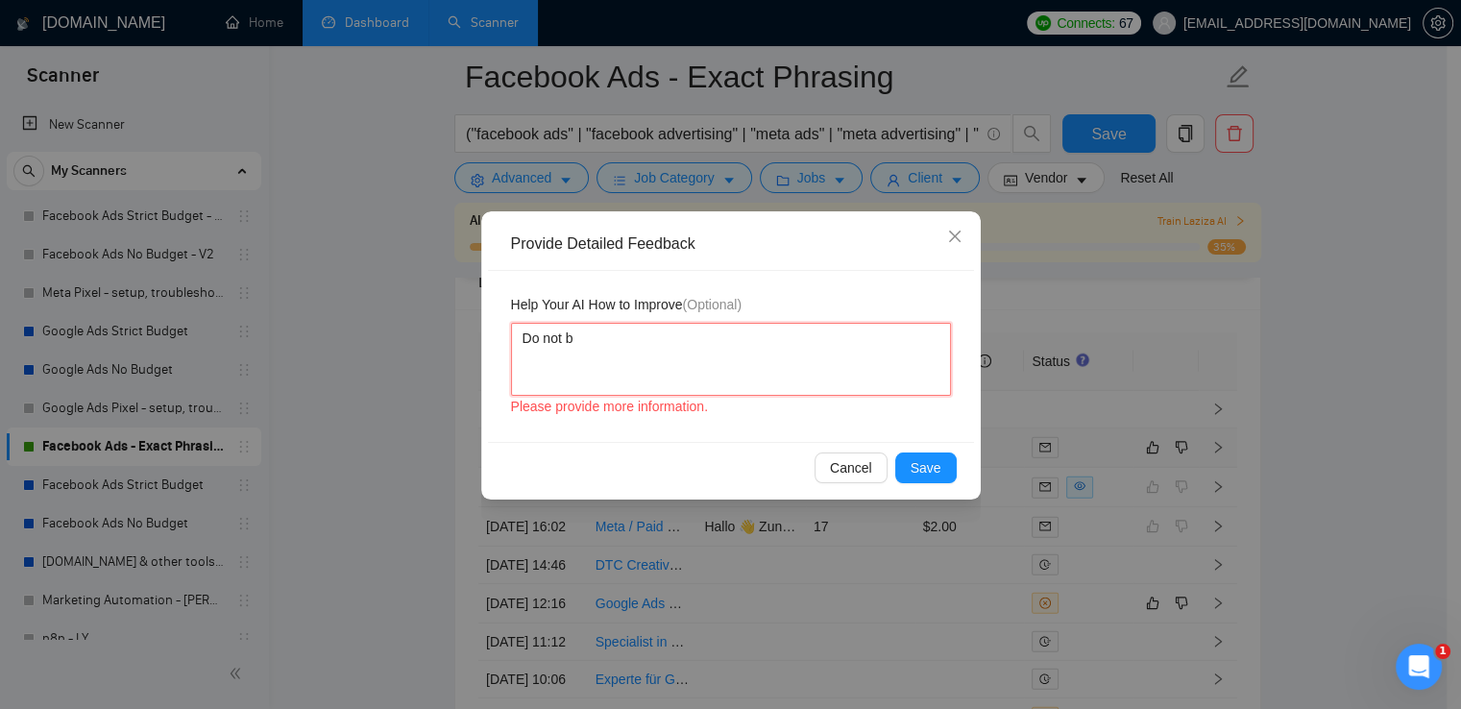
type textarea "Do not bi"
type textarea "Do not bid"
type textarea "Do not bid t"
type textarea "Do not bid th"
type textarea "Do not bid the"
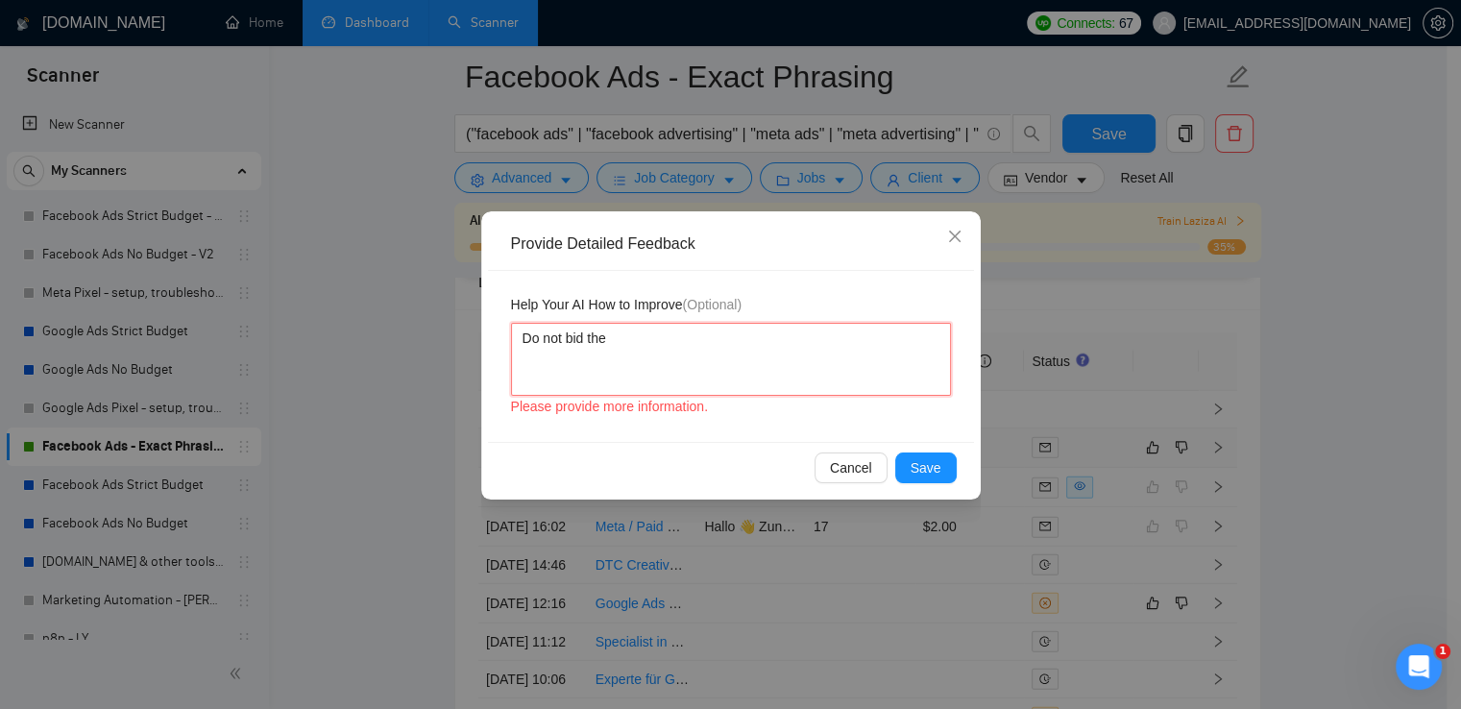
type textarea "Do not bid the"
type textarea "Do not bid the j"
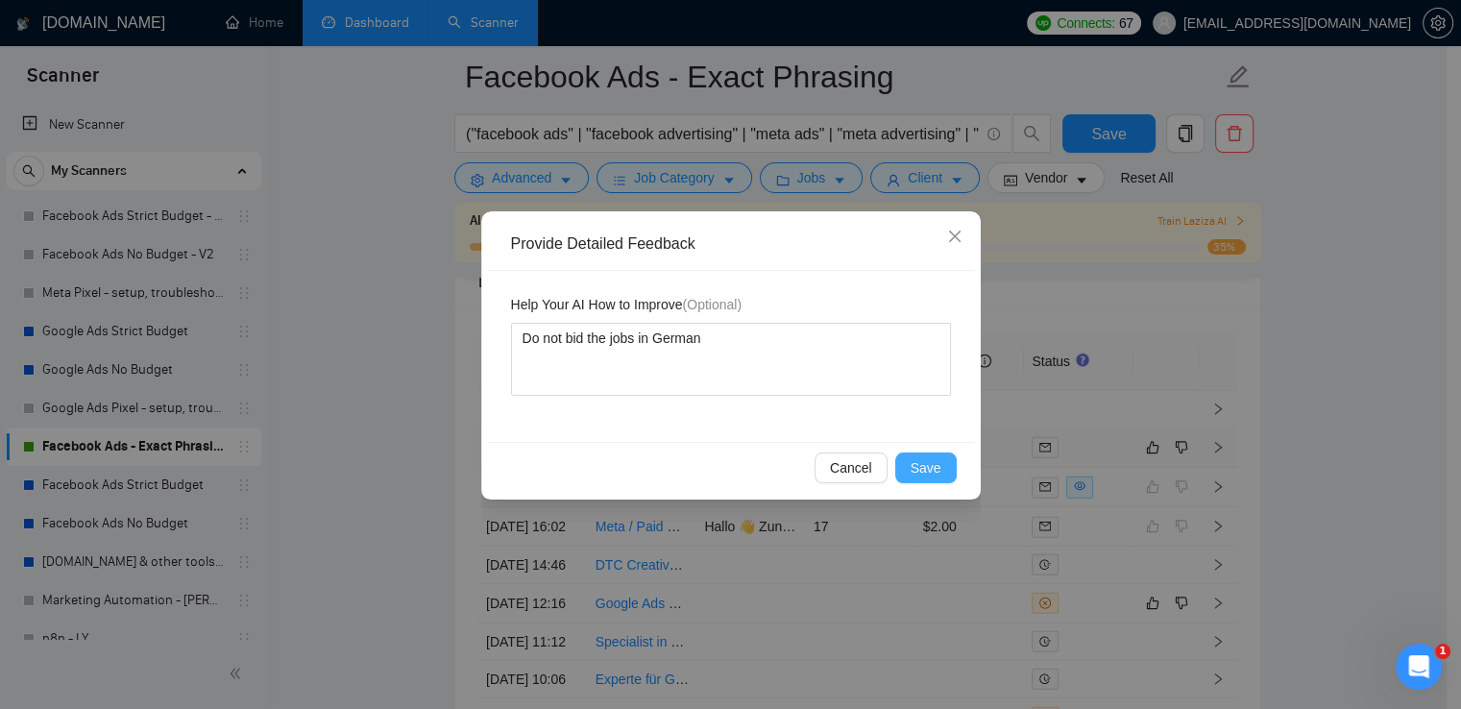
click at [940, 476] on span "Save" at bounding box center [925, 467] width 31 height 21
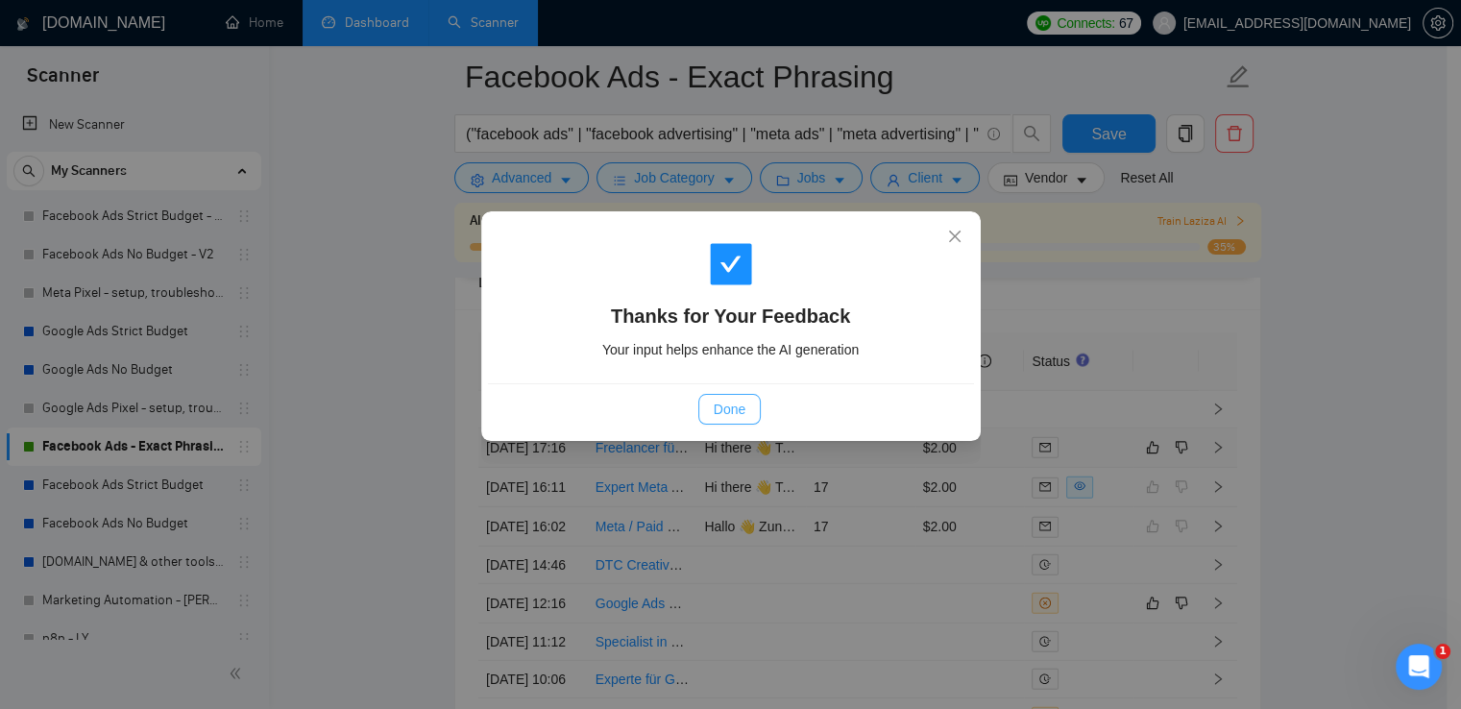
click at [741, 408] on span "Done" at bounding box center [730, 409] width 32 height 21
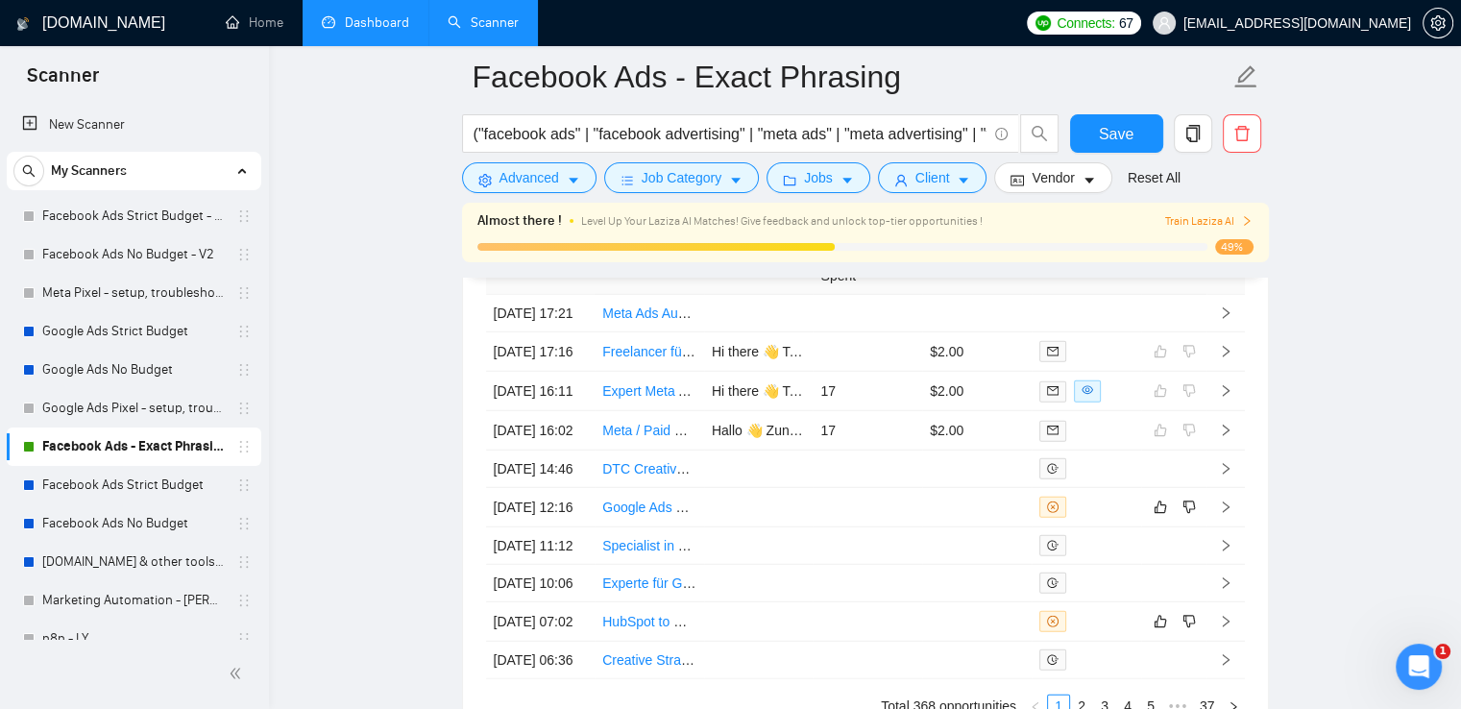
scroll to position [5090, 0]
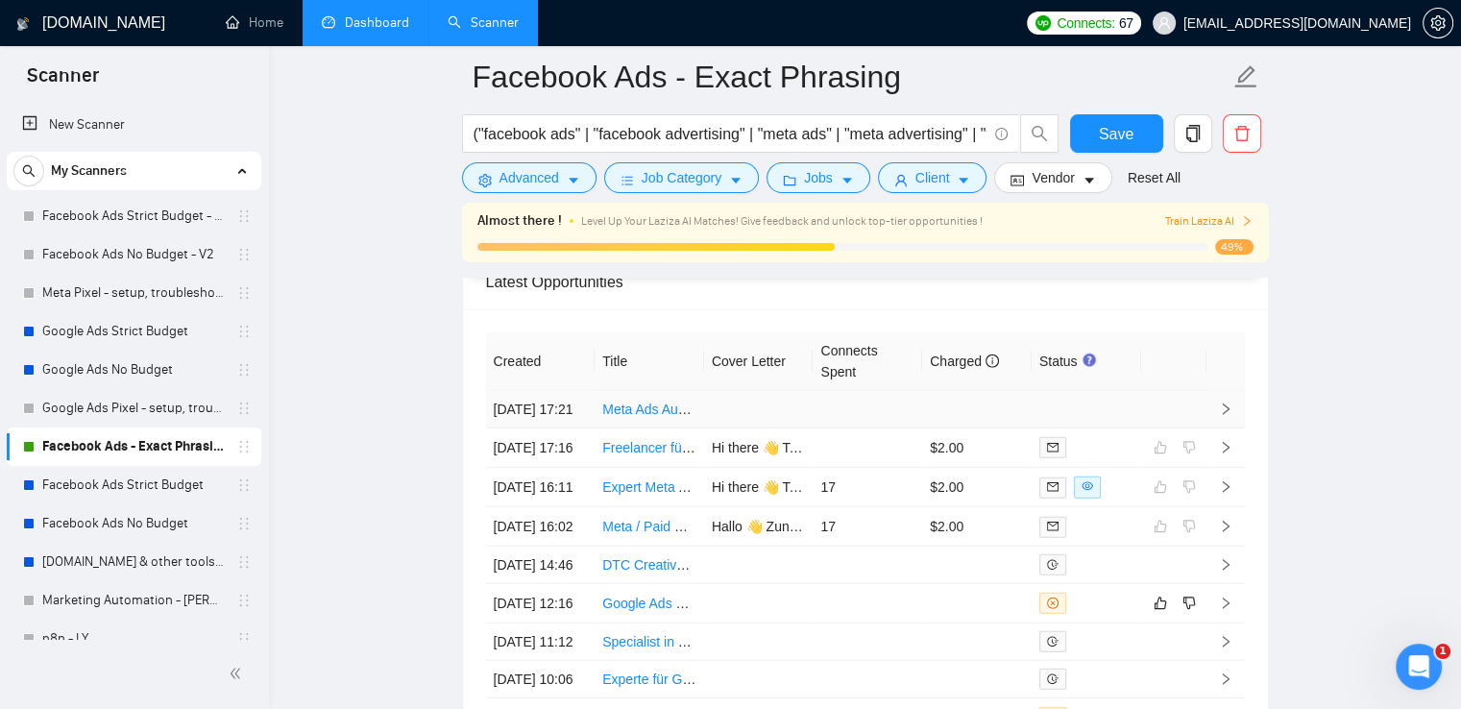
click at [1220, 411] on icon "right" at bounding box center [1225, 408] width 13 height 13
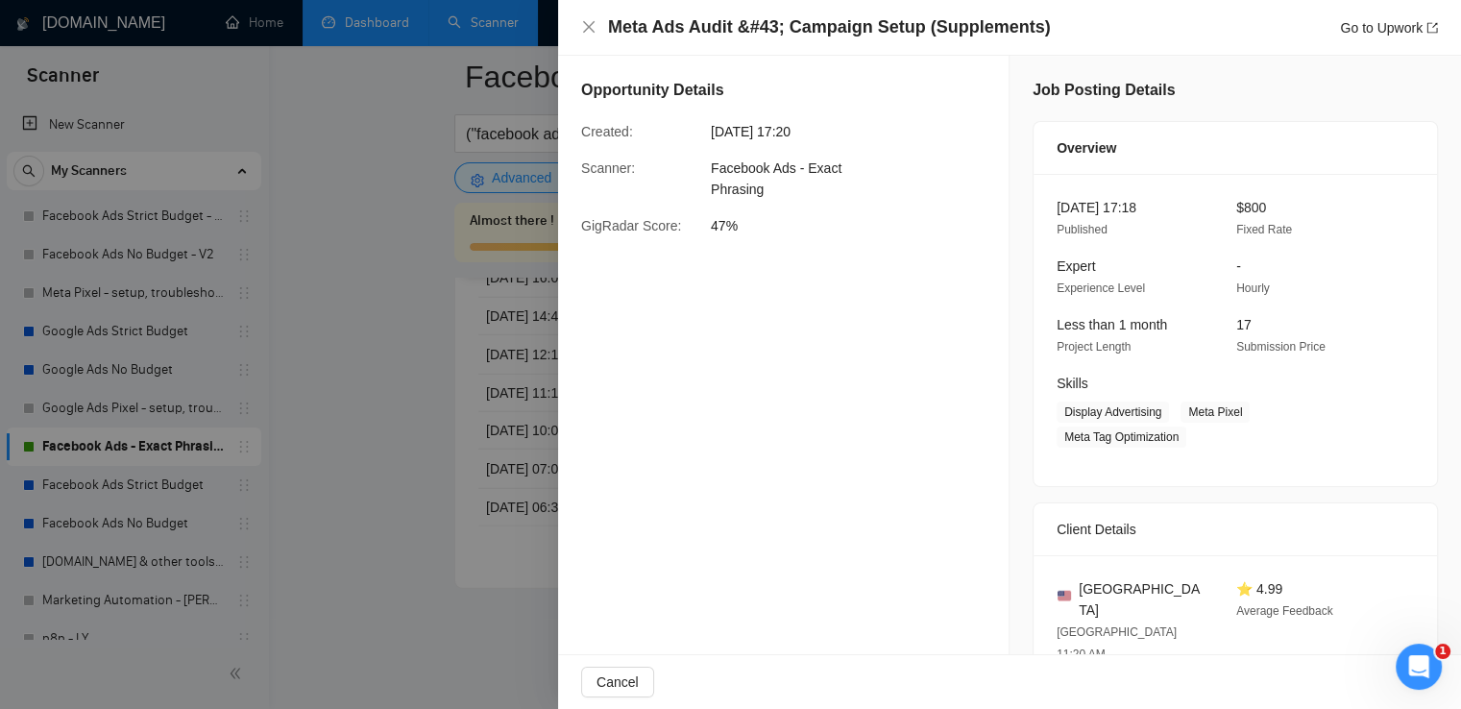
scroll to position [5079, 0]
click at [589, 33] on icon "close" at bounding box center [588, 26] width 15 height 15
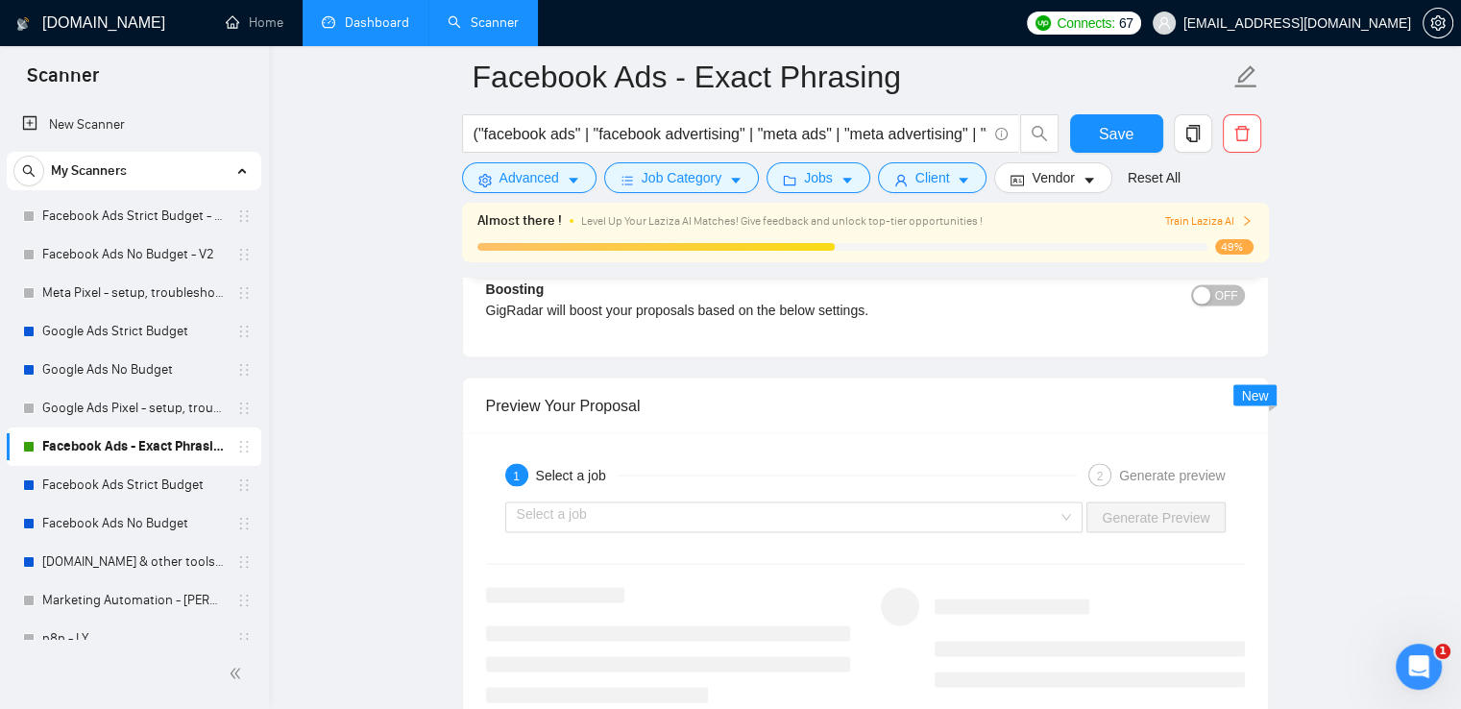
scroll to position [3735, 0]
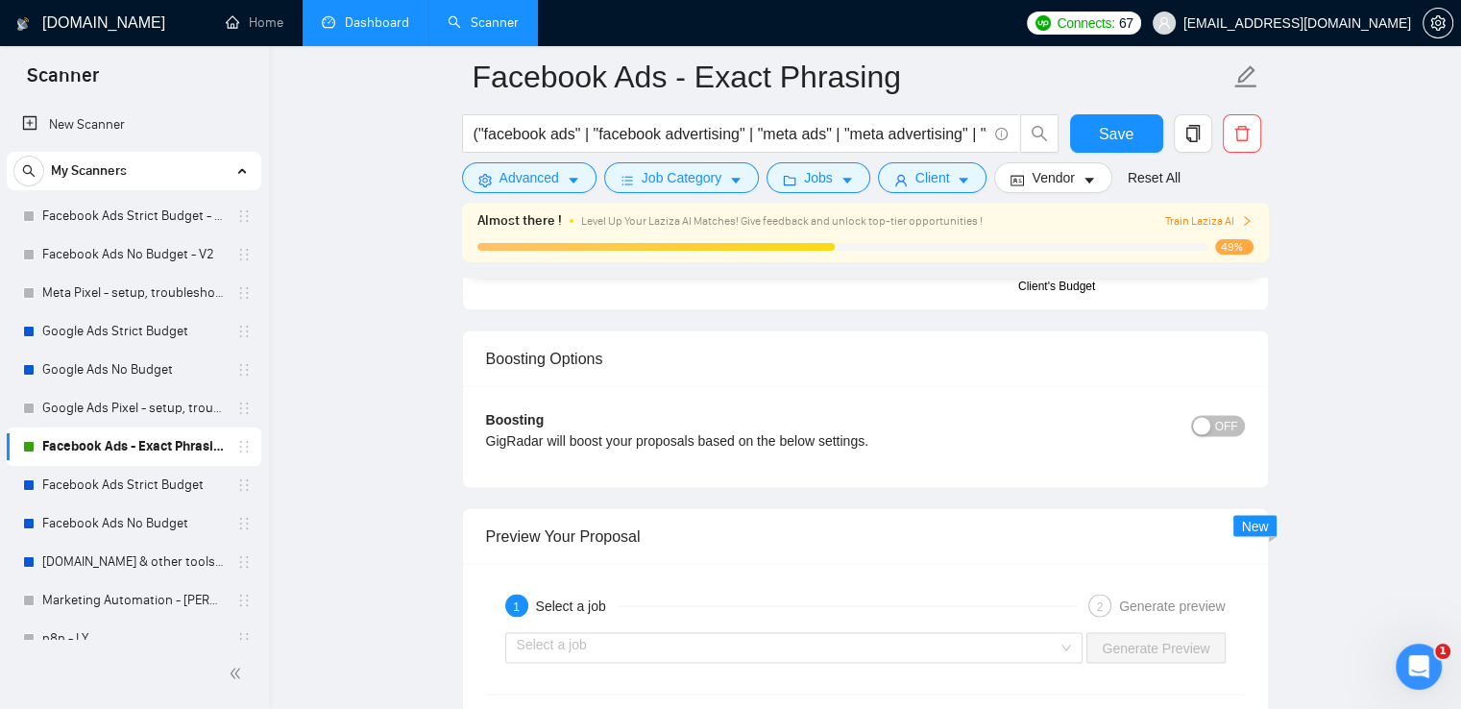
click at [358, 16] on link "Dashboard" at bounding box center [365, 22] width 87 height 16
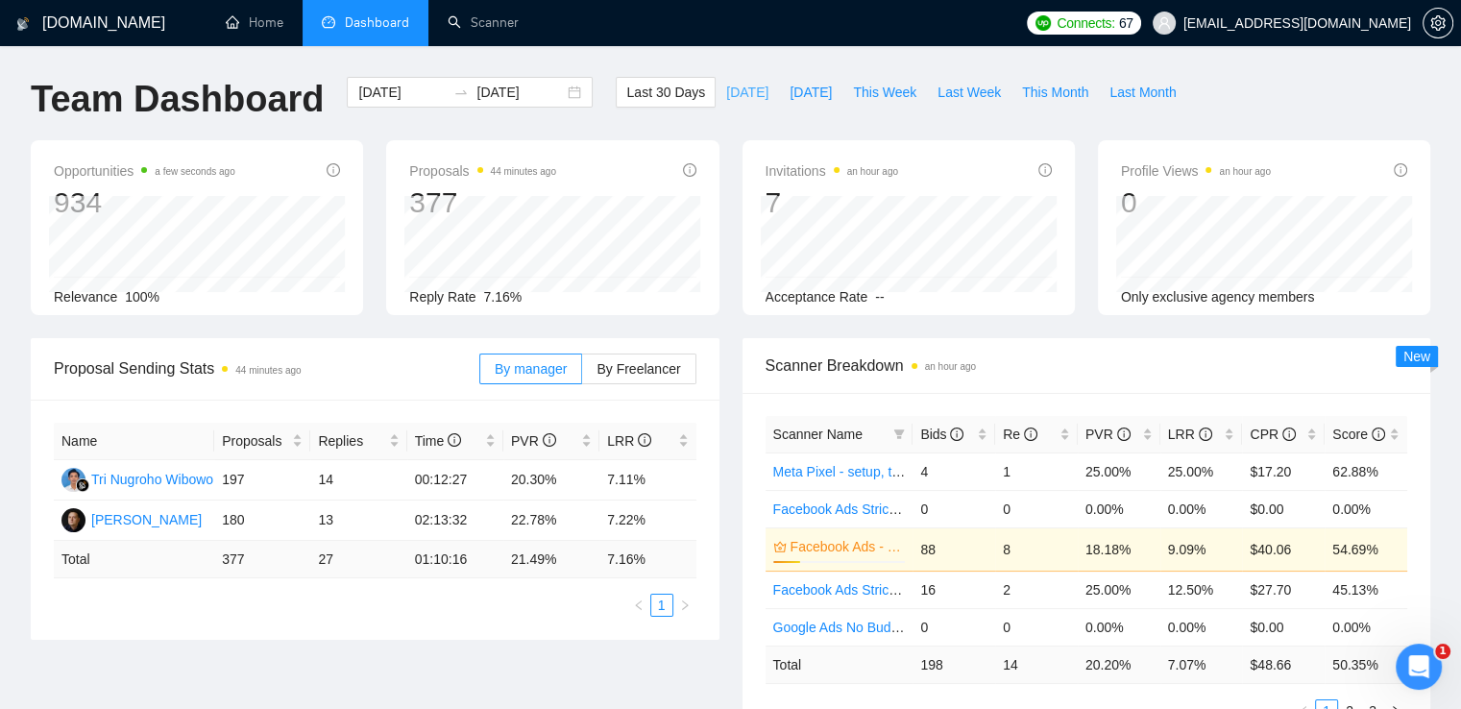
click at [726, 97] on span "Today" at bounding box center [747, 92] width 42 height 21
